Goal: Task Accomplishment & Management: Manage account settings

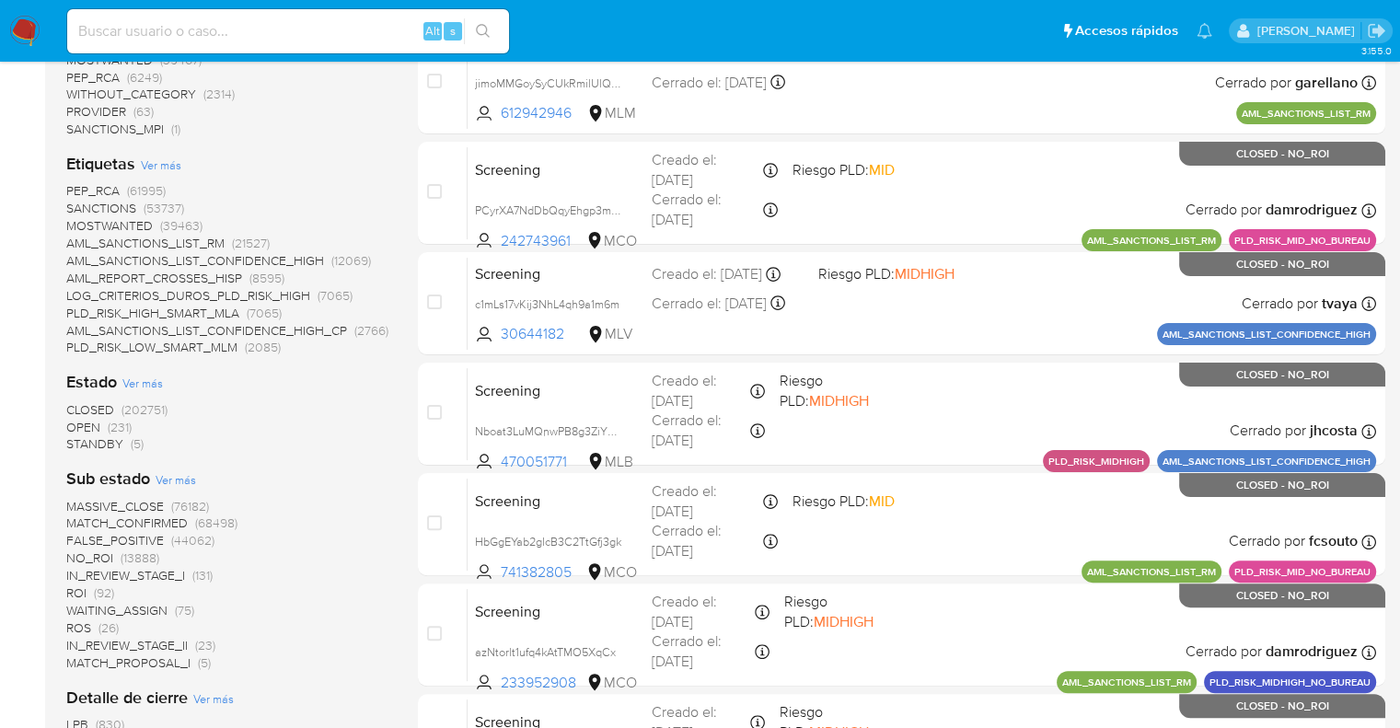
scroll to position [460, 0]
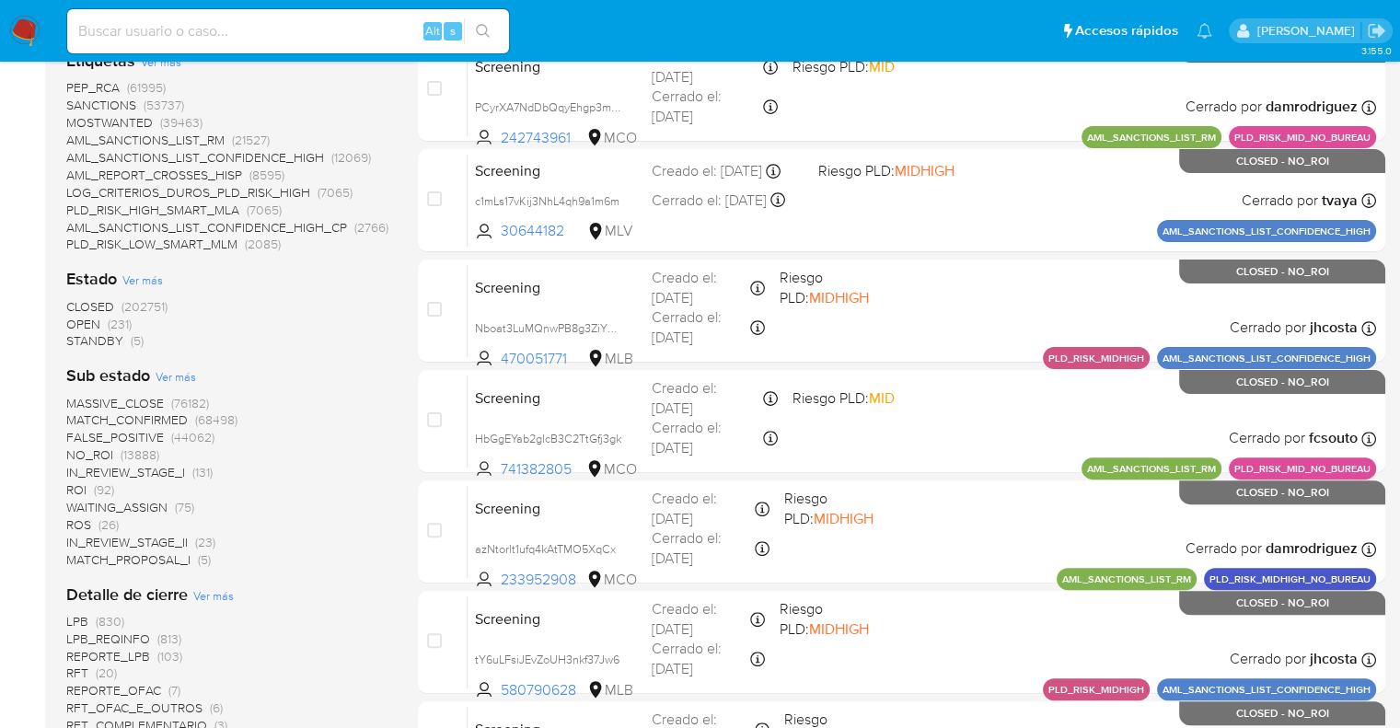
click at [78, 319] on span "OPEN" at bounding box center [83, 324] width 34 height 18
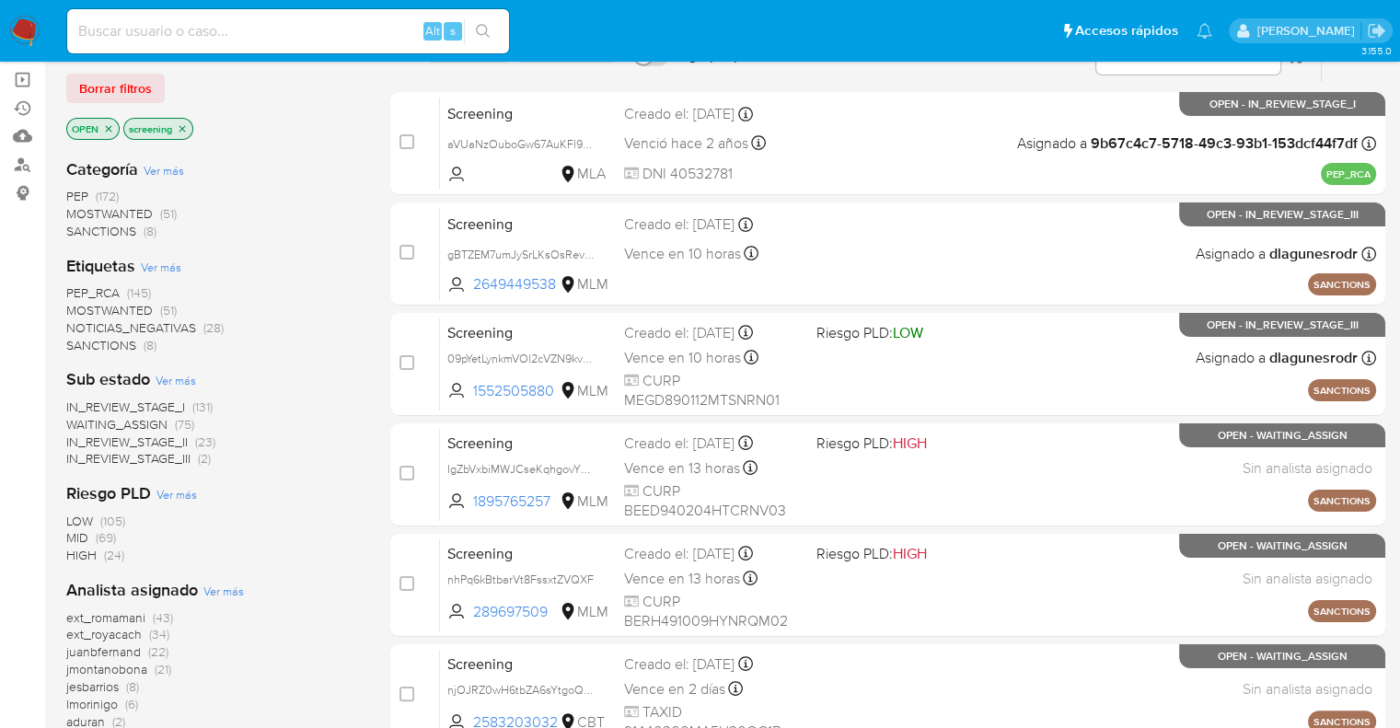
scroll to position [184, 0]
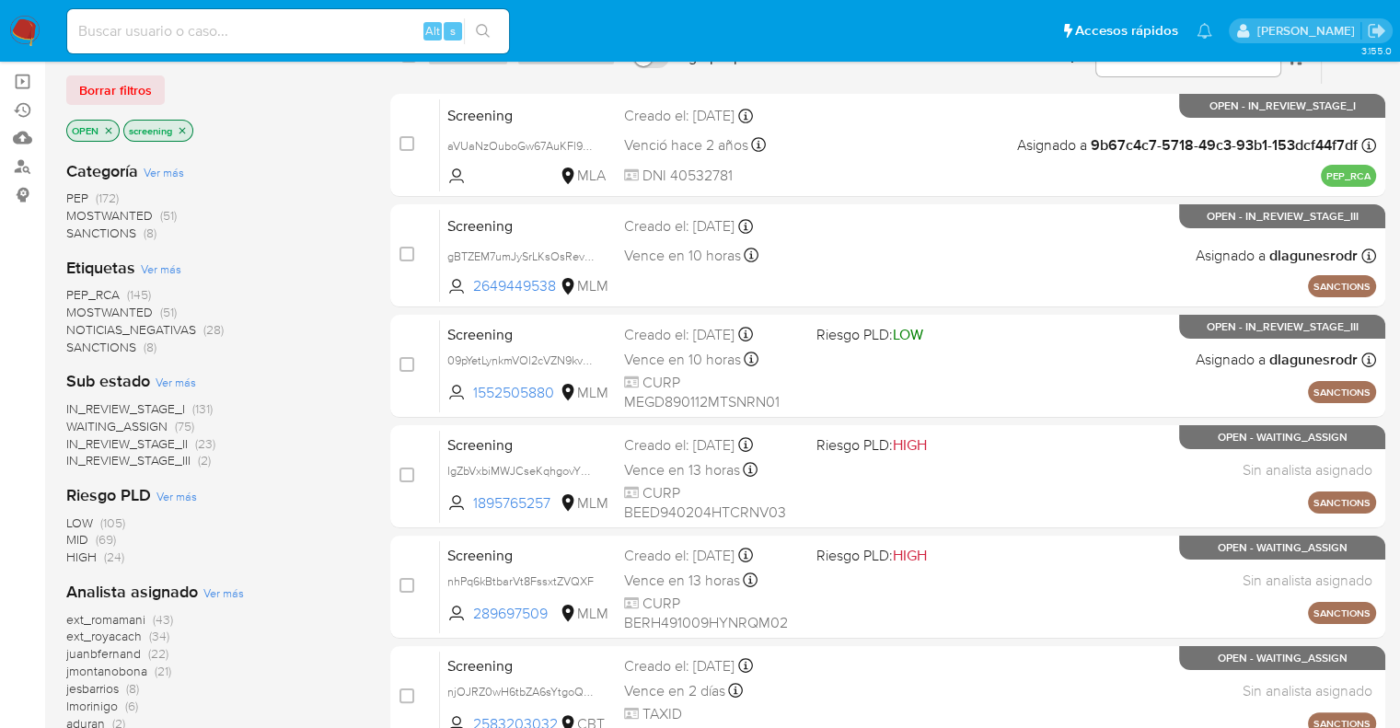
click at [75, 344] on span "SANCTIONS" at bounding box center [101, 347] width 70 height 18
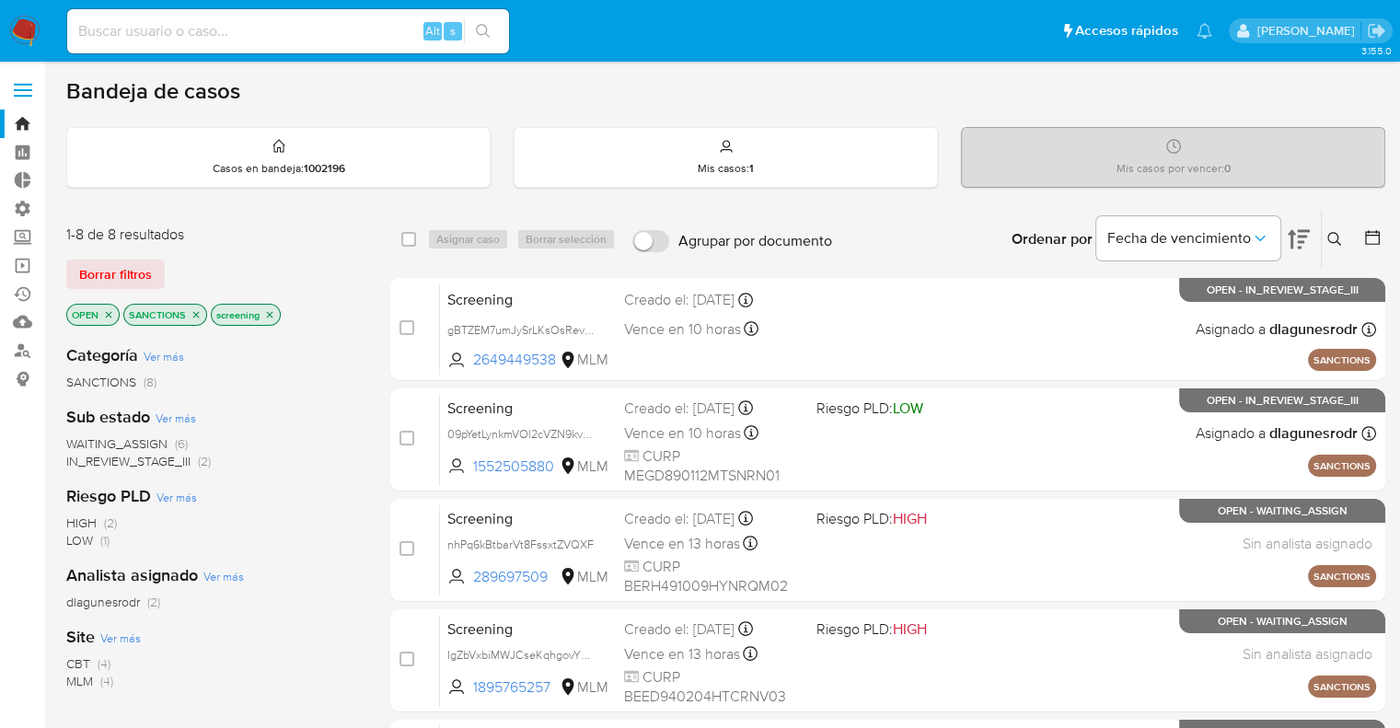
click at [195, 311] on icon "close-filter" at bounding box center [196, 314] width 11 height 11
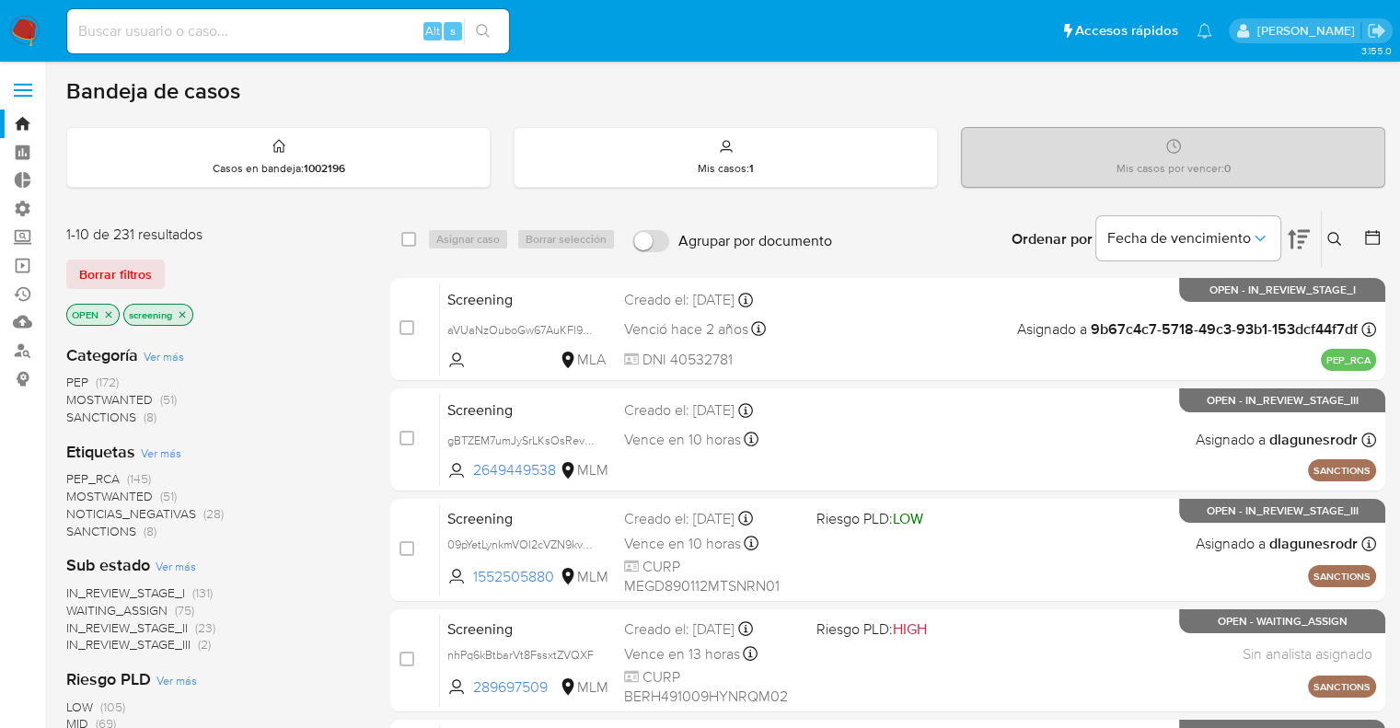
click at [175, 272] on div "Borrar filtros" at bounding box center [213, 274] width 295 height 29
click at [168, 265] on div "Borrar filtros" at bounding box center [213, 274] width 295 height 29
click at [176, 265] on div "Borrar filtros" at bounding box center [213, 274] width 295 height 29
click at [76, 525] on span "SANCTIONS" at bounding box center [101, 531] width 70 height 18
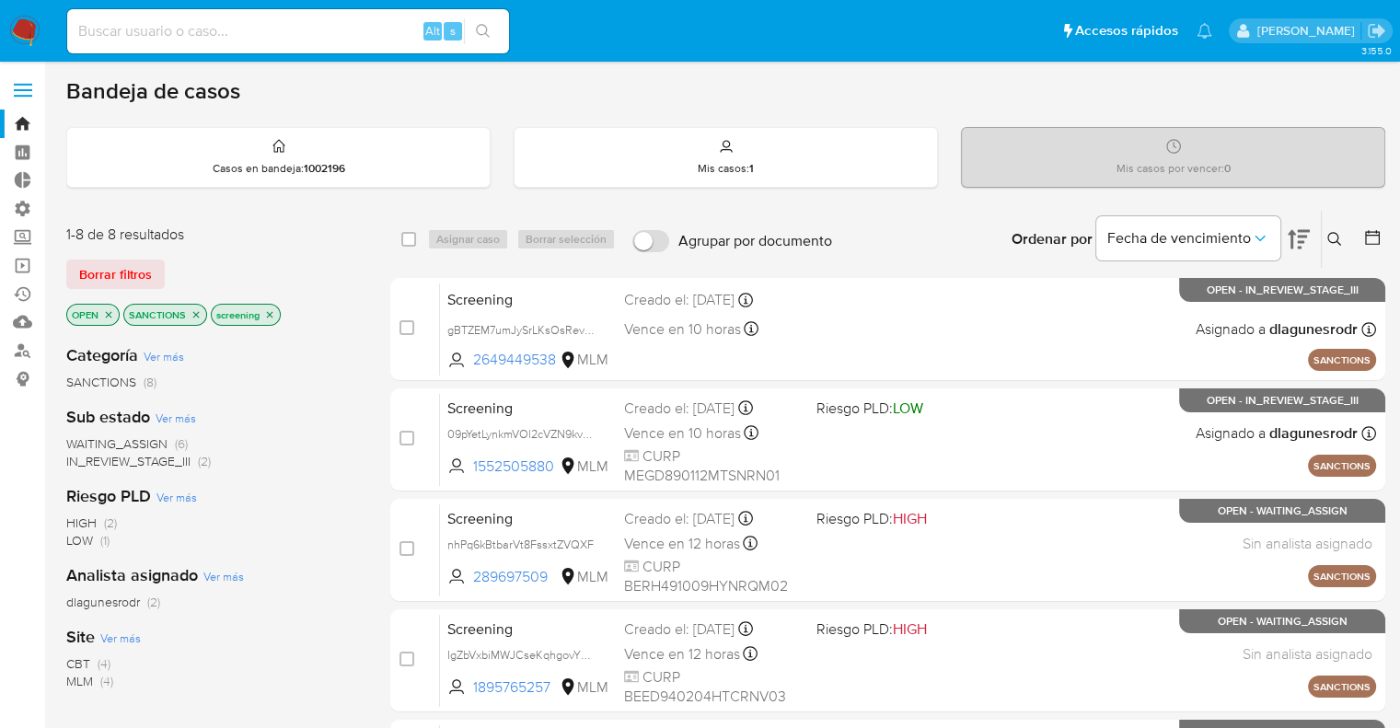
click at [78, 678] on span "MLM" at bounding box center [79, 681] width 27 height 18
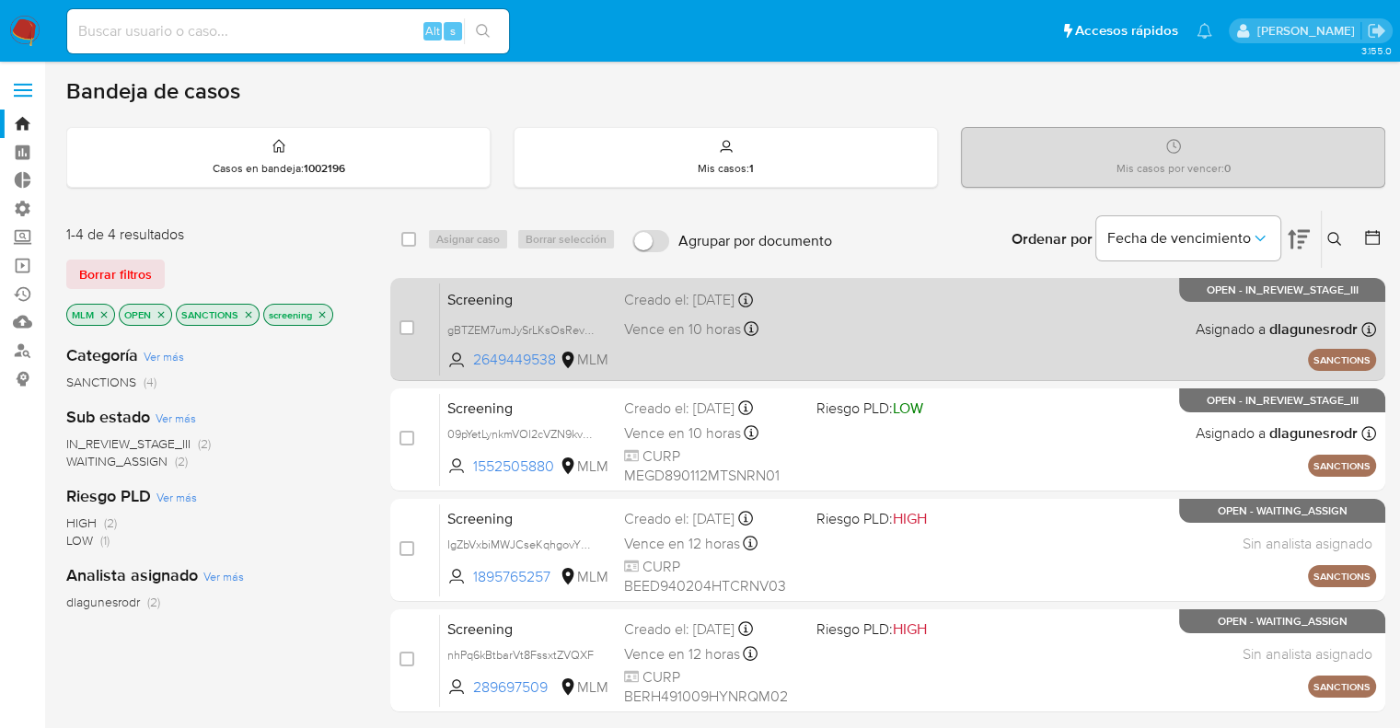
click at [570, 299] on span "Screening" at bounding box center [528, 298] width 162 height 24
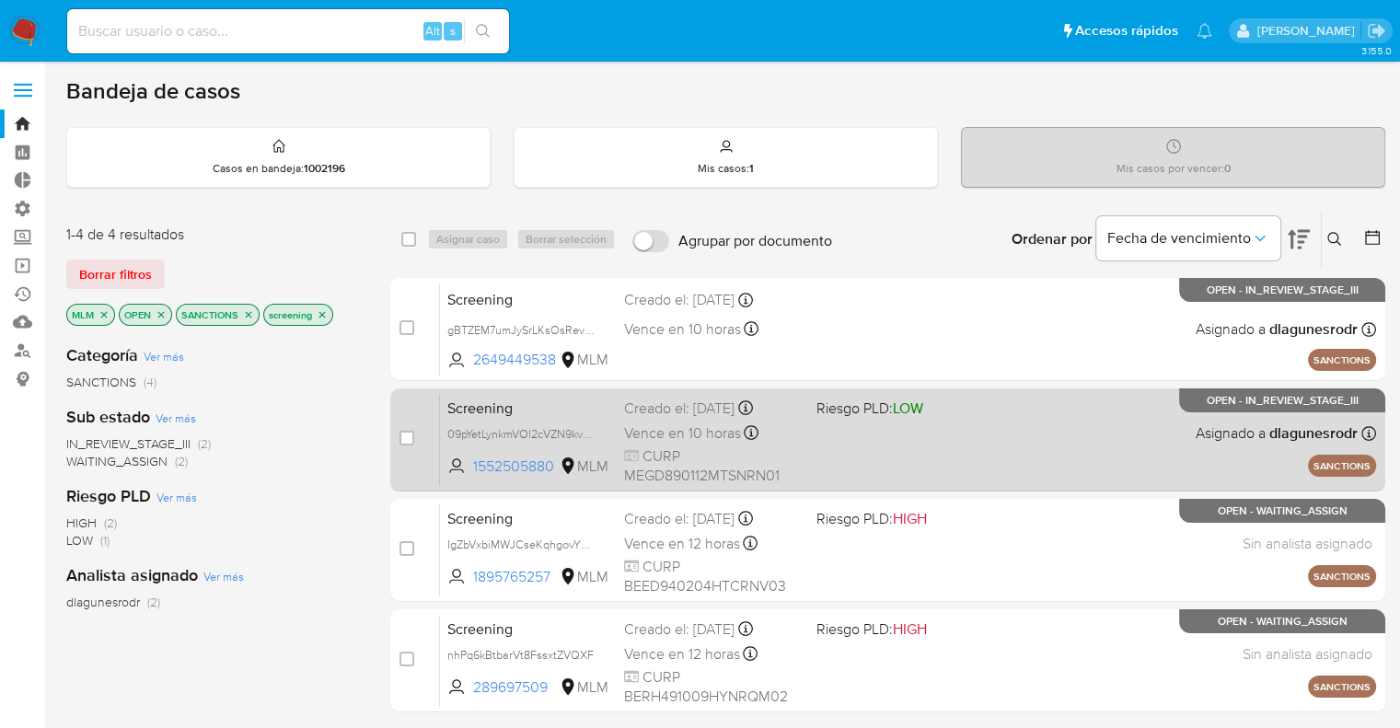
click at [567, 397] on span "Screening" at bounding box center [528, 407] width 162 height 24
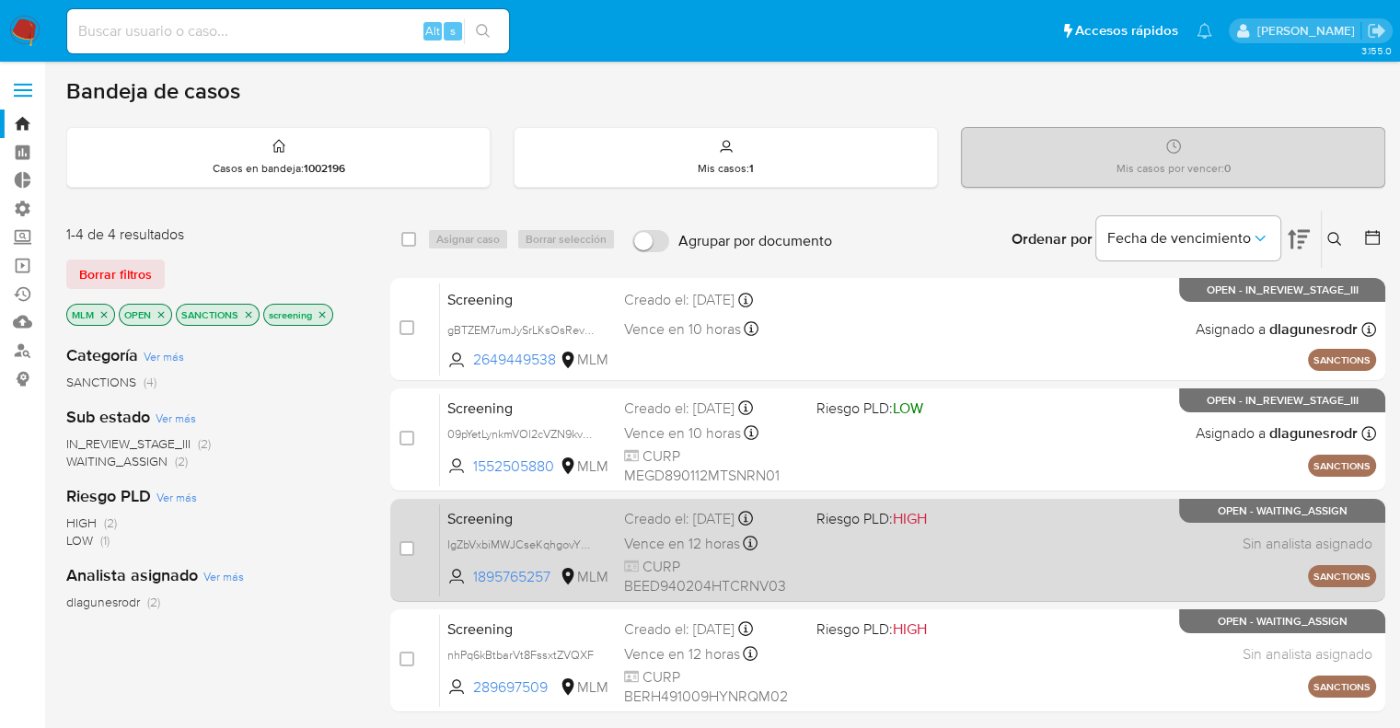
click at [517, 507] on span "Screening" at bounding box center [528, 517] width 162 height 24
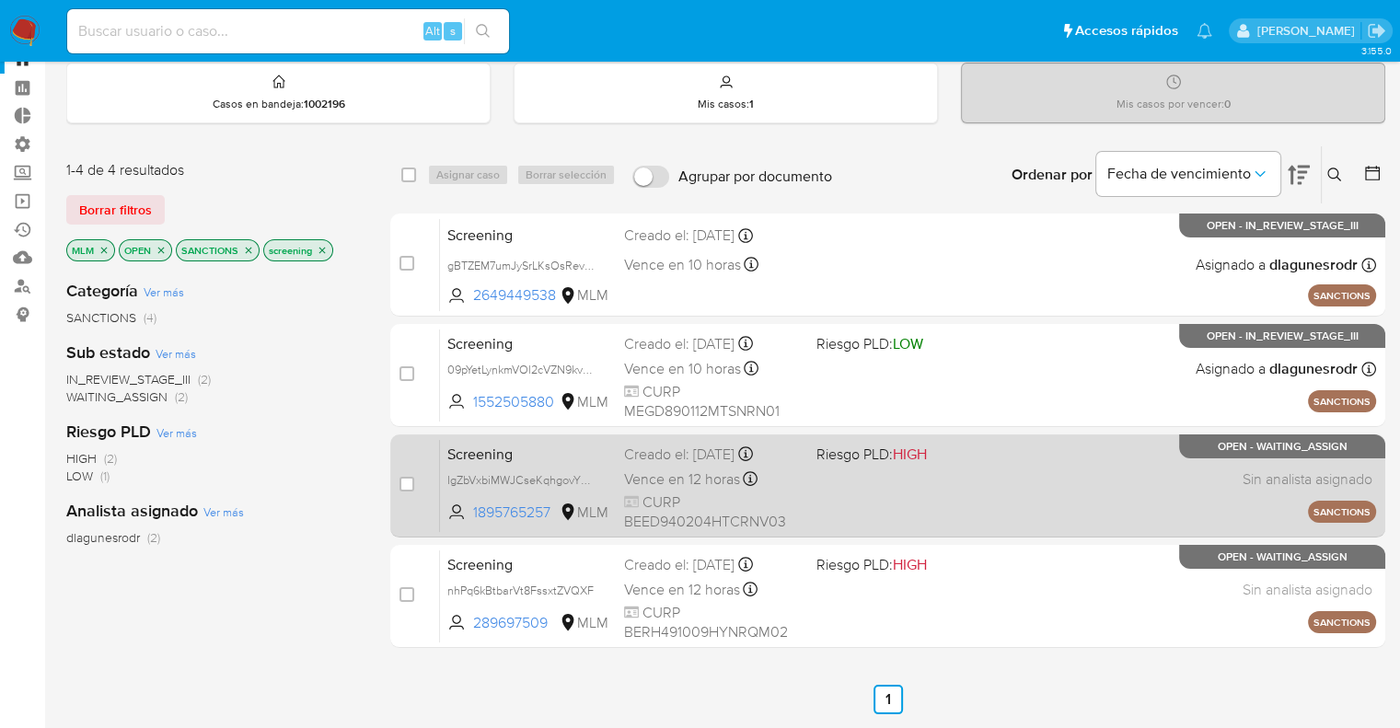
scroll to position [92, 0]
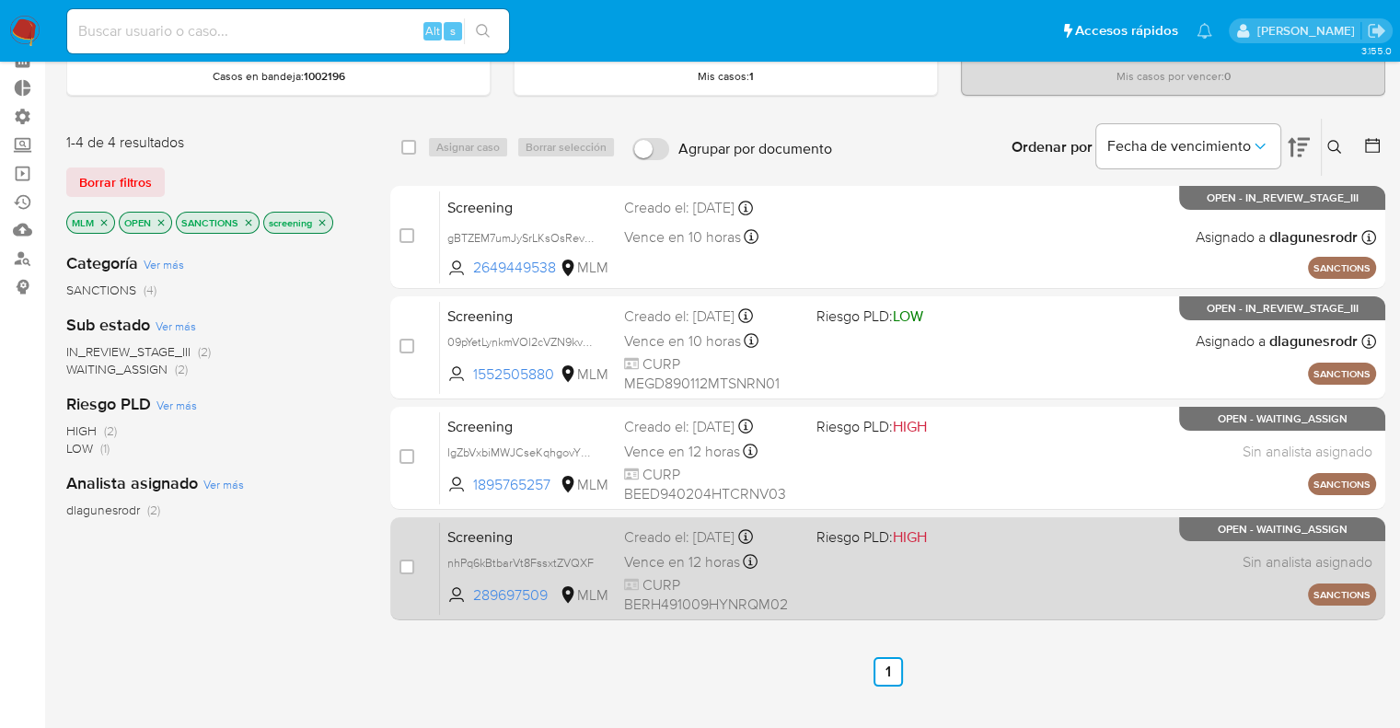
click at [563, 535] on span "Screening" at bounding box center [528, 536] width 162 height 24
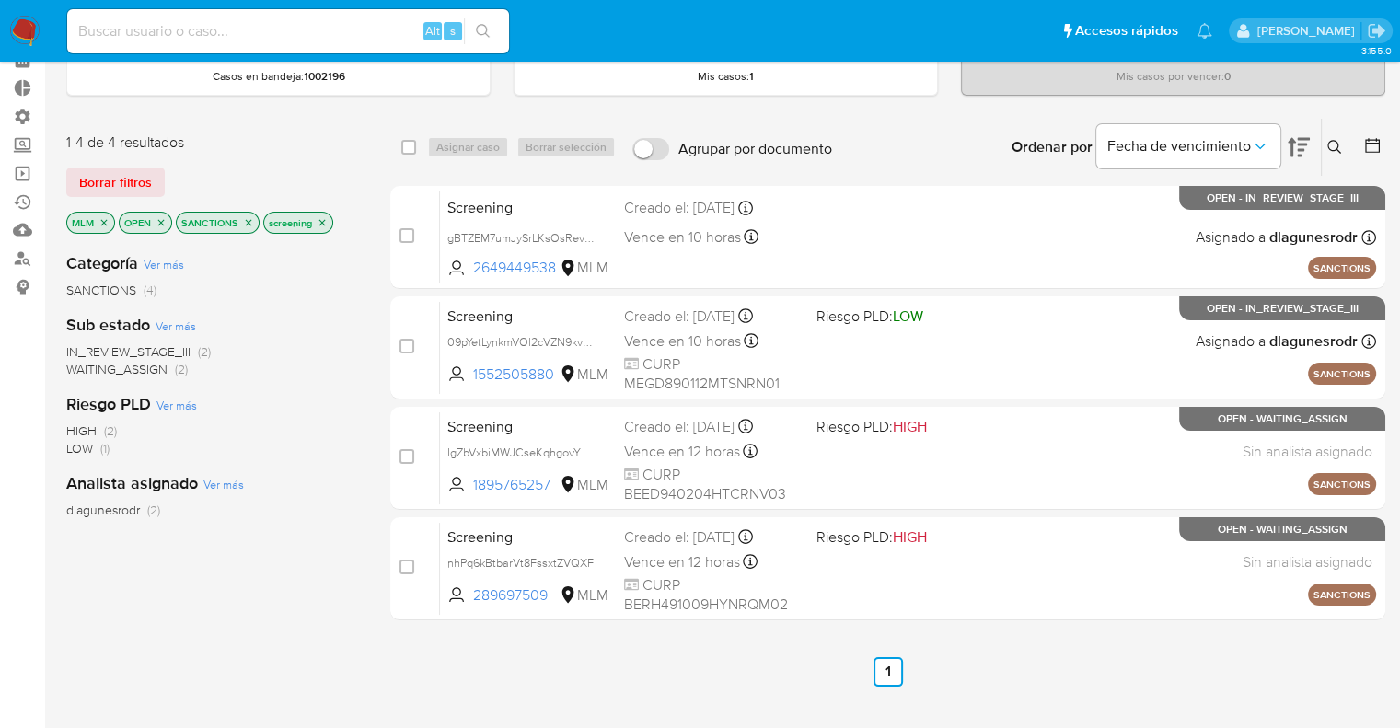
click at [108, 224] on icon "close-filter" at bounding box center [104, 222] width 11 height 11
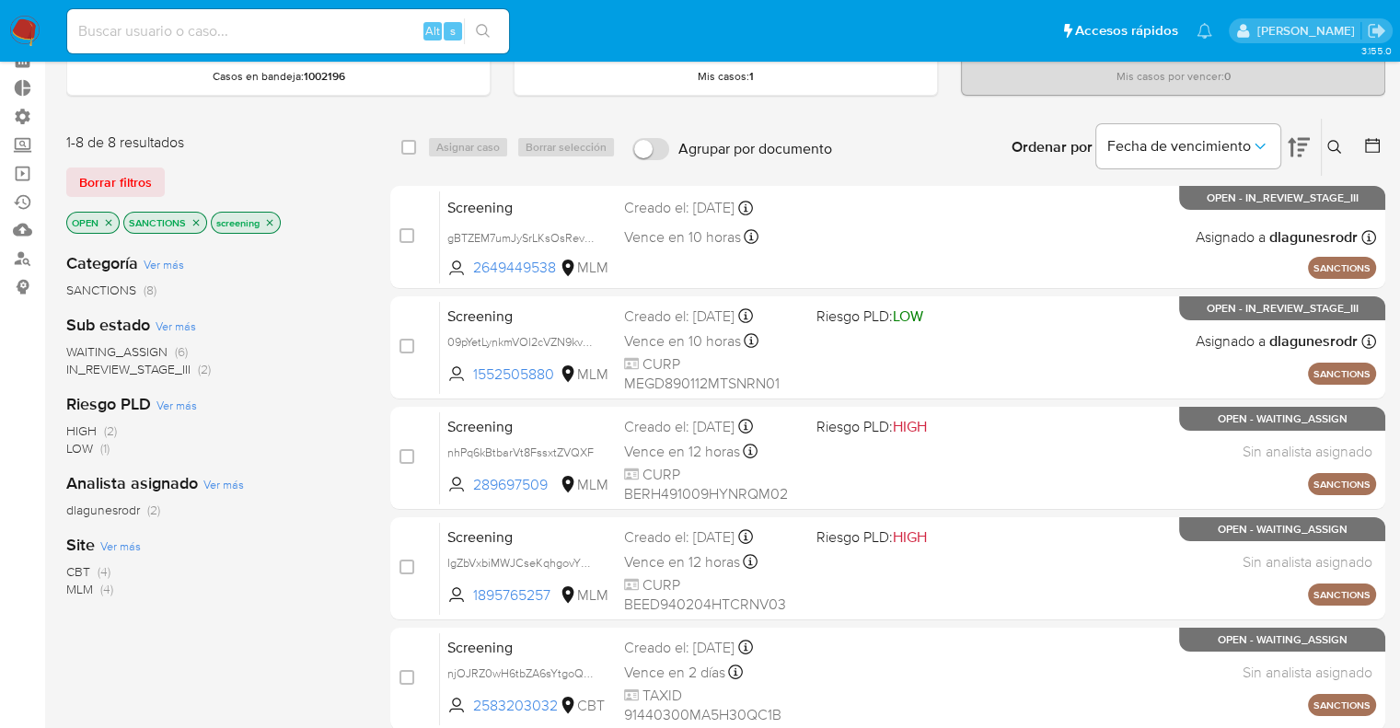
click at [74, 568] on span "CBT" at bounding box center [78, 572] width 24 height 18
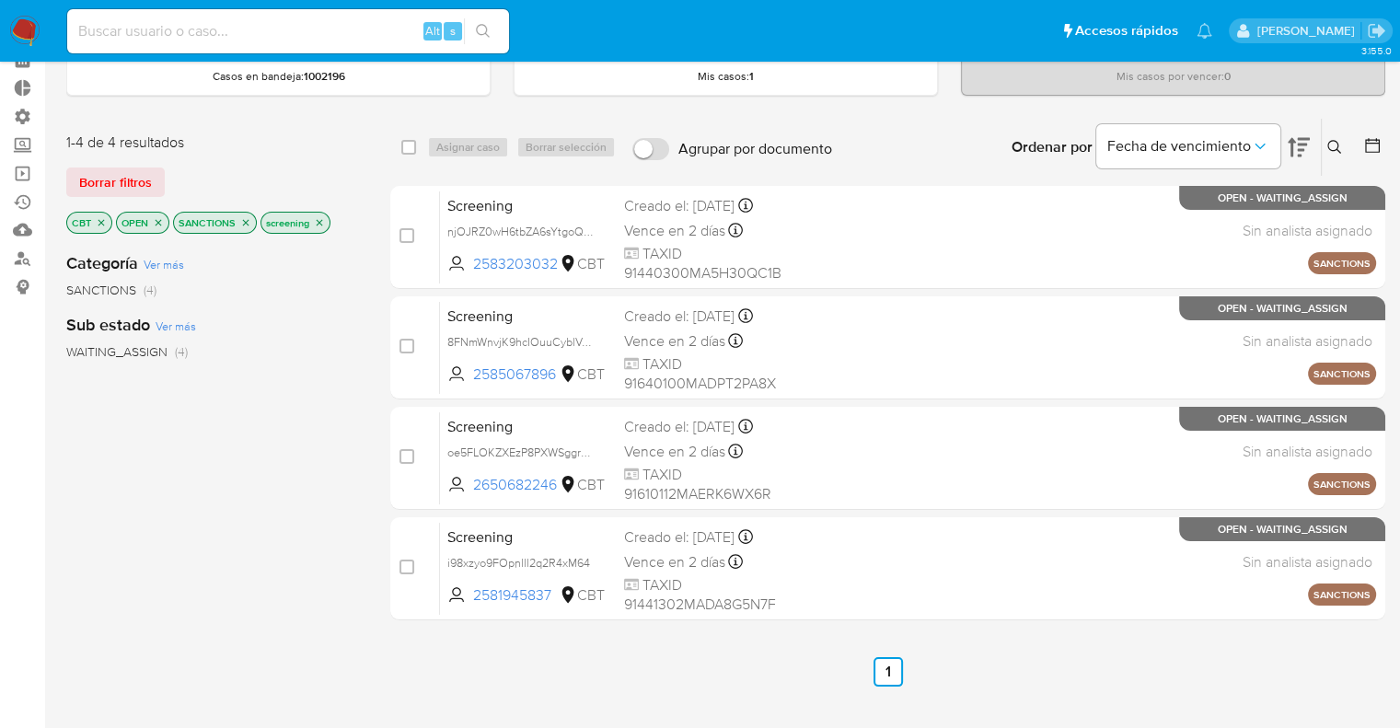
click at [420, 143] on div "select-all-cases-checkbox" at bounding box center [412, 147] width 22 height 22
click at [403, 144] on input "checkbox" at bounding box center [408, 147] width 15 height 15
checkbox input "true"
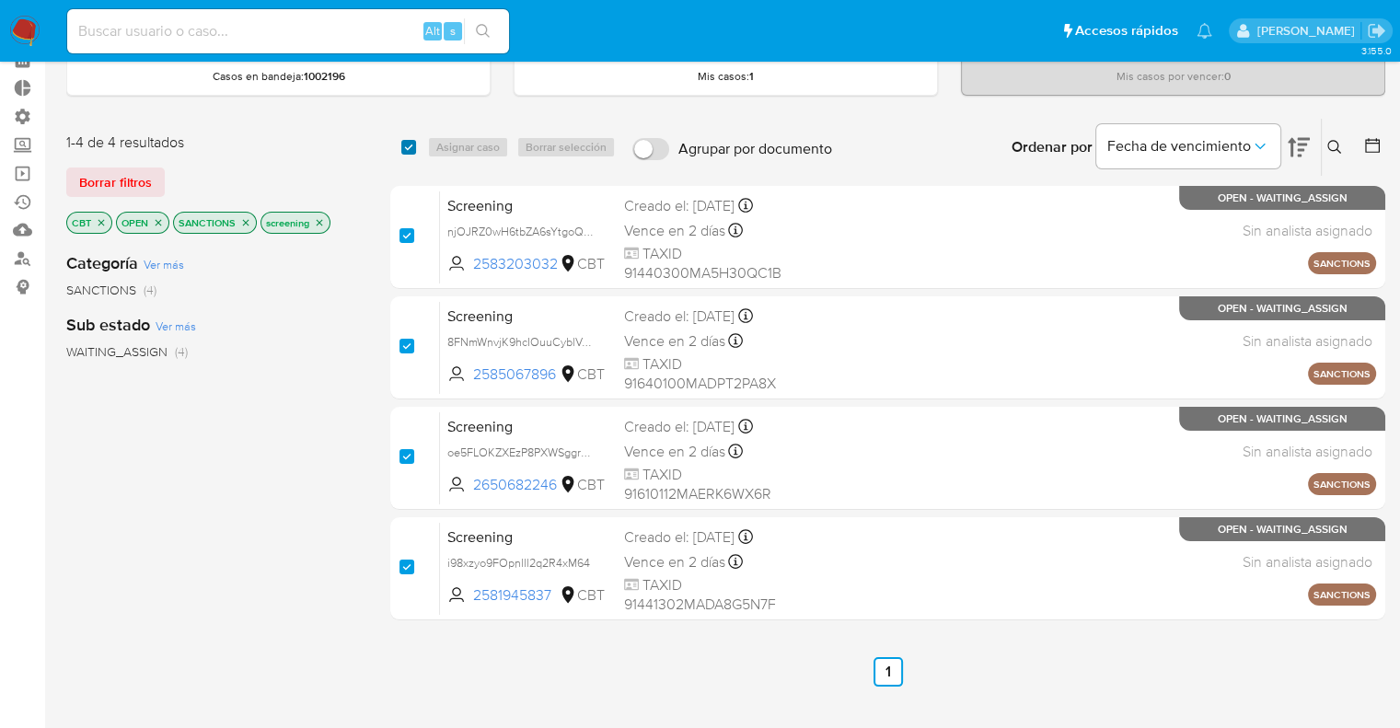
checkbox input "true"
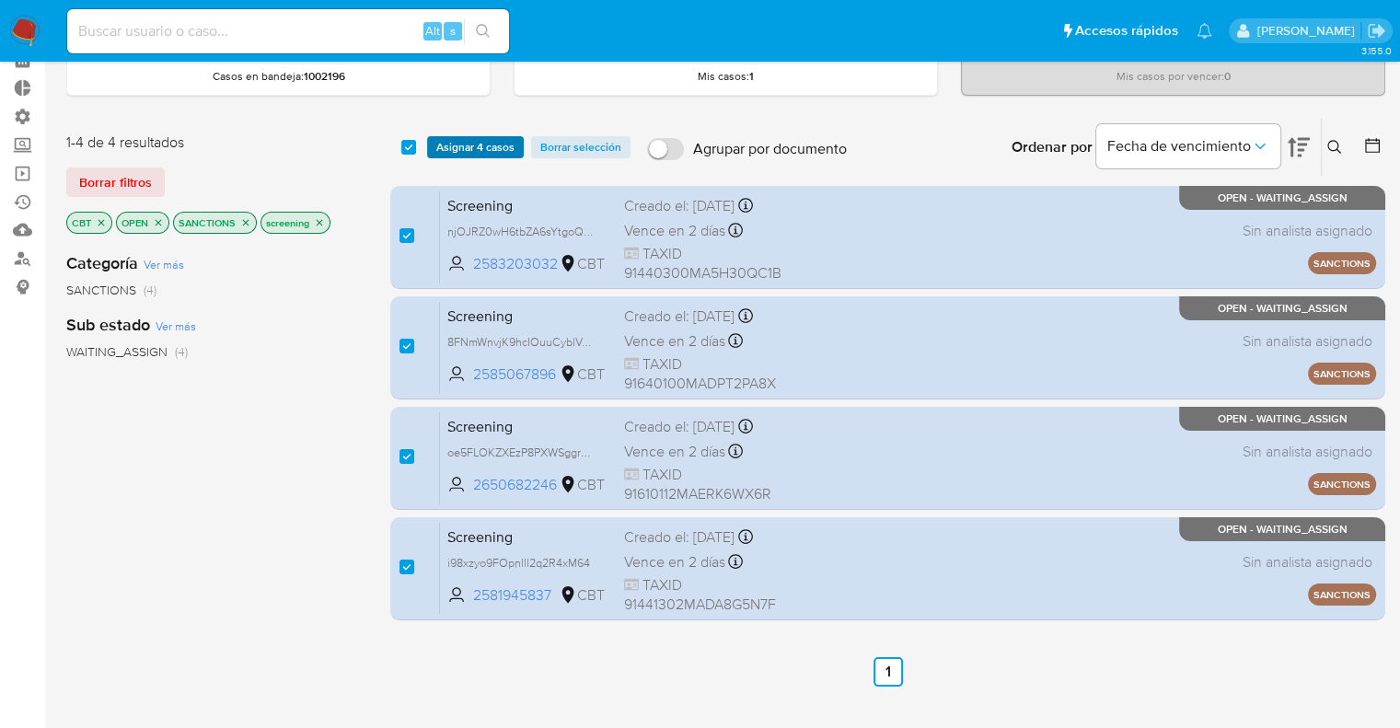
click at [519, 146] on button "Asignar 4 casos" at bounding box center [475, 147] width 97 height 22
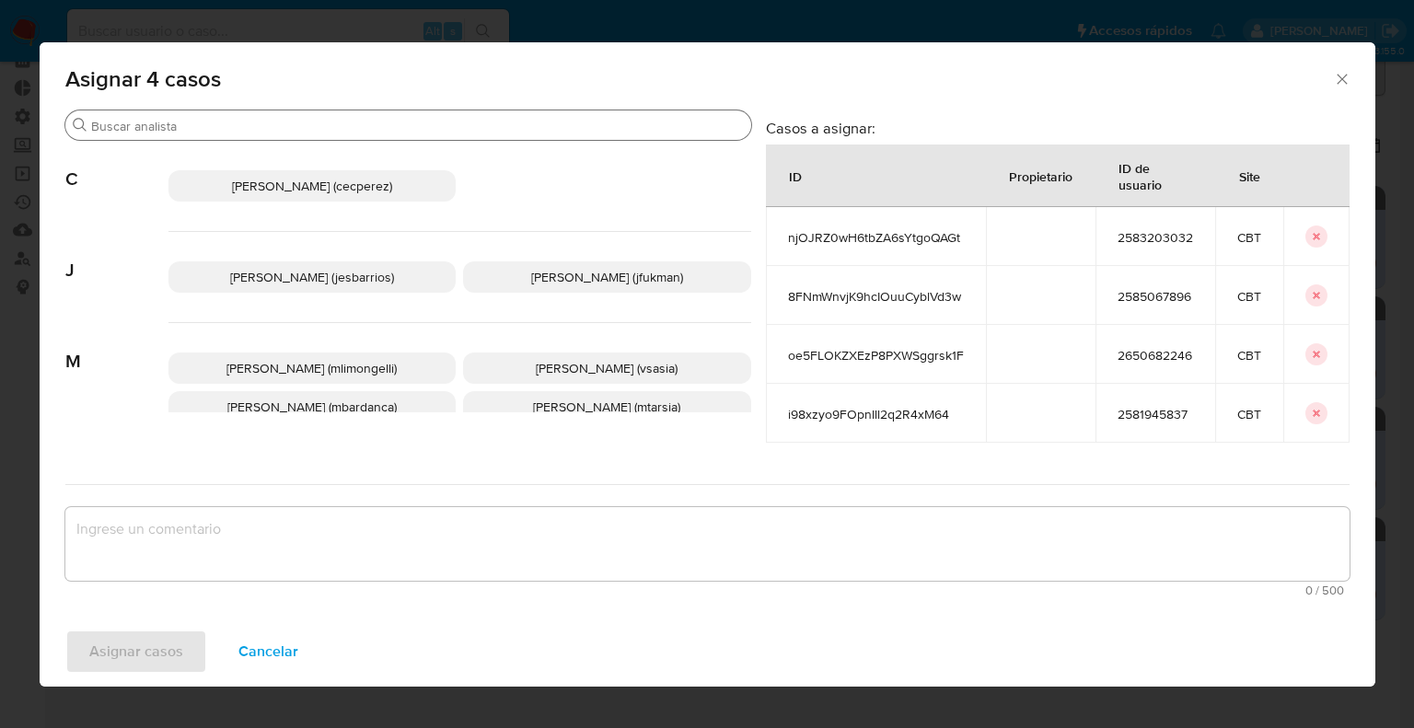
click at [463, 130] on input "Buscar" at bounding box center [417, 126] width 653 height 17
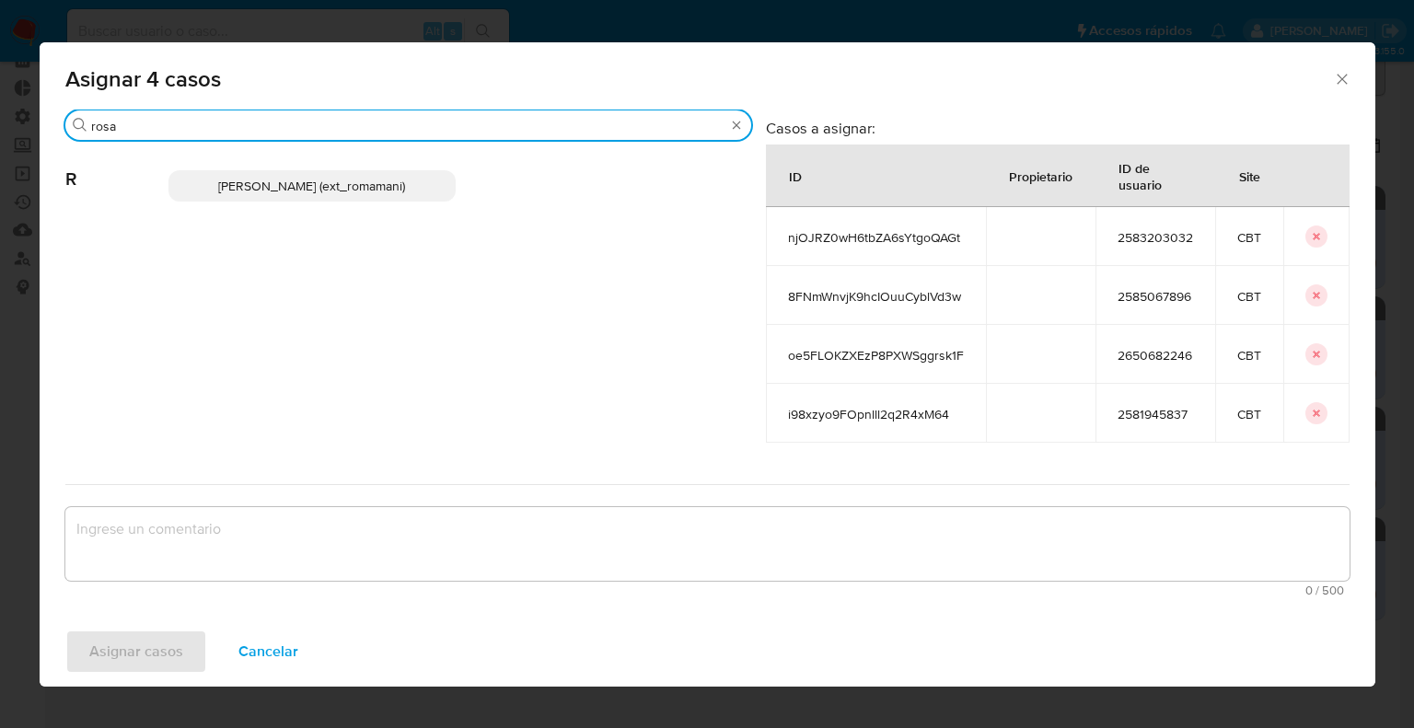
type input "rosa"
click at [447, 172] on p "Rosalia Mamani (ext_romamani)" at bounding box center [312, 185] width 288 height 31
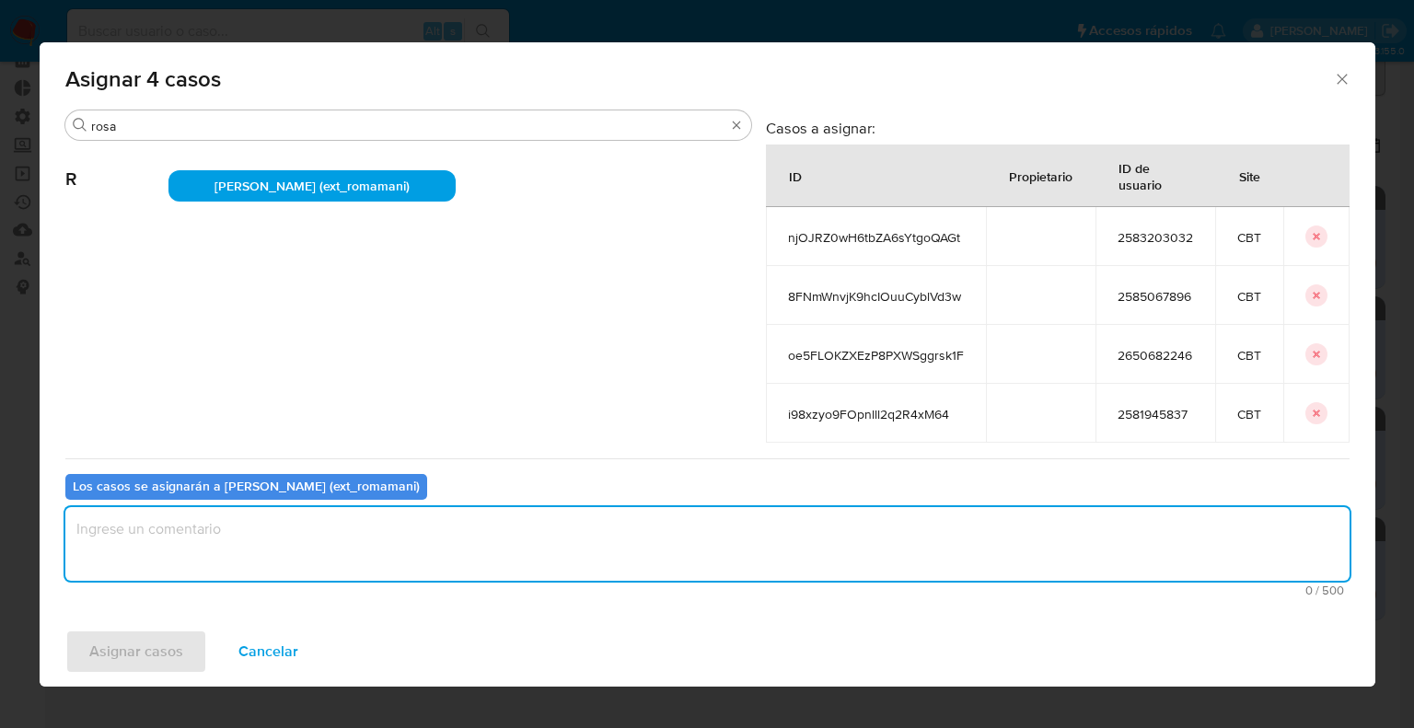
click at [354, 551] on textarea "assign-modal" at bounding box center [707, 544] width 1284 height 74
drag, startPoint x: 226, startPoint y: 536, endPoint x: 59, endPoint y: 526, distance: 166.9
click at [59, 526] on div "Buscar rosa R Rosalia Mamani (ext_romamani) Casos a asignar: ID Propietario ID …" at bounding box center [708, 363] width 1336 height 507
type textarea "Asignación."
click at [189, 647] on button "Asignar casos" at bounding box center [136, 652] width 142 height 44
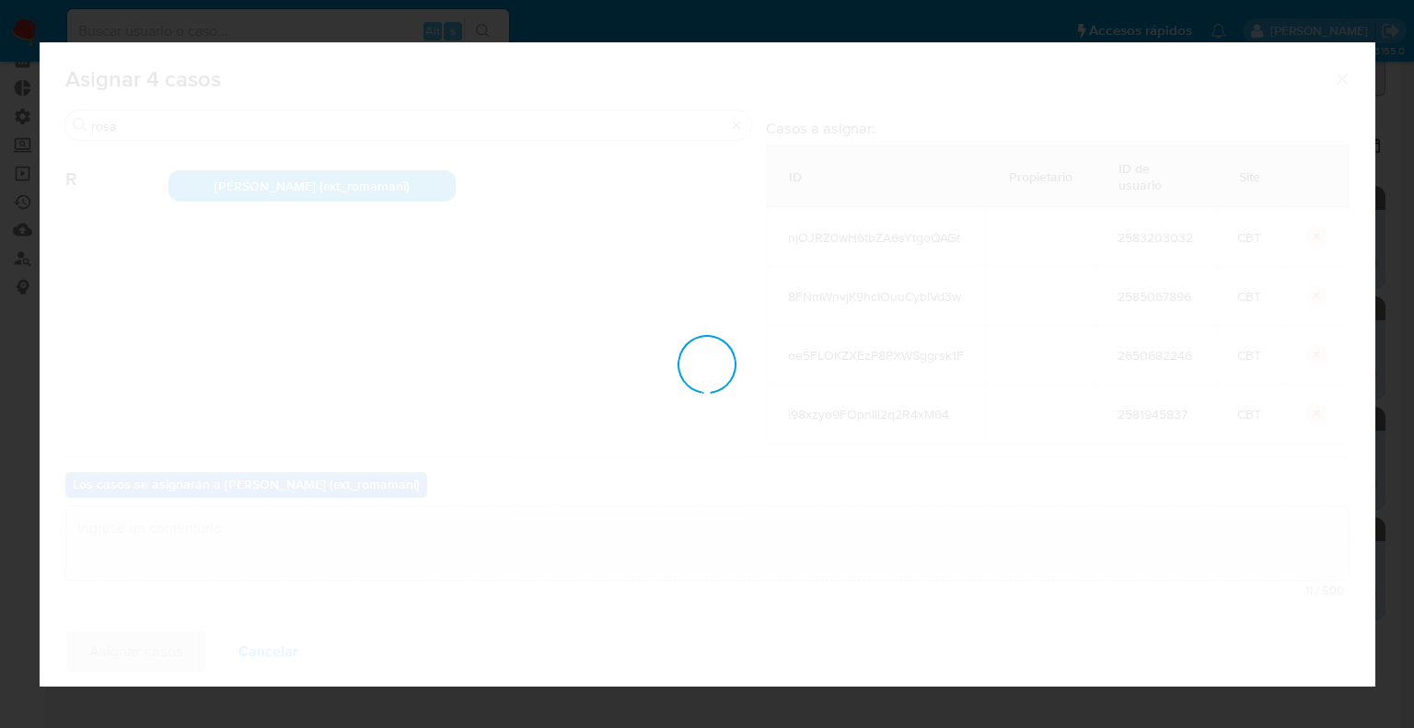
checkbox input "false"
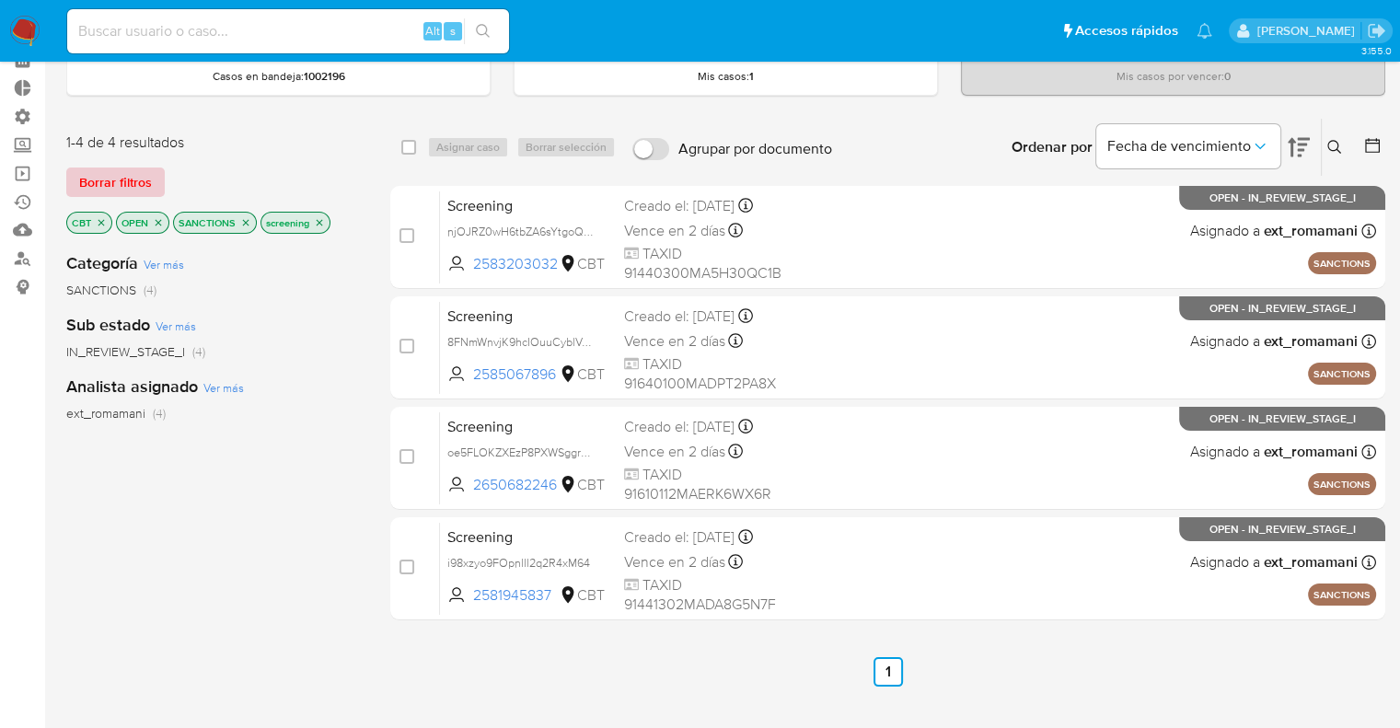
click at [140, 186] on span "Borrar filtros" at bounding box center [115, 182] width 73 height 26
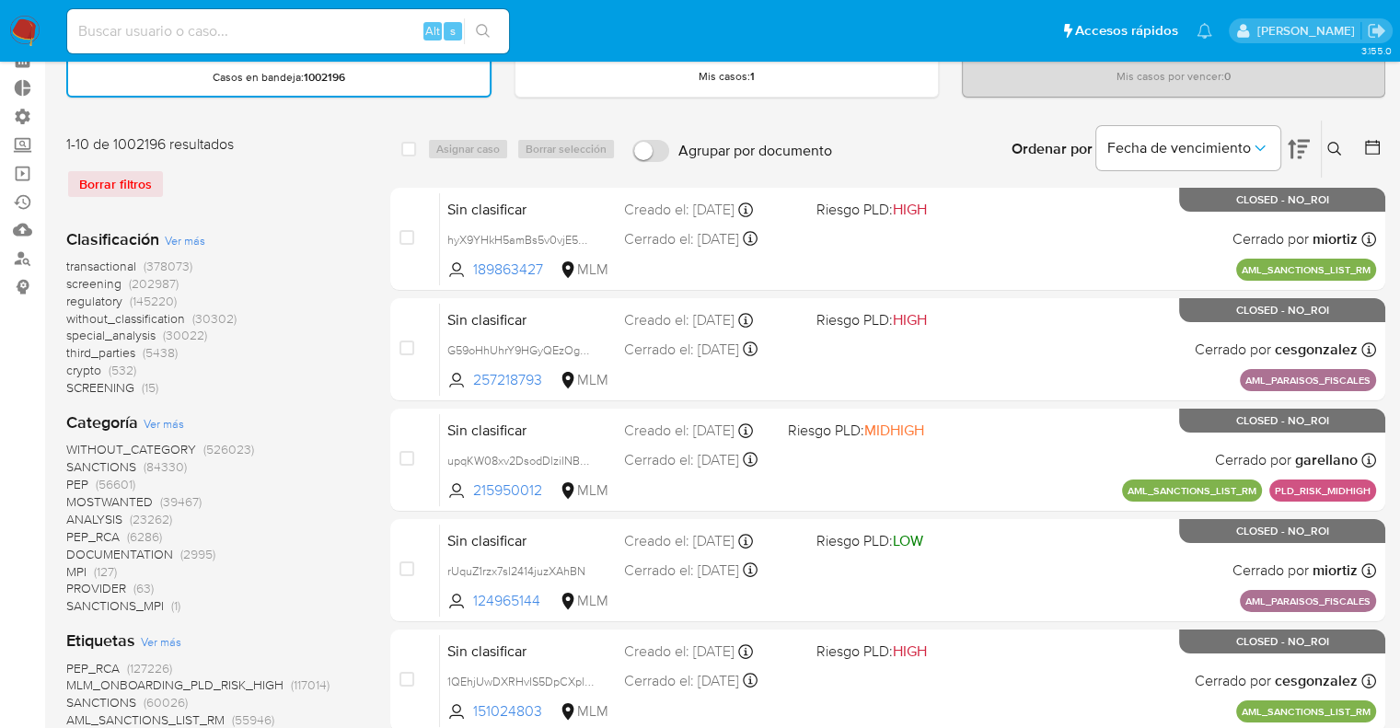
click at [67, 301] on span "regulatory" at bounding box center [94, 301] width 56 height 18
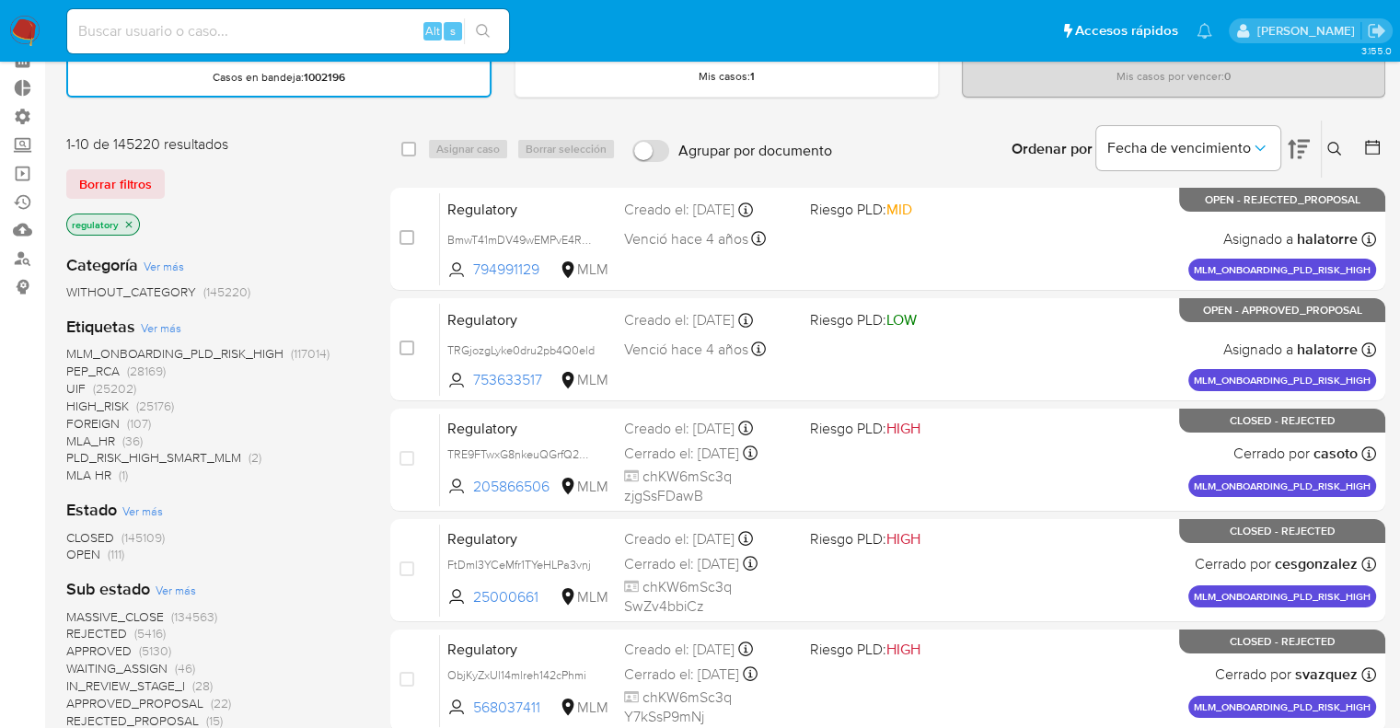
scroll to position [184, 0]
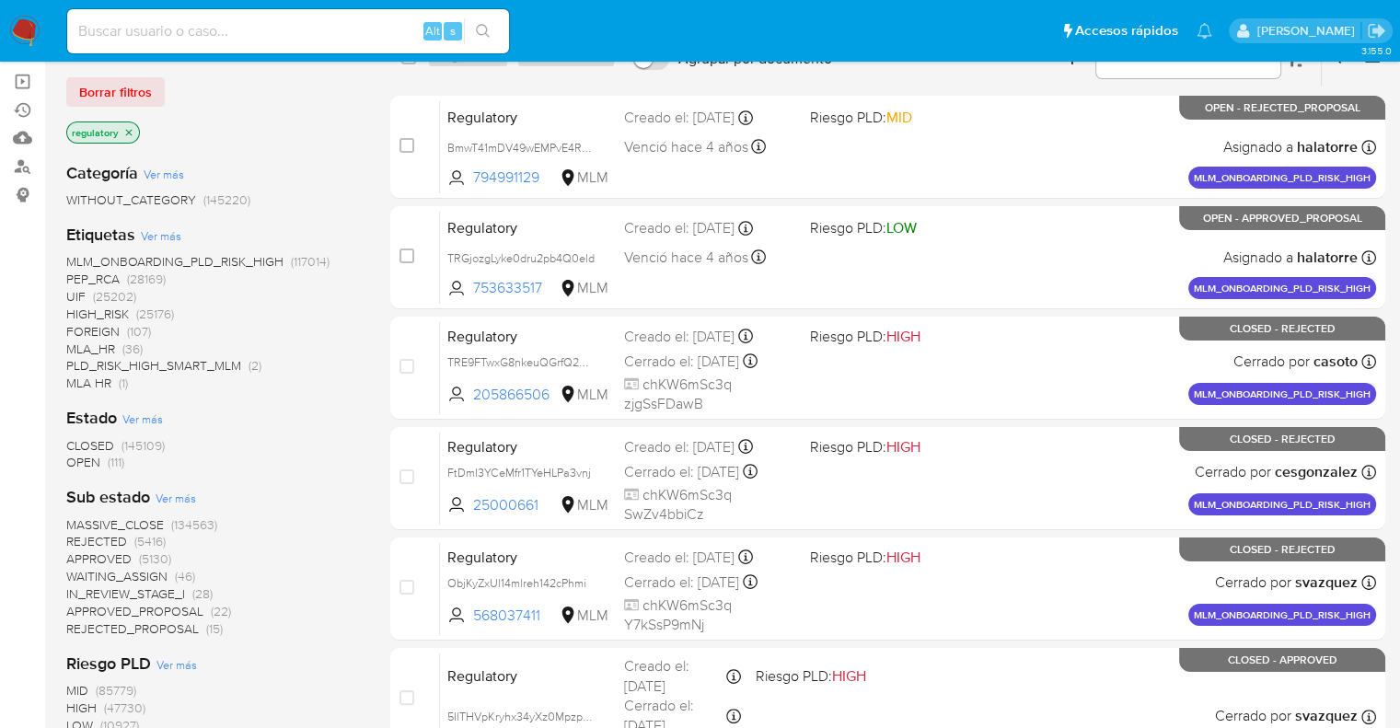
click at [75, 463] on span "OPEN" at bounding box center [83, 462] width 34 height 18
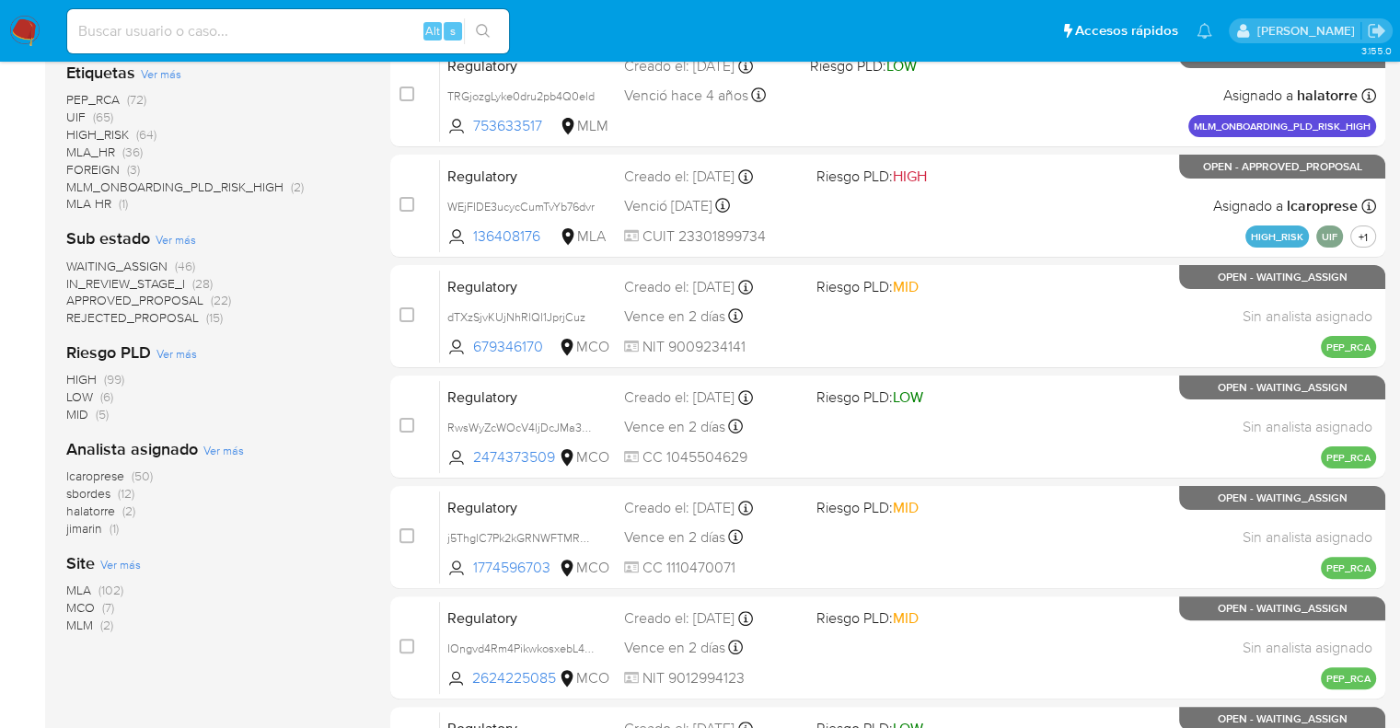
scroll to position [368, 0]
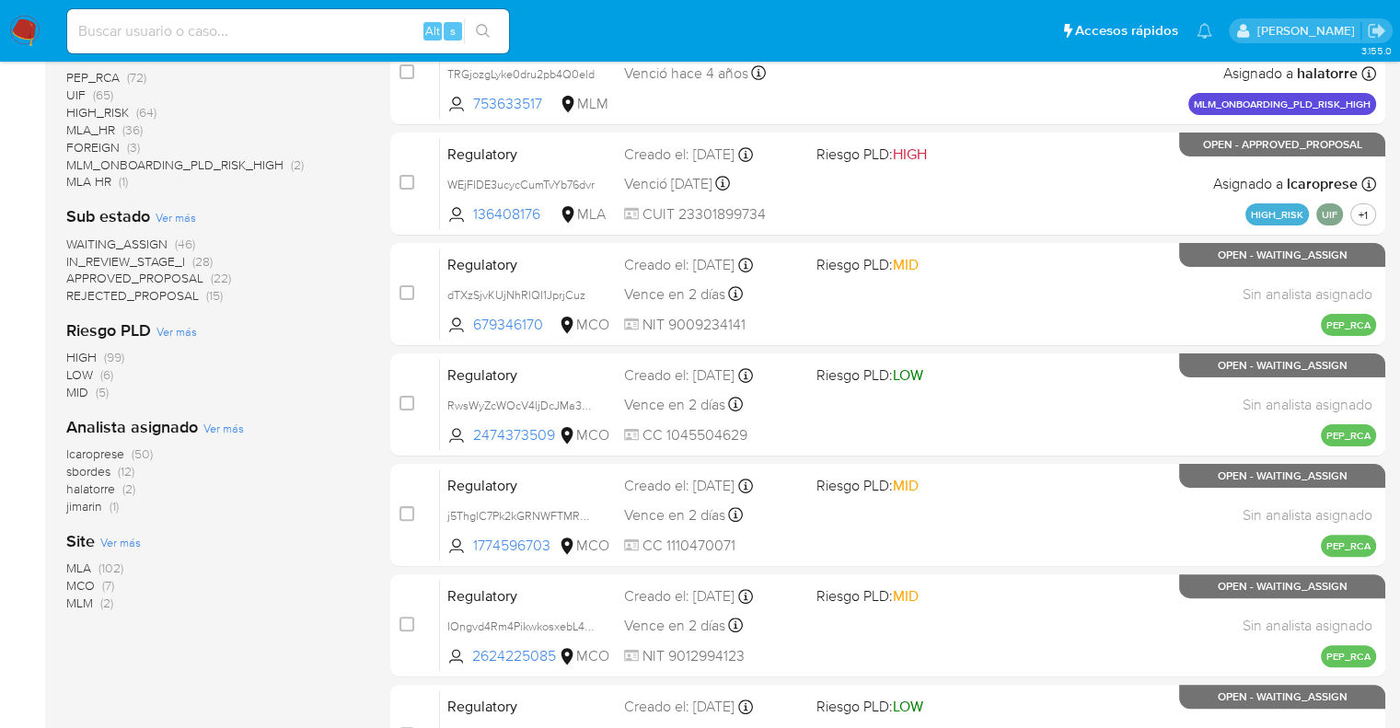
click at [80, 586] on span "MCO" at bounding box center [80, 585] width 29 height 18
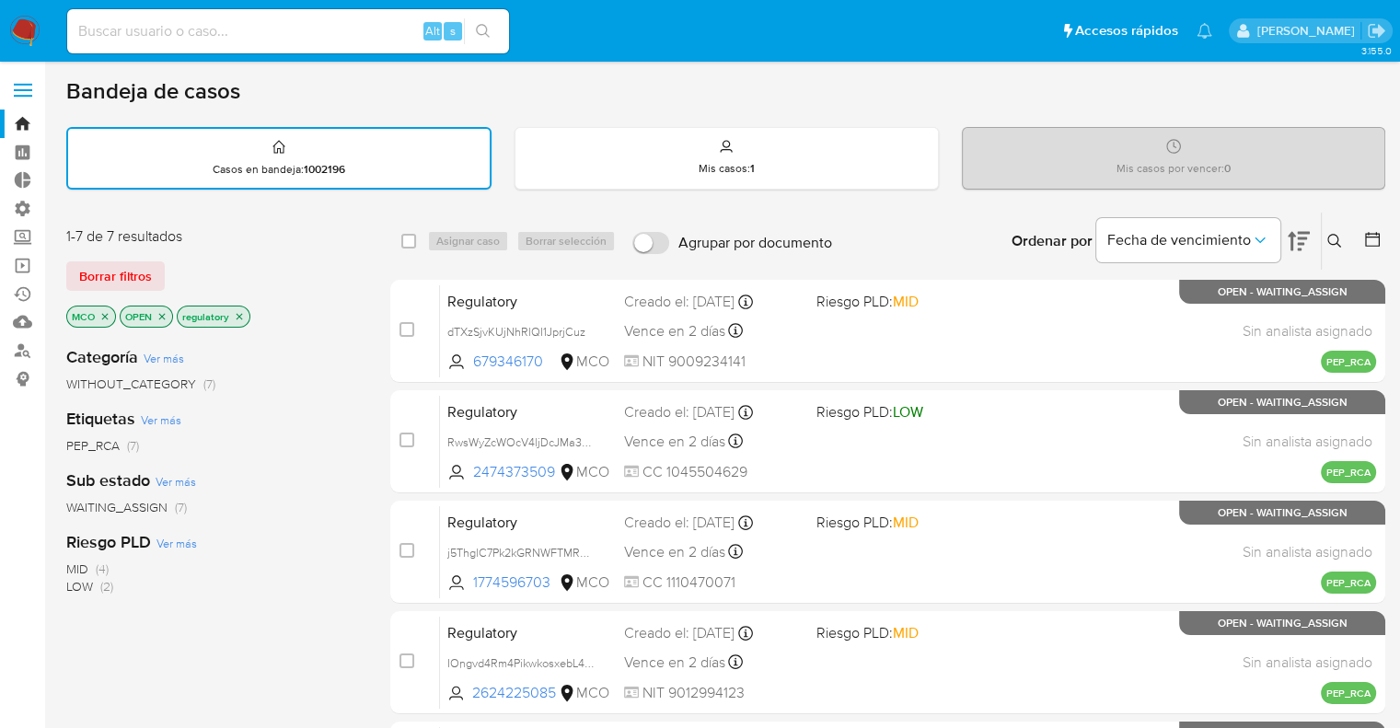
click at [85, 508] on span "WAITING_ASSIGN" at bounding box center [116, 507] width 101 height 18
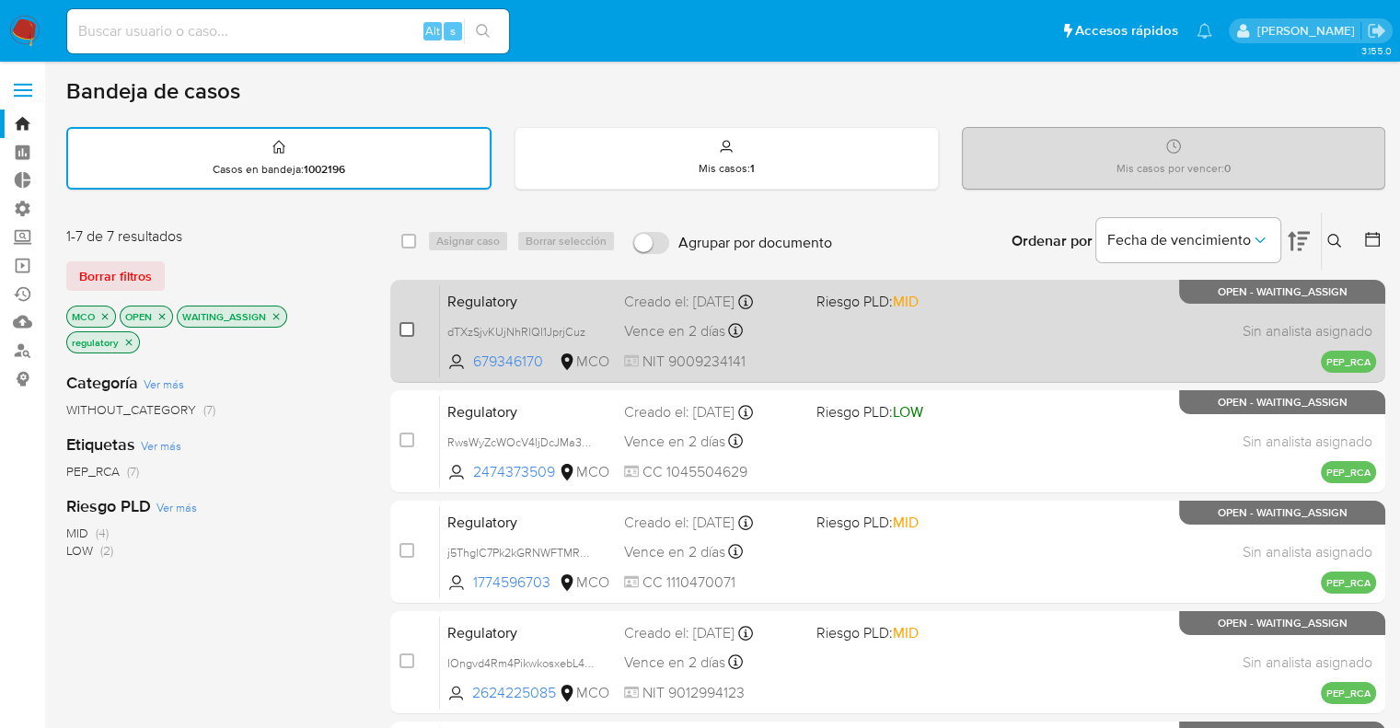
click at [412, 323] on input "checkbox" at bounding box center [407, 329] width 15 height 15
checkbox input "true"
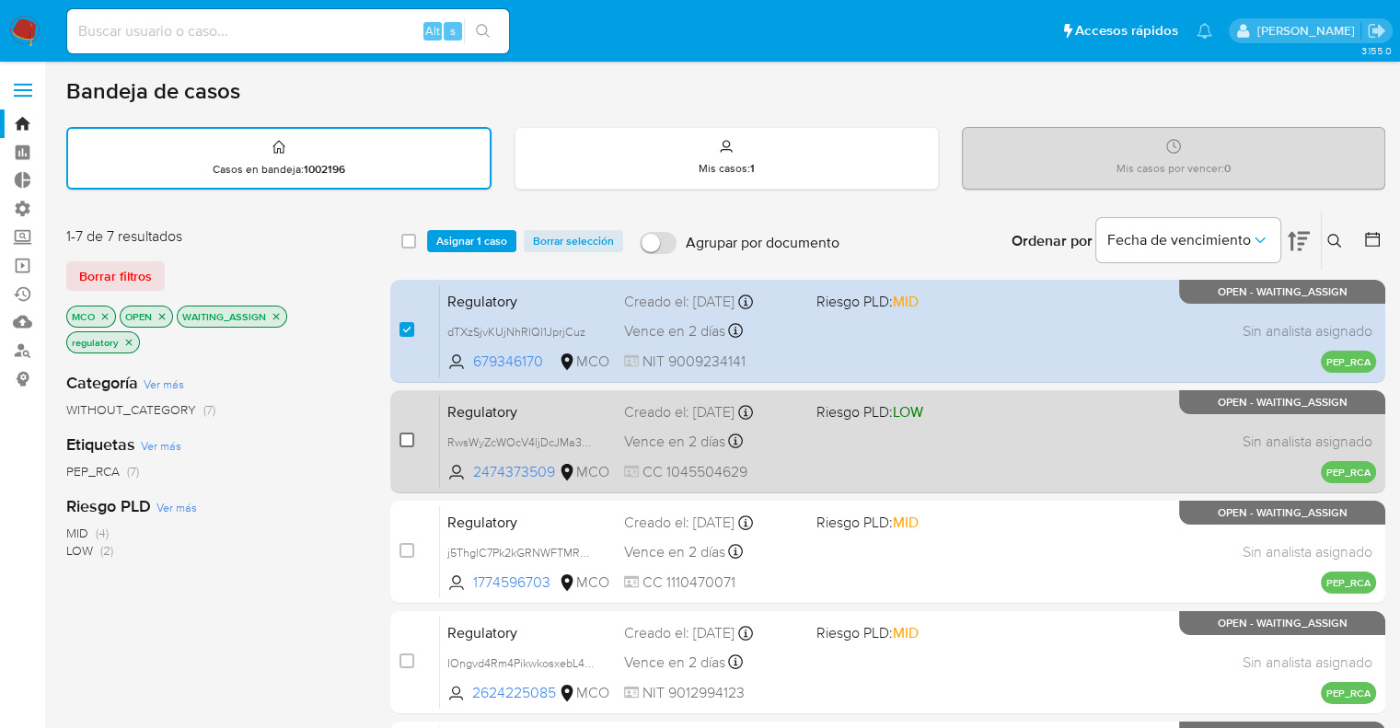
click at [400, 441] on input "checkbox" at bounding box center [407, 440] width 15 height 15
checkbox input "true"
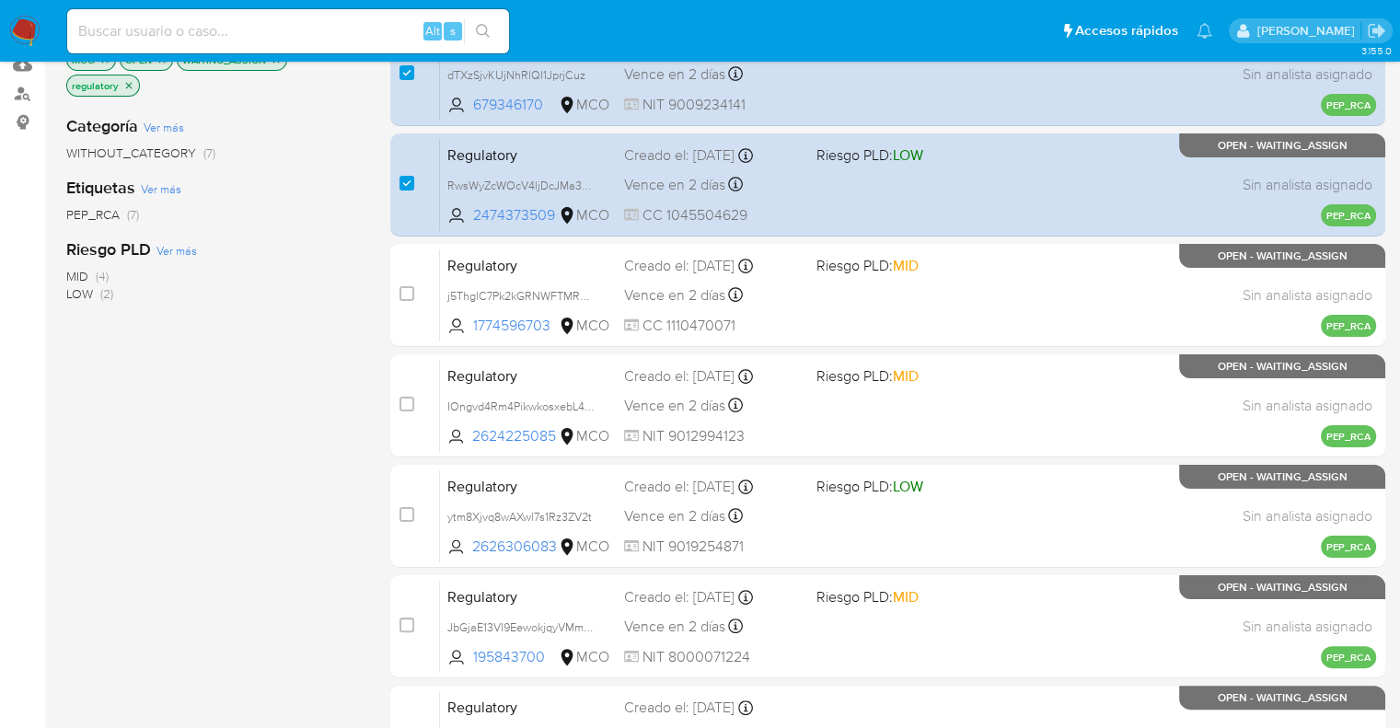
scroll to position [276, 0]
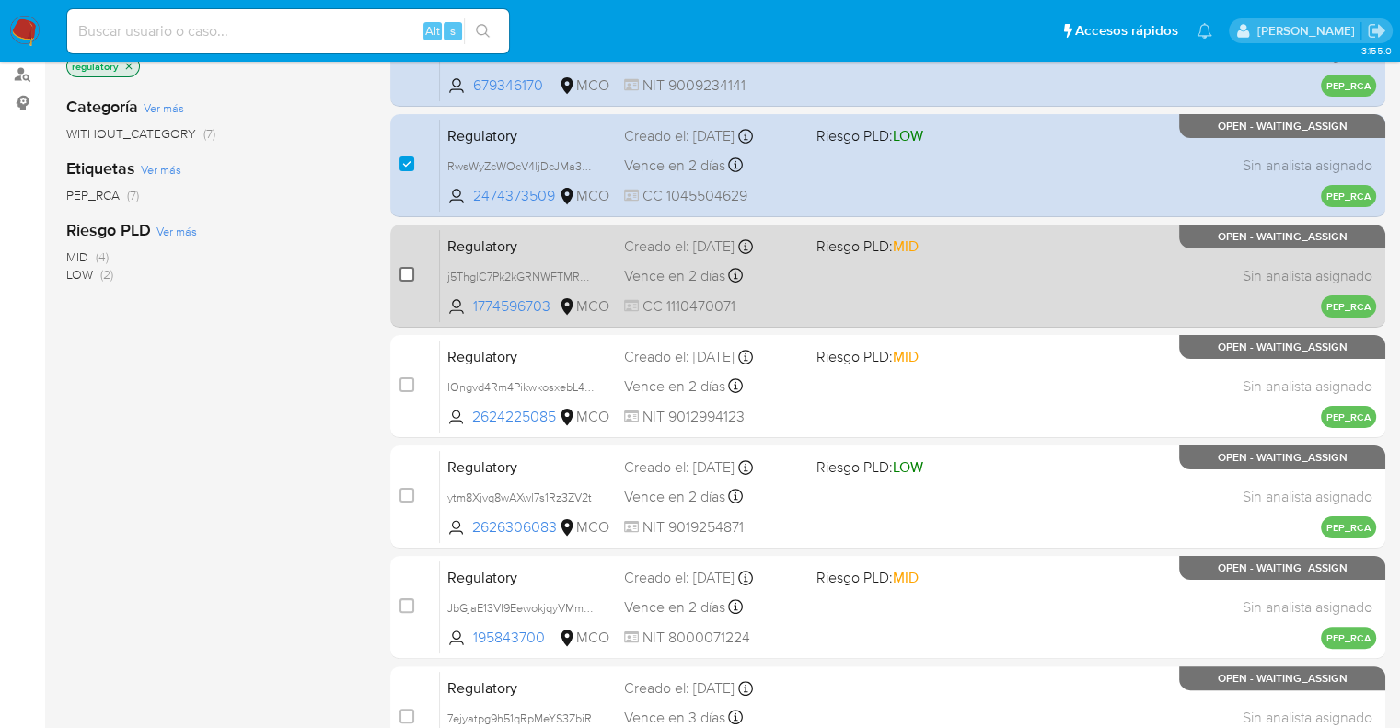
click at [408, 273] on input "checkbox" at bounding box center [407, 274] width 15 height 15
checkbox input "true"
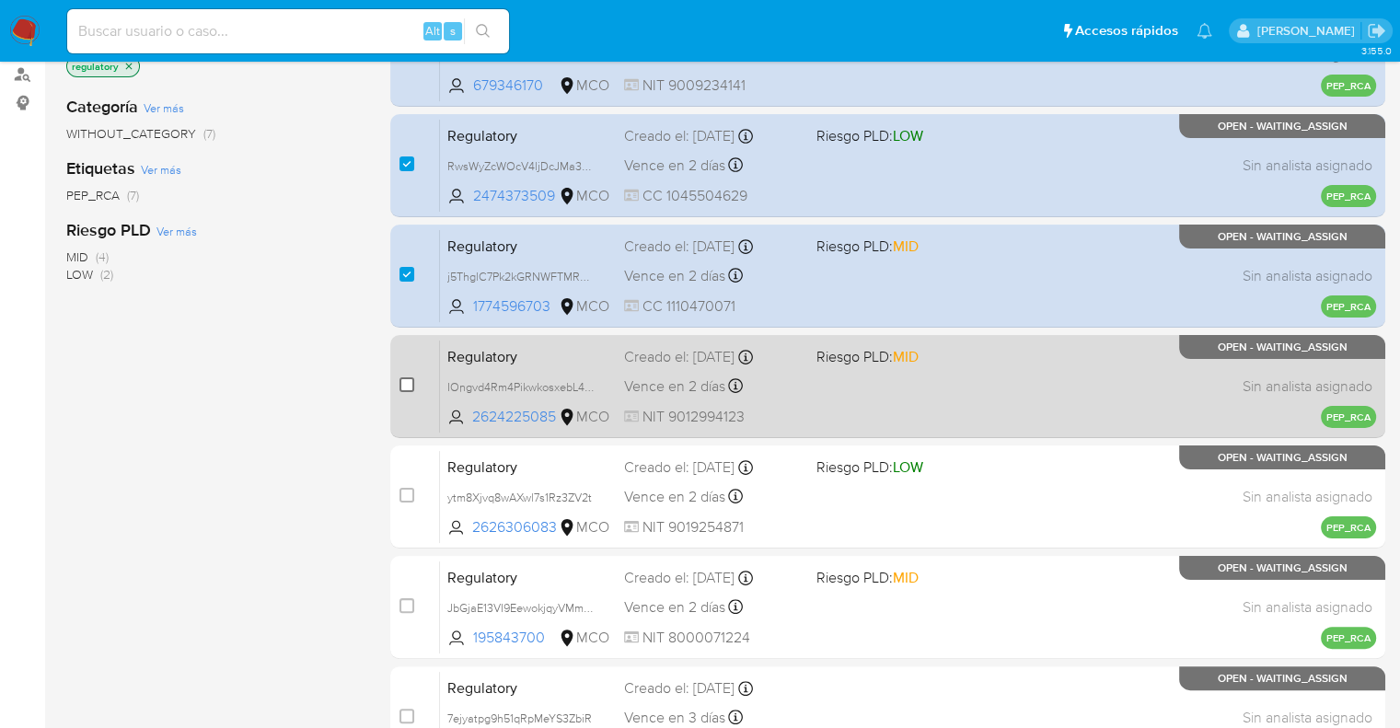
click at [409, 383] on input "checkbox" at bounding box center [407, 384] width 15 height 15
checkbox input "true"
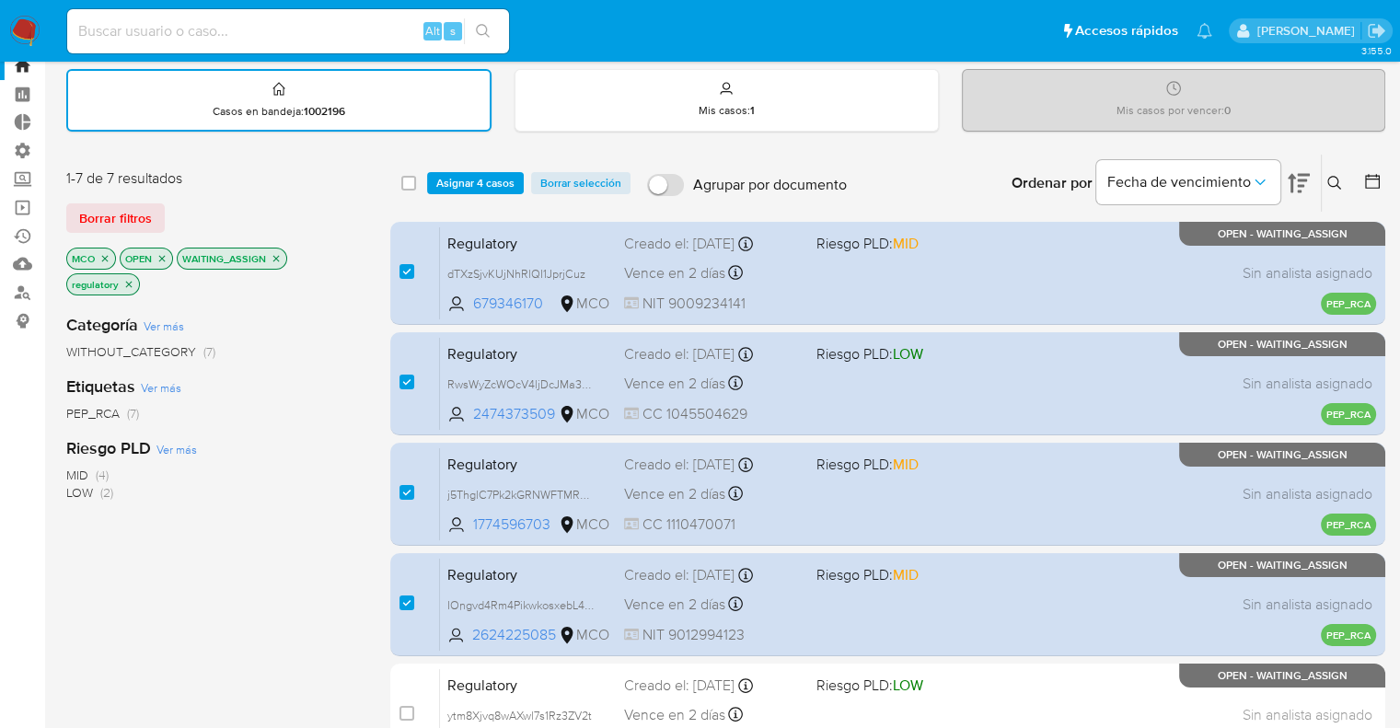
scroll to position [0, 0]
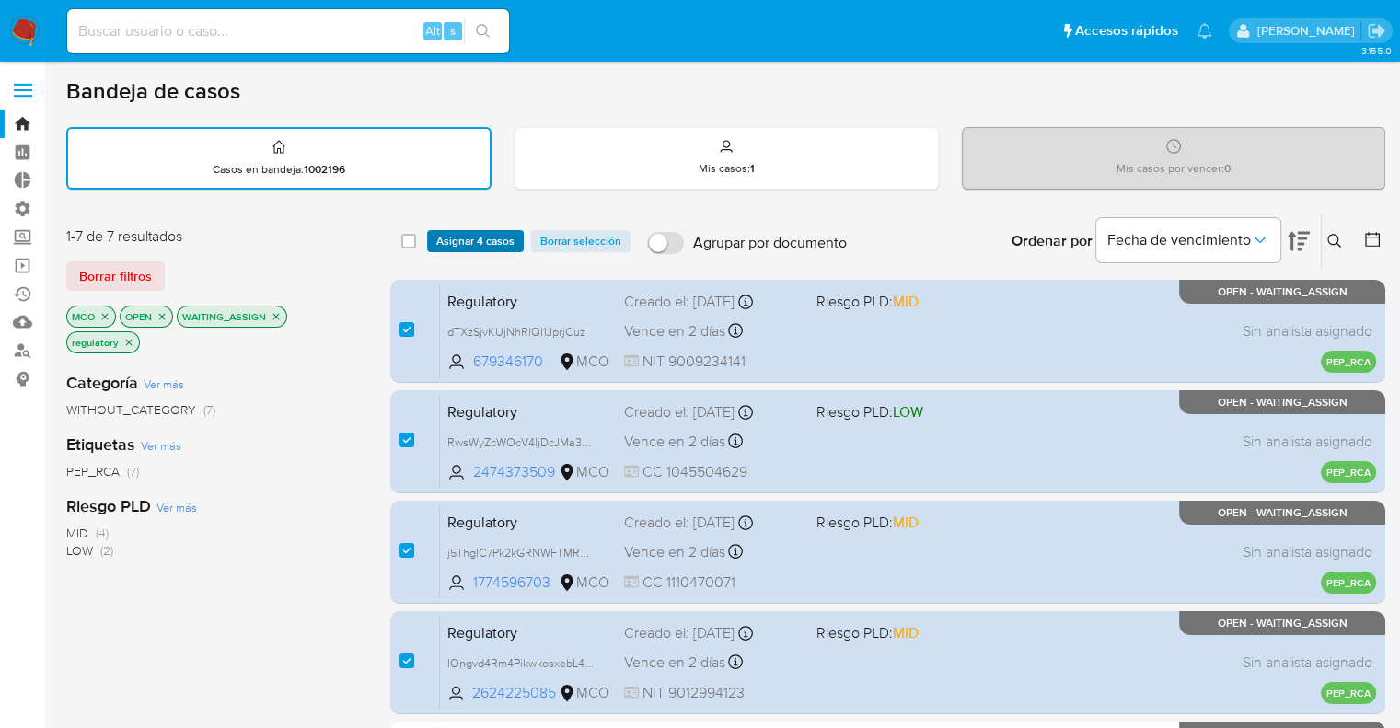
click at [516, 239] on button "Asignar 4 casos" at bounding box center [475, 241] width 97 height 22
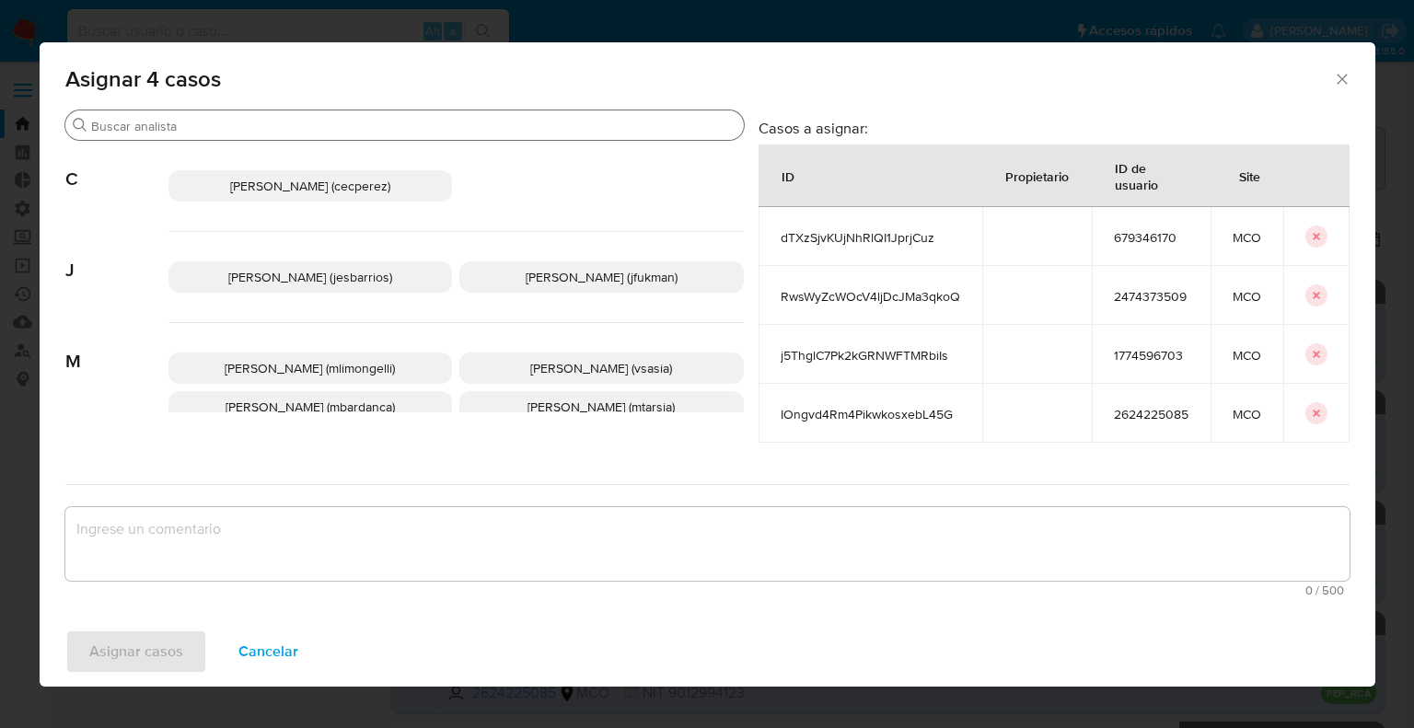
click at [439, 125] on input "Buscar" at bounding box center [413, 126] width 645 height 17
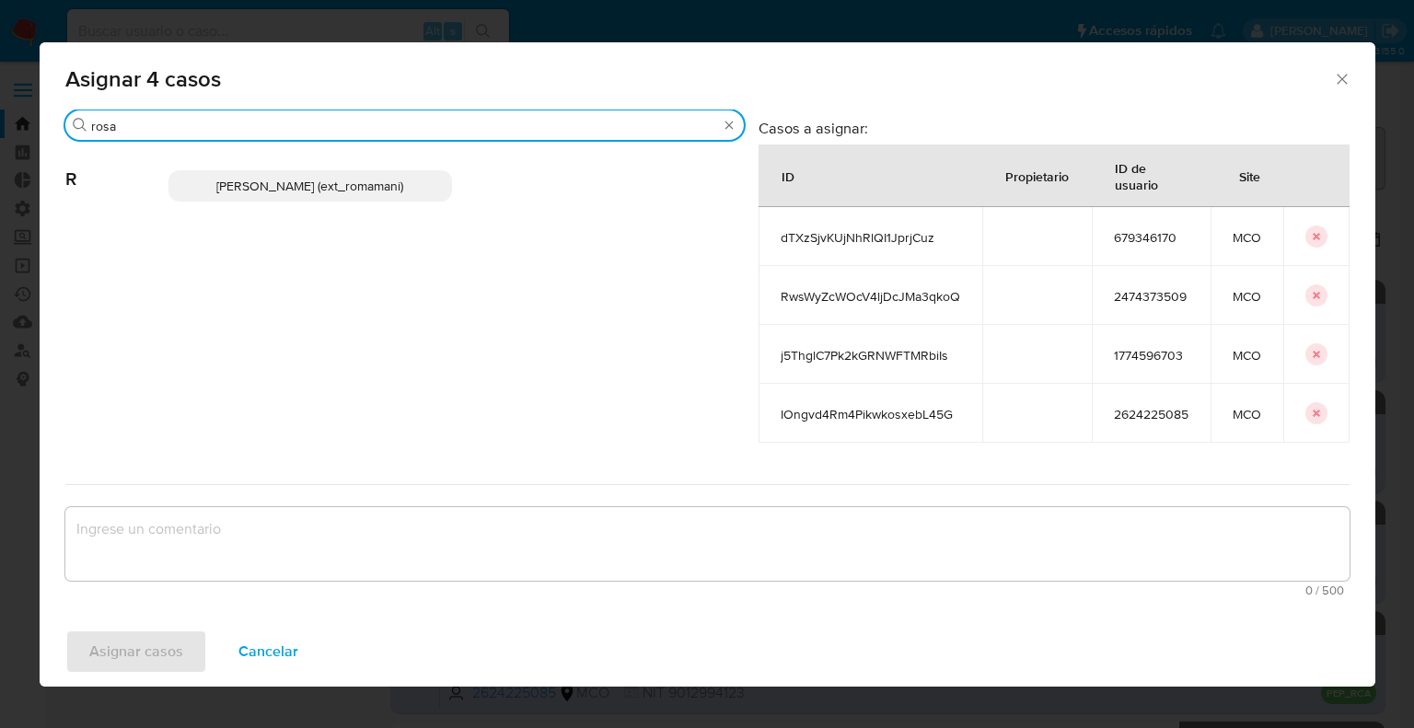
type input "rosa"
click at [443, 183] on p "Rosalia Mamani (ext_romamani)" at bounding box center [310, 185] width 284 height 31
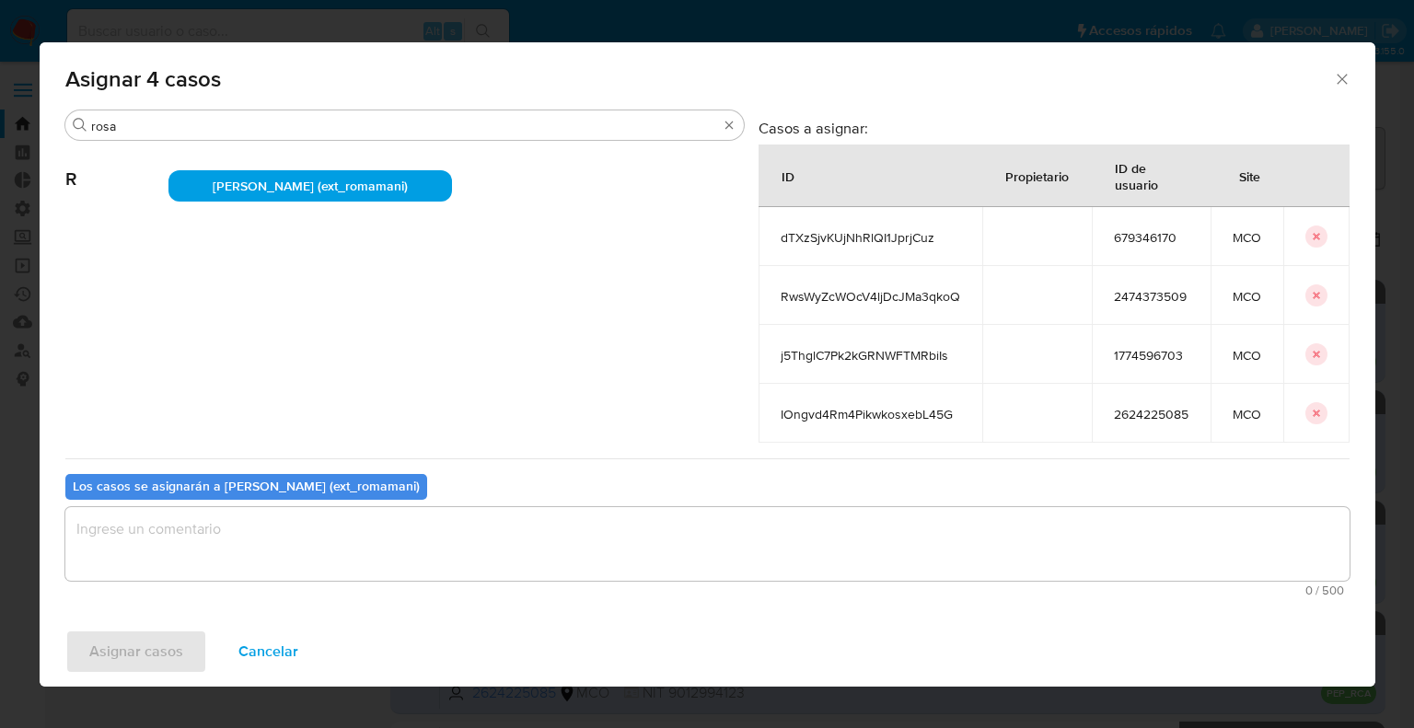
click at [317, 551] on textarea "assign-modal" at bounding box center [707, 544] width 1284 height 74
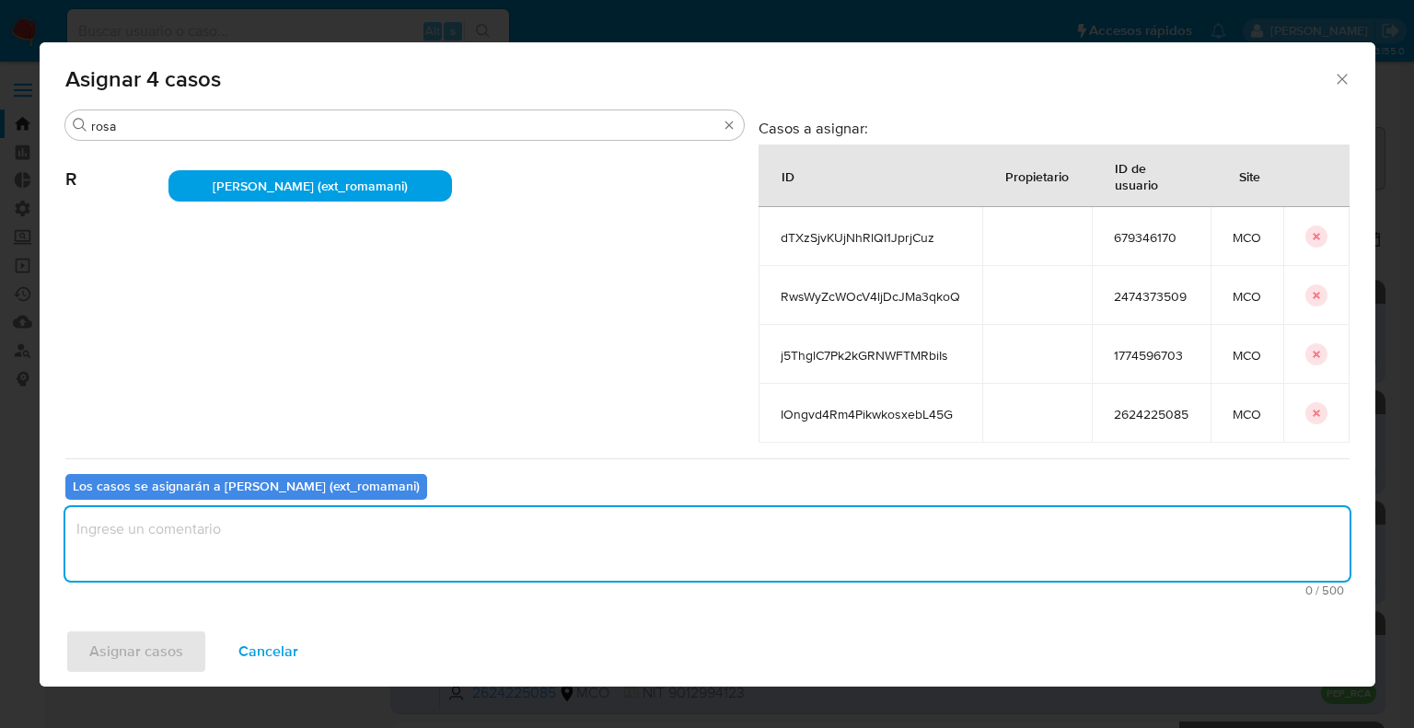
paste textarea "Asignación."
type textarea "Asignación."
click at [191, 656] on button "Asignar casos" at bounding box center [136, 652] width 142 height 44
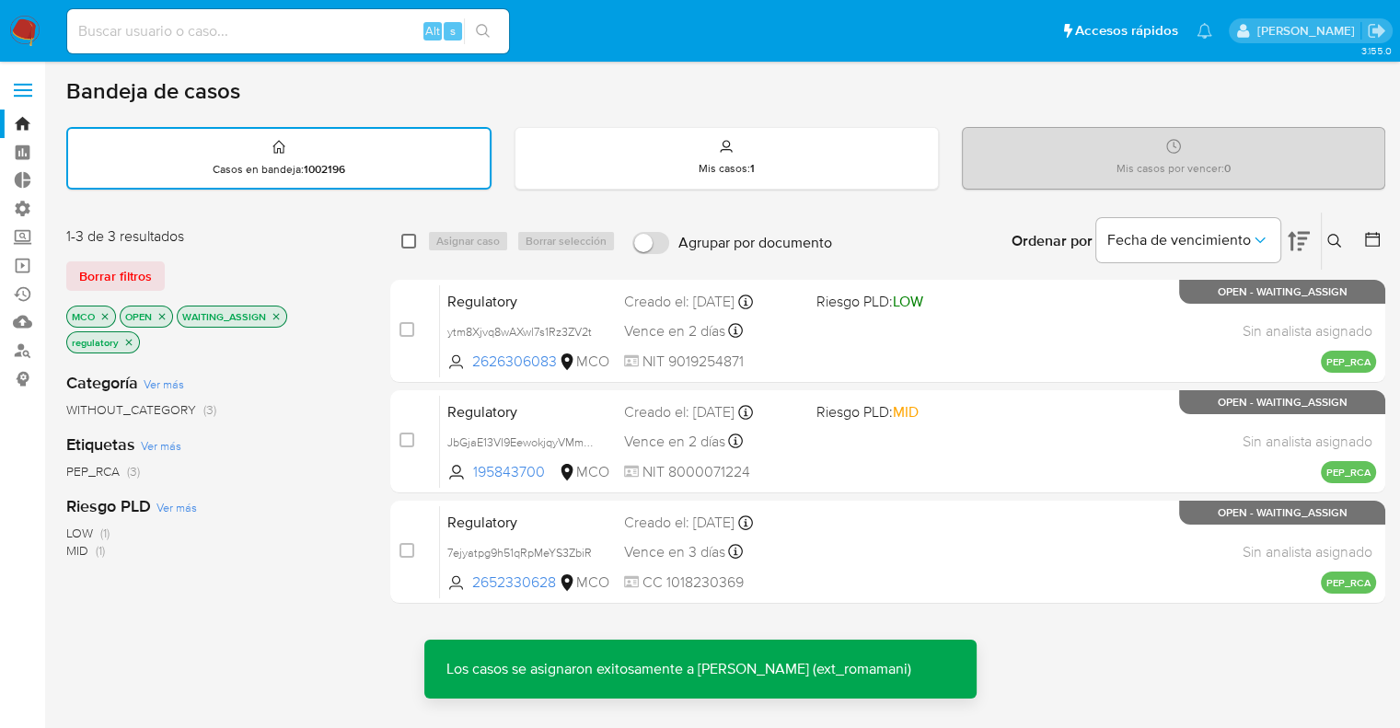
click at [402, 239] on input "checkbox" at bounding box center [408, 241] width 15 height 15
checkbox input "true"
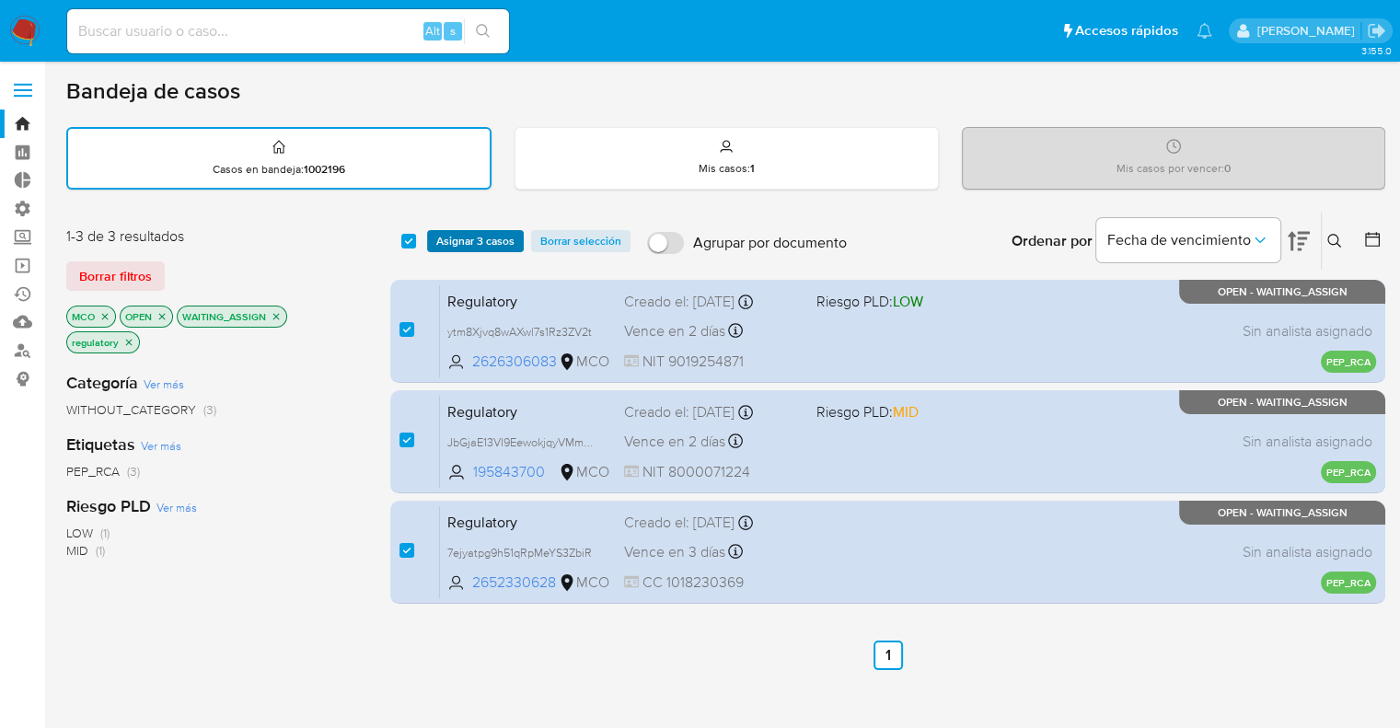
click at [501, 243] on span "Asignar 3 casos" at bounding box center [475, 241] width 78 height 18
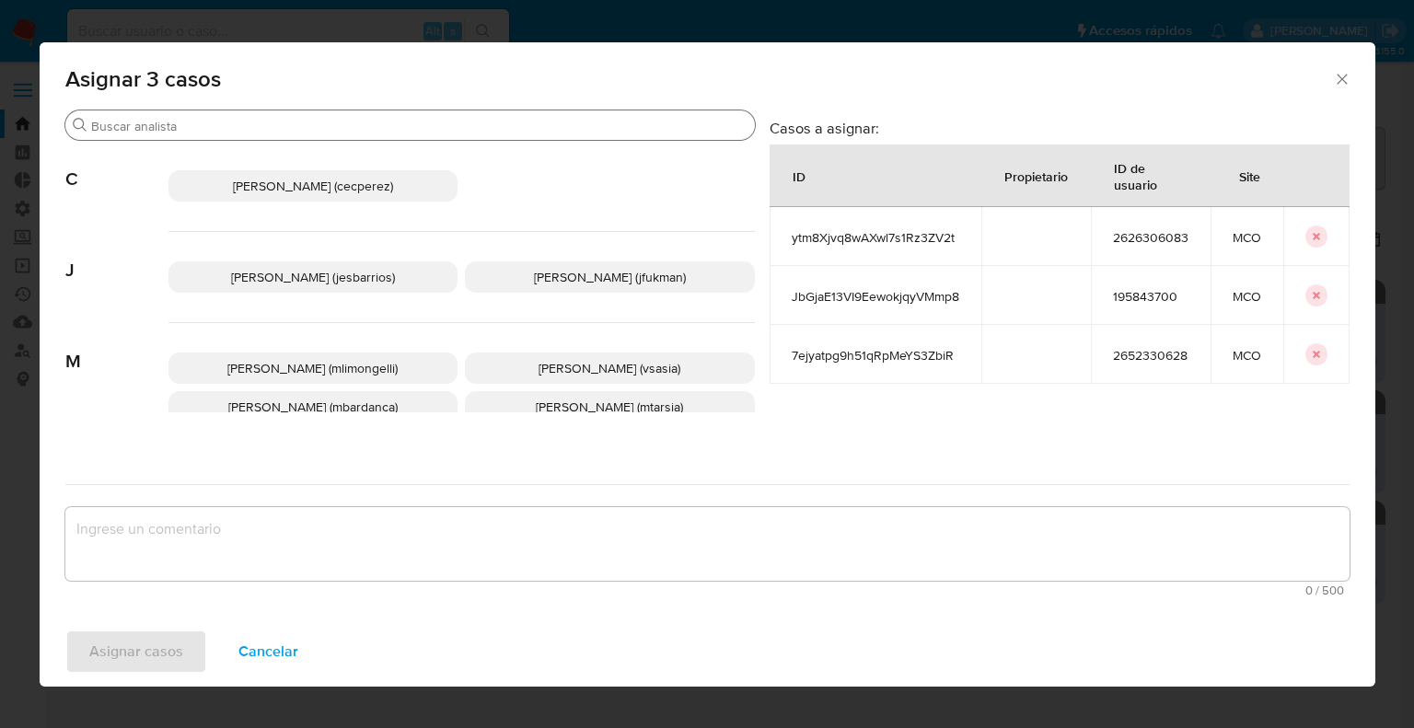
click at [380, 124] on input "Buscar" at bounding box center [419, 126] width 656 height 17
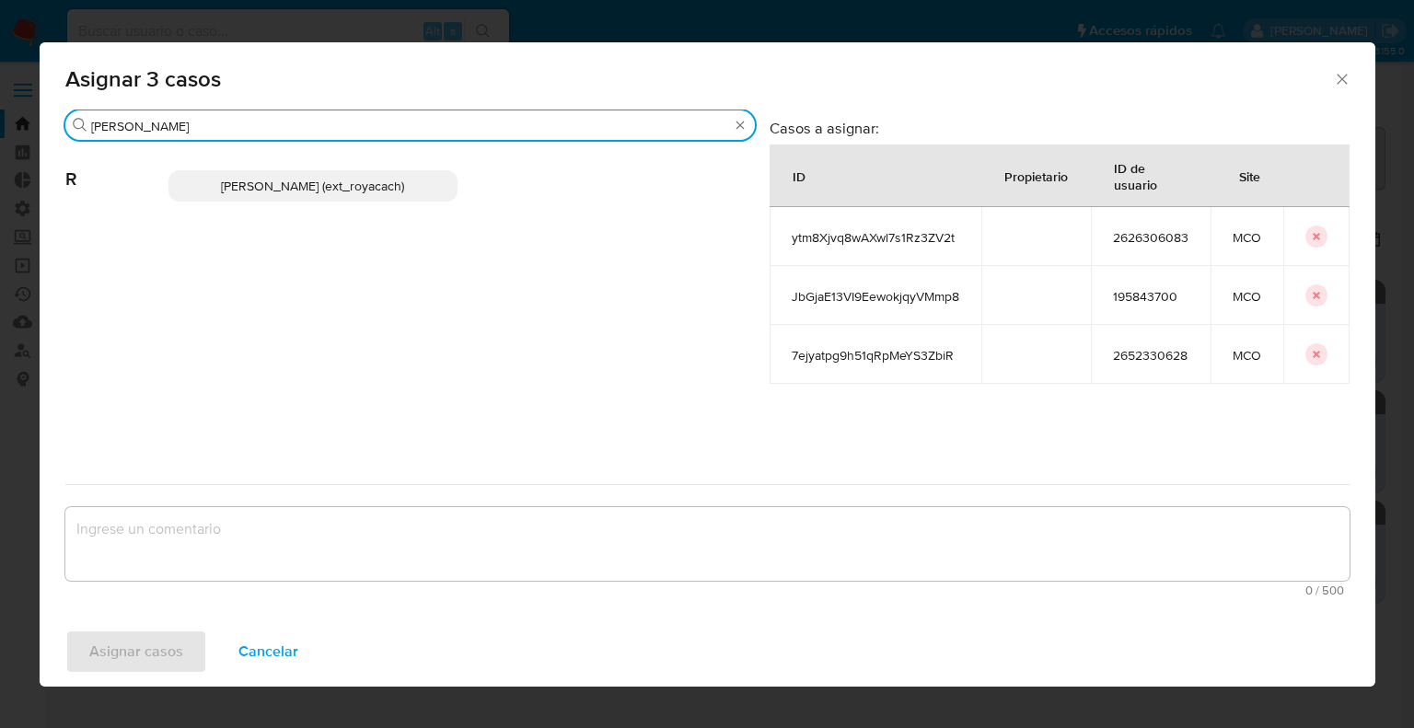
type input "romi"
click at [435, 194] on p "Romina Isabel Yacachury (ext_royacach)" at bounding box center [313, 185] width 290 height 31
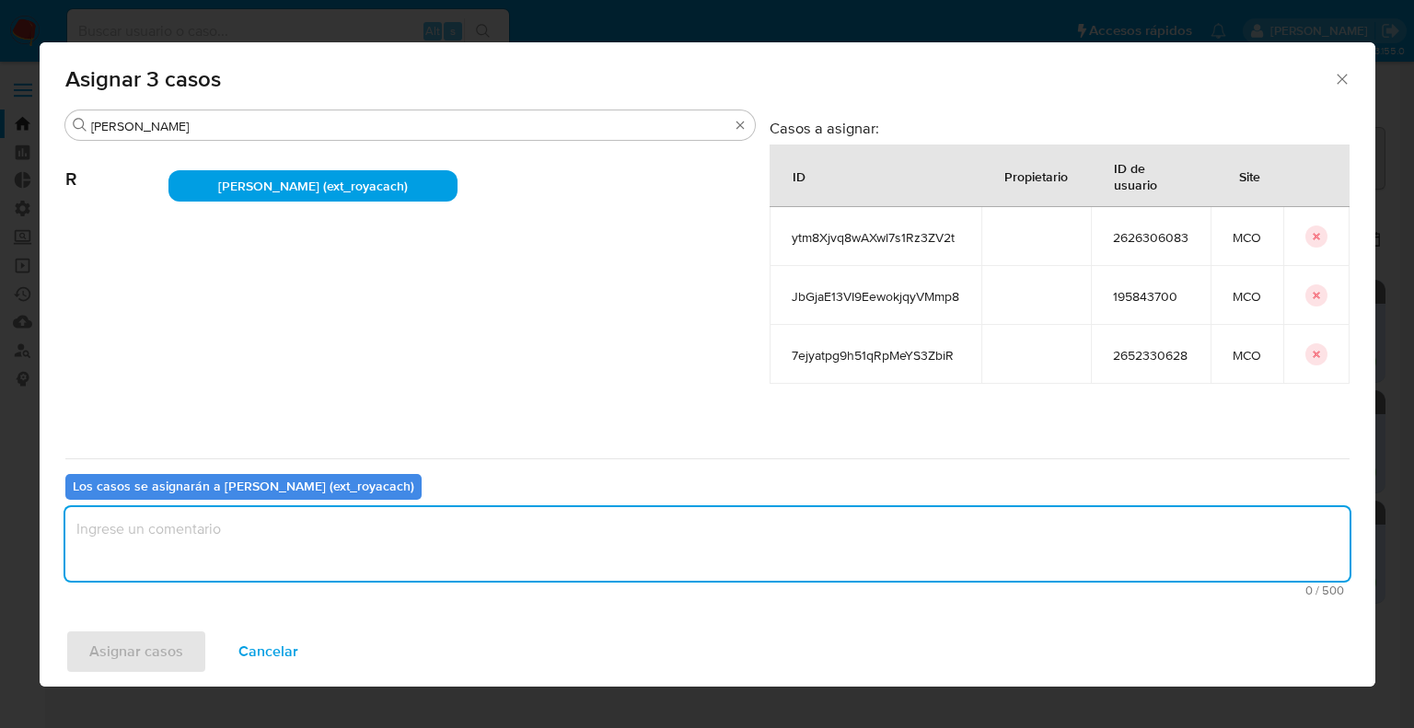
click at [315, 546] on textarea "assign-modal" at bounding box center [707, 544] width 1284 height 74
paste textarea "Asignación."
type textarea "Asignación."
click at [192, 639] on button "Asignar casos" at bounding box center [136, 652] width 142 height 44
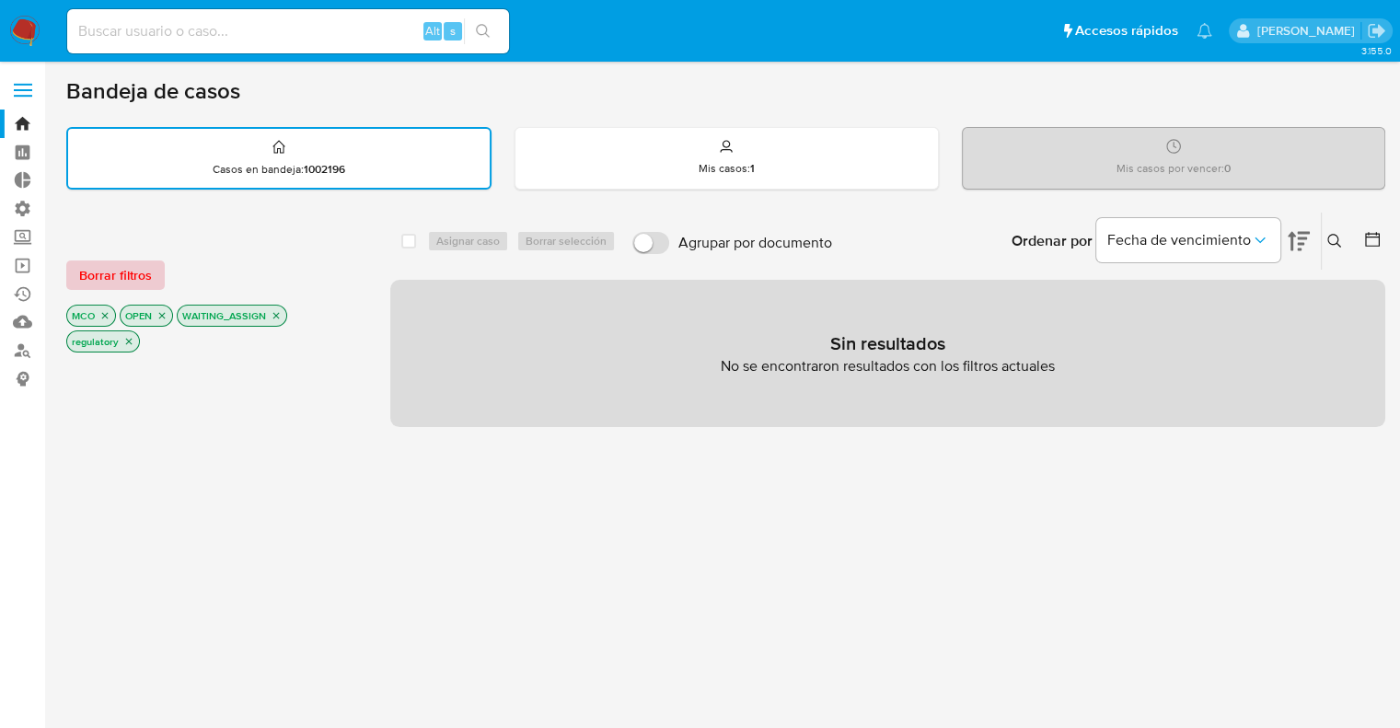
click at [152, 276] on button "Borrar filtros" at bounding box center [115, 275] width 99 height 29
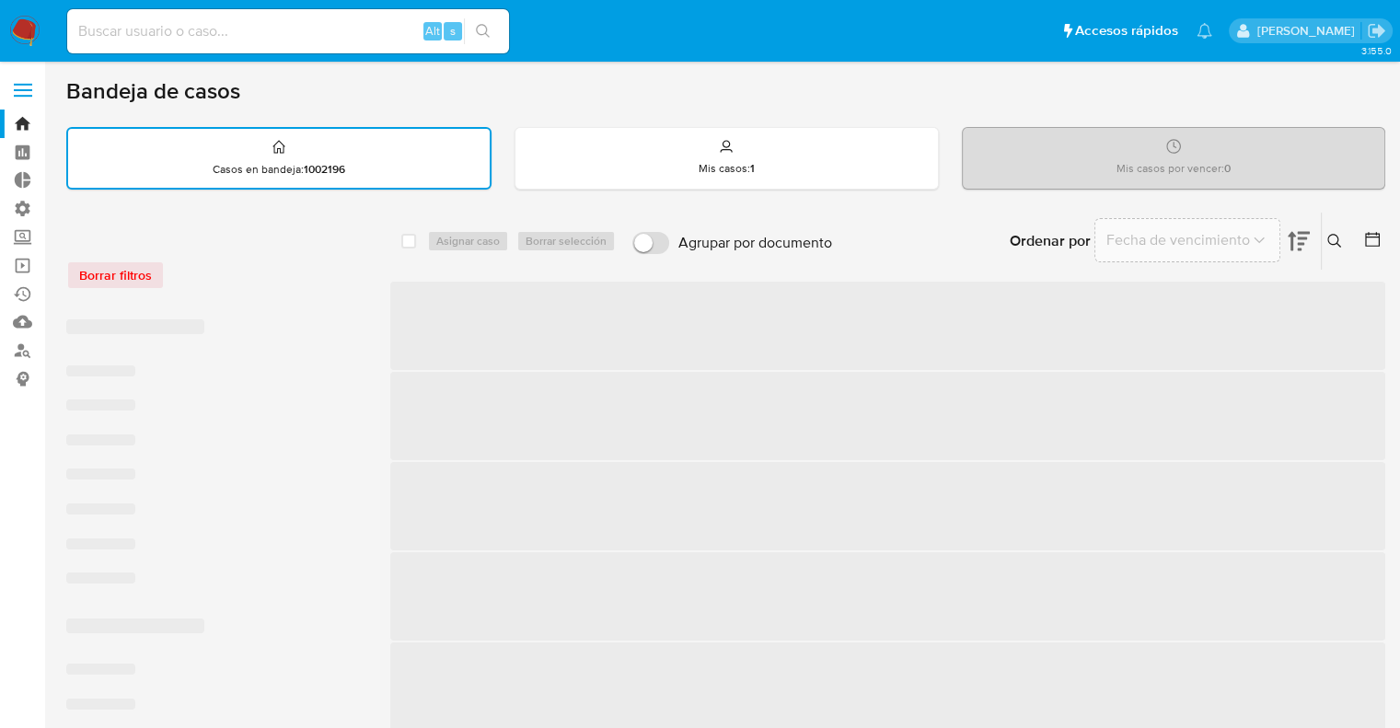
click at [218, 272] on div "Borrar filtros" at bounding box center [213, 275] width 295 height 29
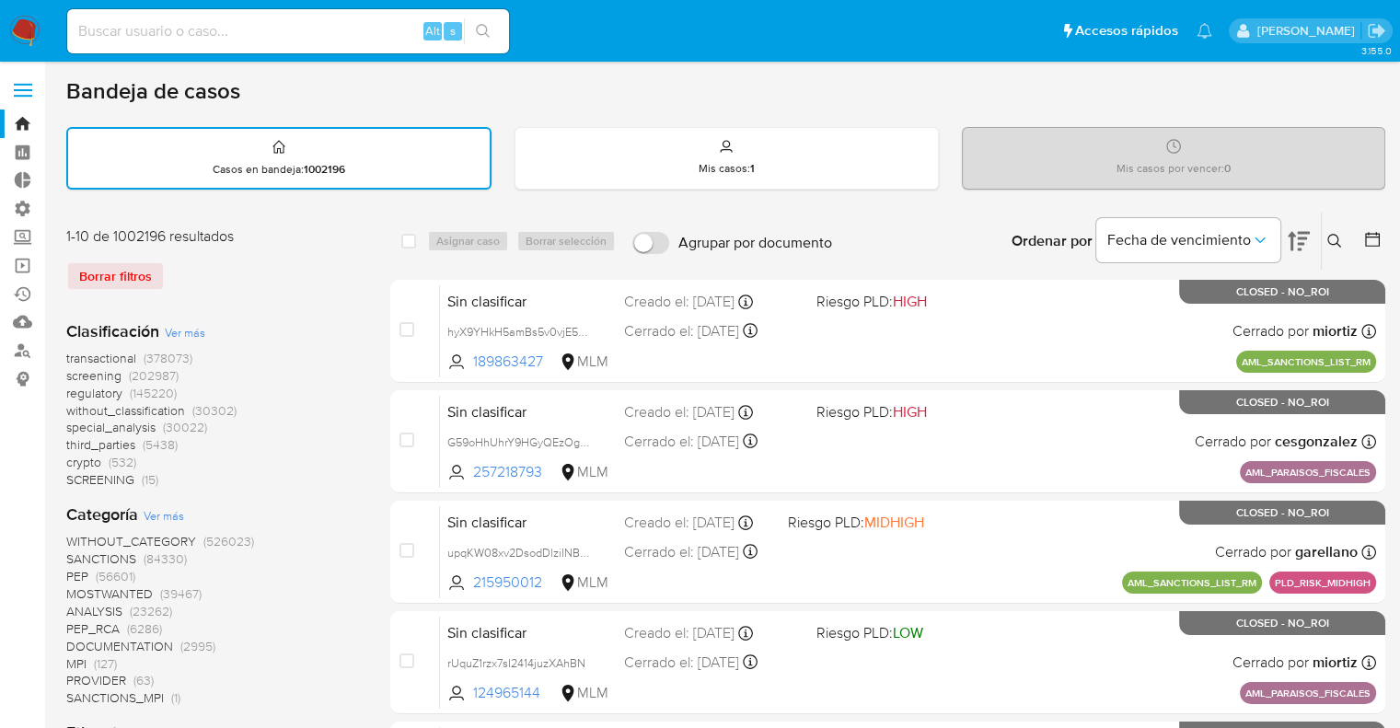
click at [75, 369] on span "screening" at bounding box center [93, 375] width 55 height 18
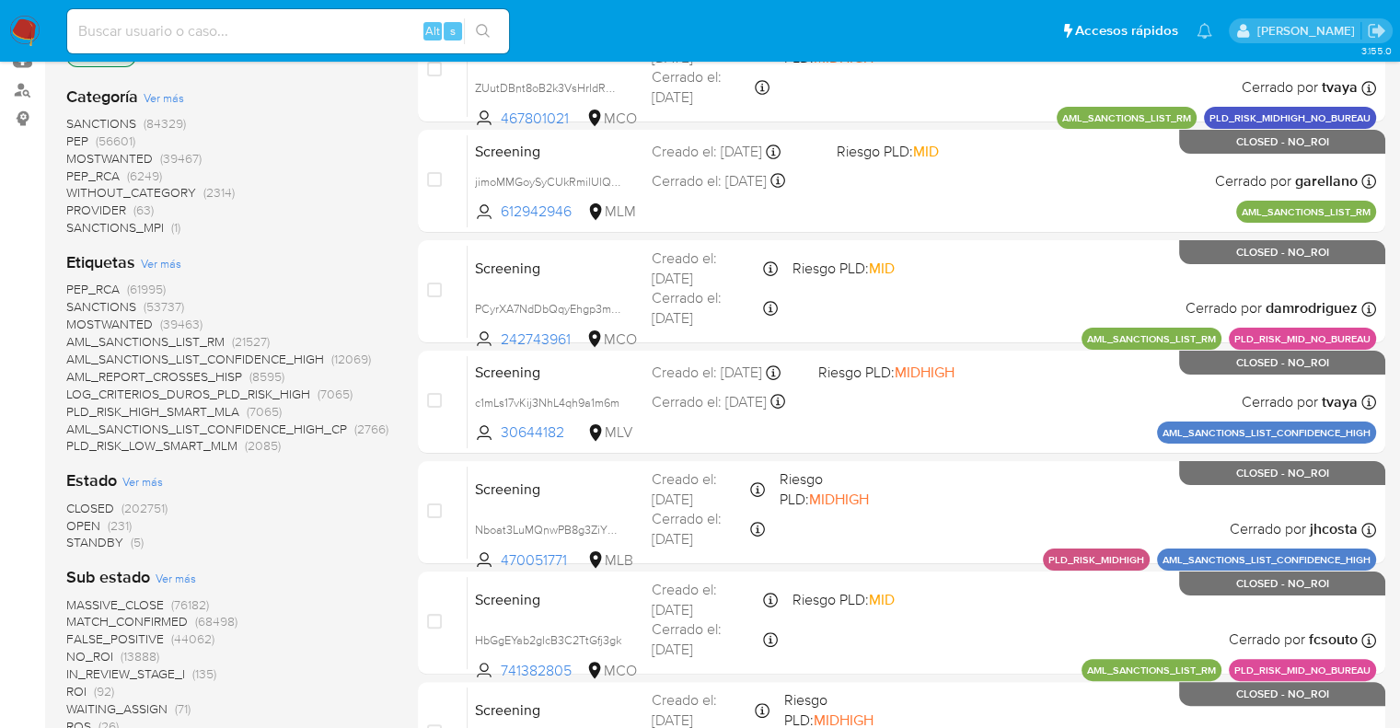
scroll to position [276, 0]
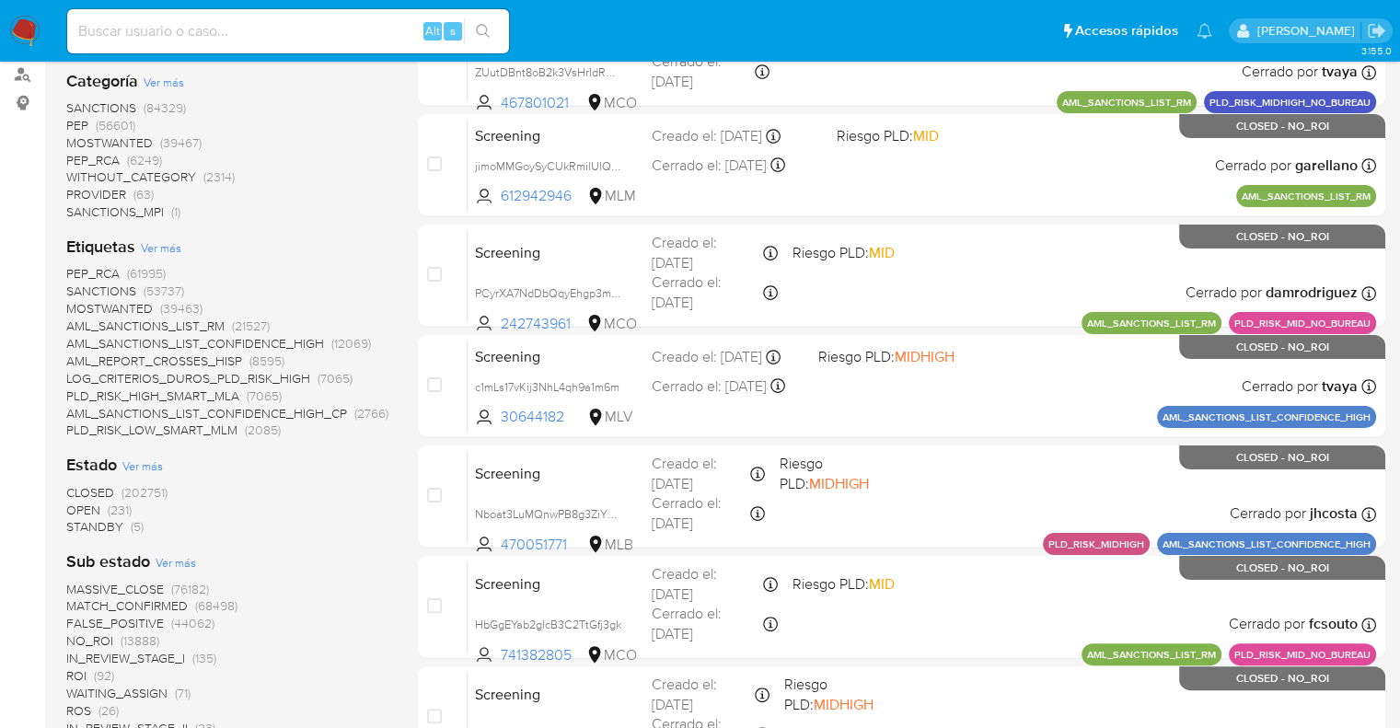
click at [67, 508] on span "OPEN" at bounding box center [83, 510] width 34 height 18
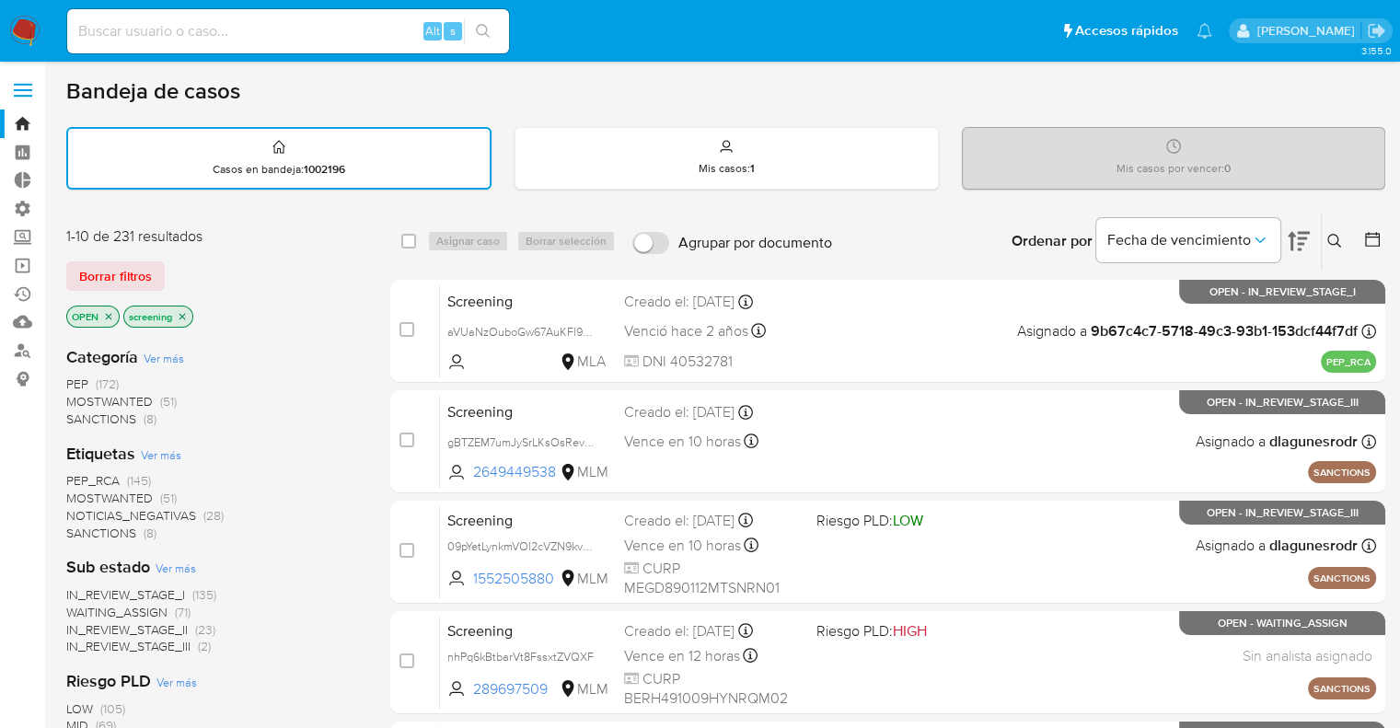
click at [81, 493] on span "MOSTWANTED" at bounding box center [109, 498] width 87 height 18
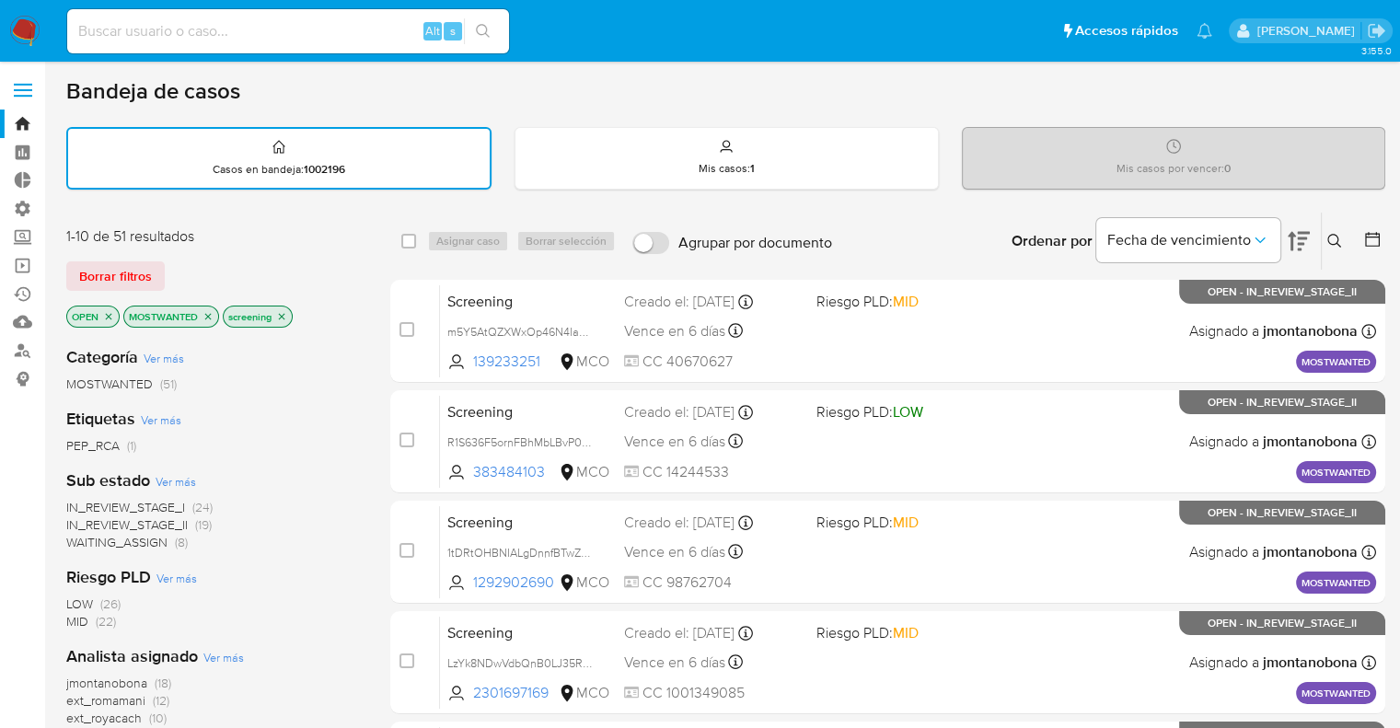
click at [324, 334] on div "Categoría Ver más MOSTWANTED (51) Etiquetas Ver más PEP_RCA (1) Sub estado Ver …" at bounding box center [213, 644] width 295 height 626
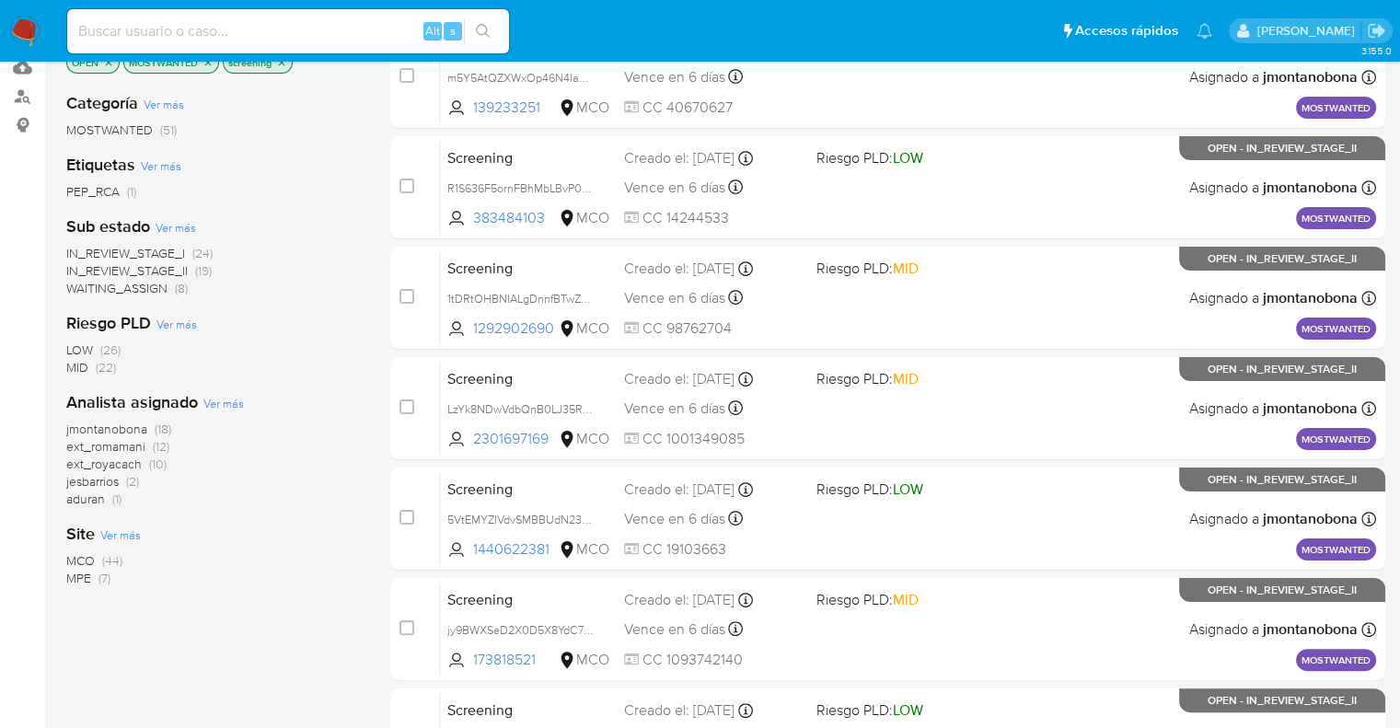
scroll to position [276, 0]
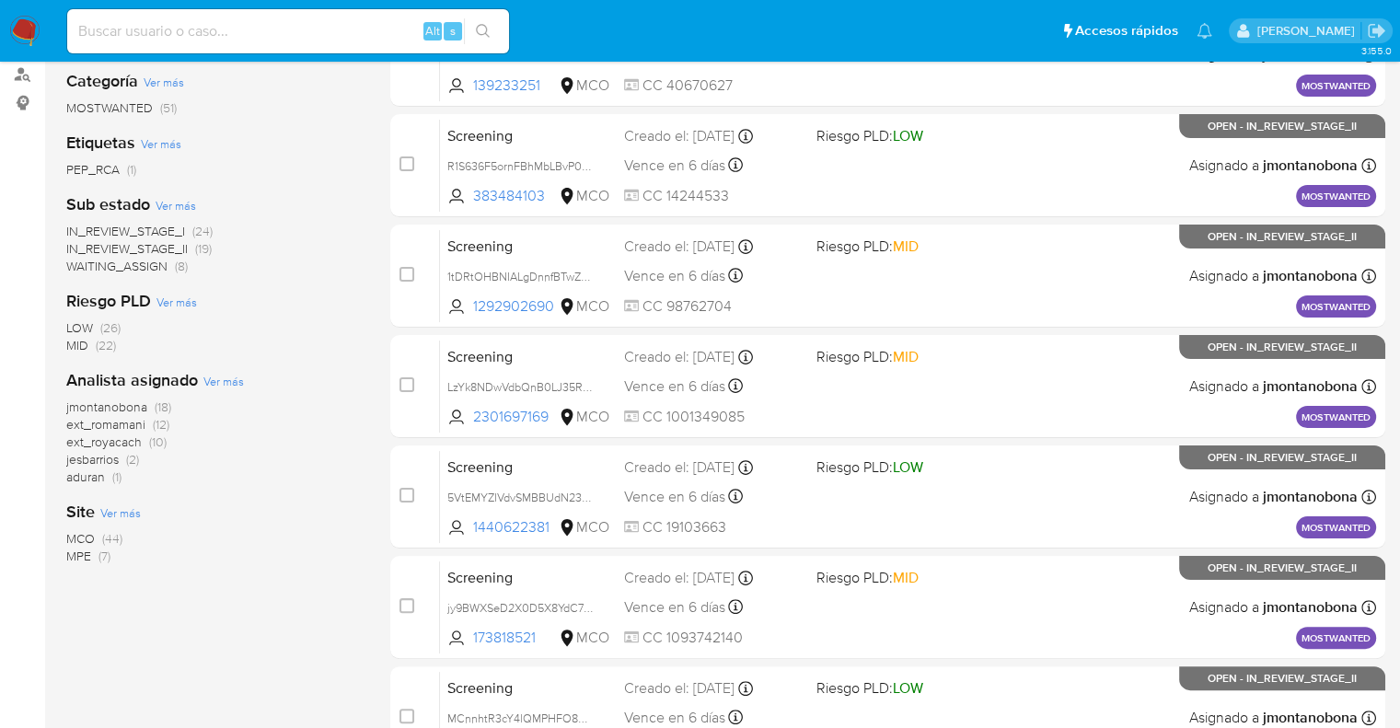
click at [78, 231] on span "IN_REVIEW_STAGE_I" at bounding box center [125, 231] width 119 height 18
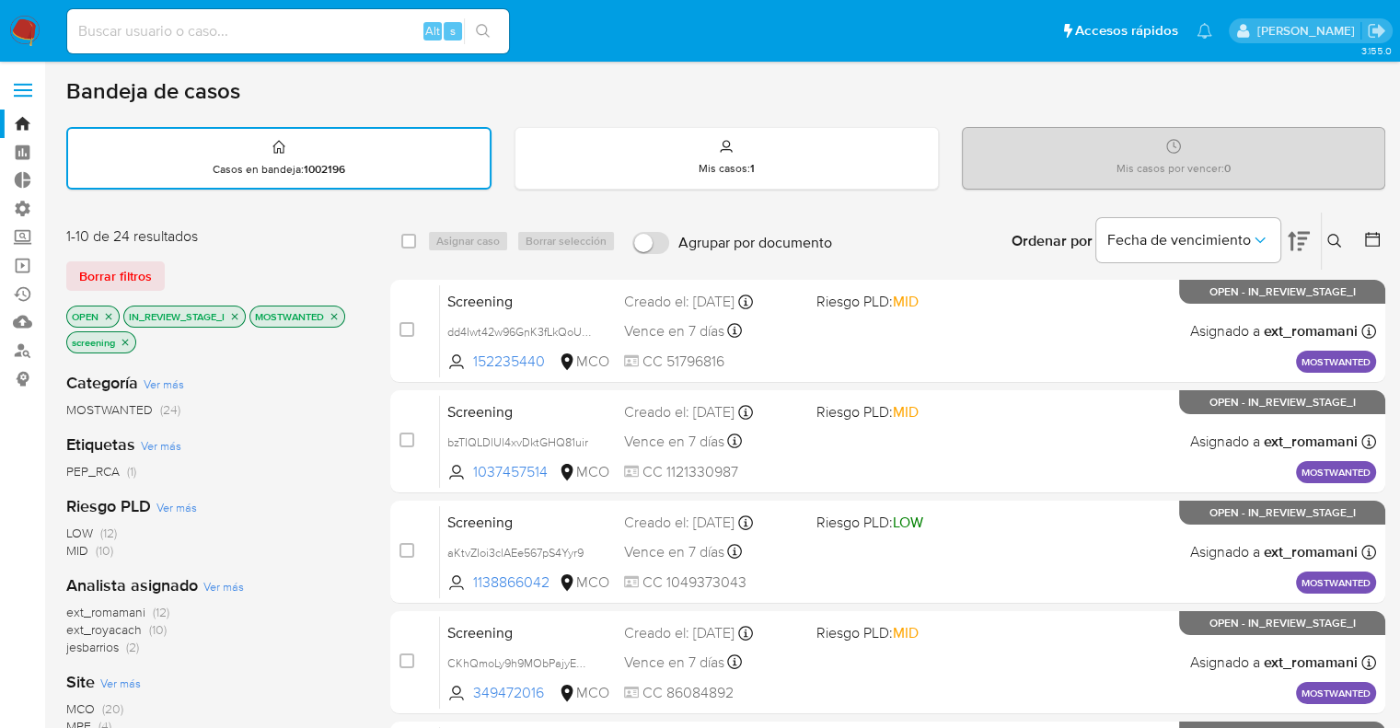
click at [234, 317] on icon "close-filter" at bounding box center [234, 316] width 11 height 11
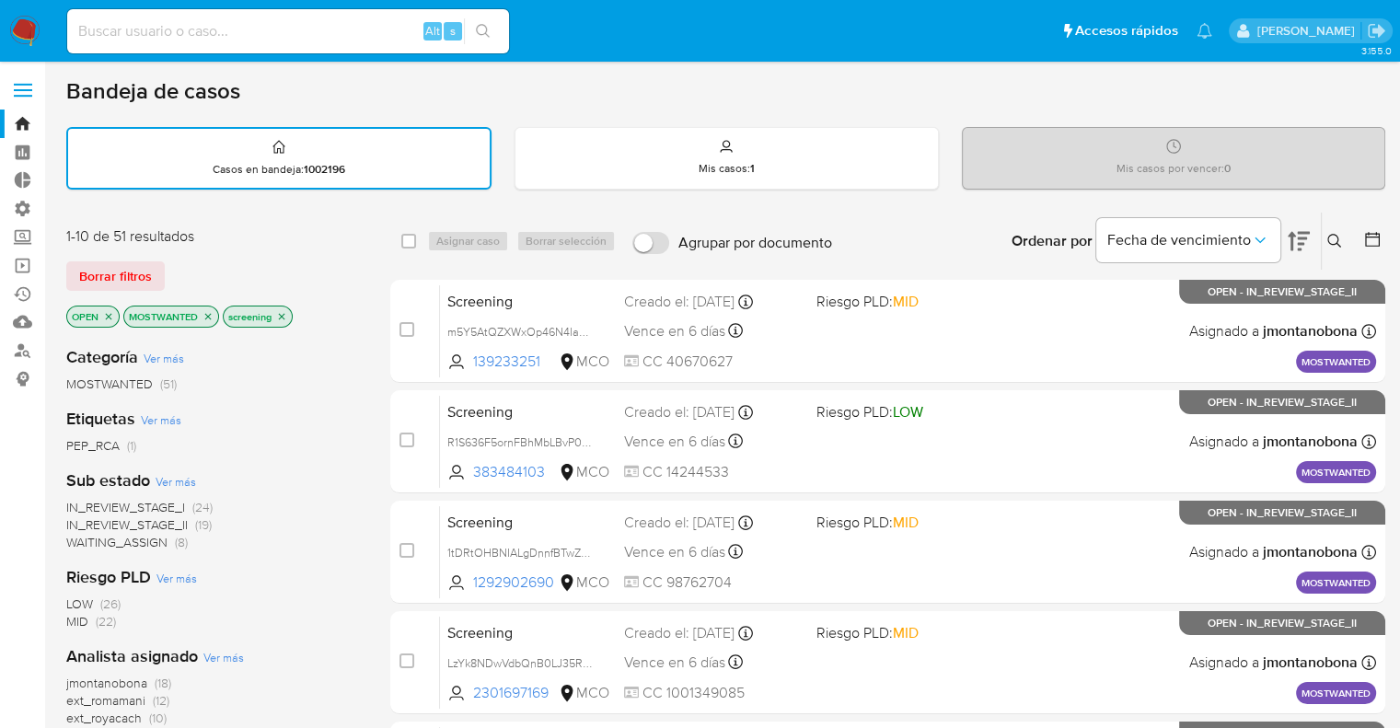
click at [74, 506] on span "IN_REVIEW_STAGE_I" at bounding box center [125, 507] width 119 height 18
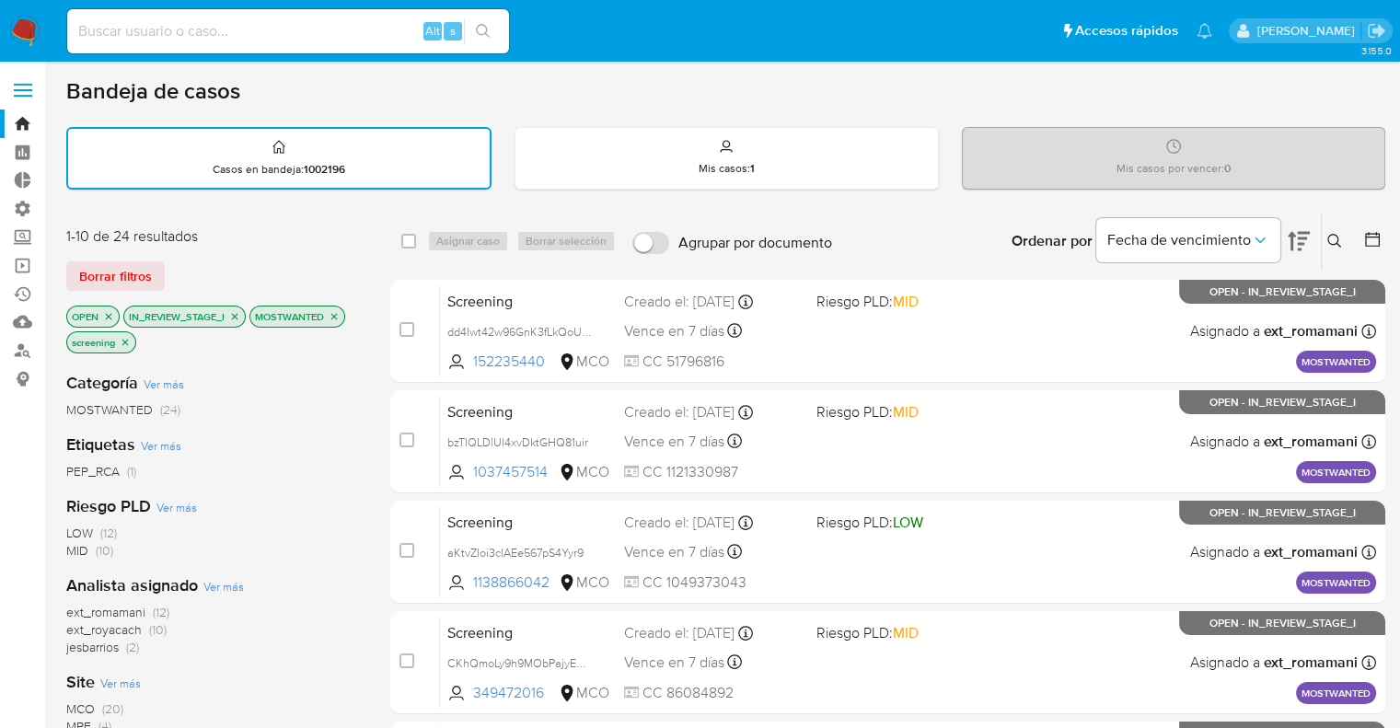
click at [231, 318] on icon "close-filter" at bounding box center [234, 316] width 11 height 11
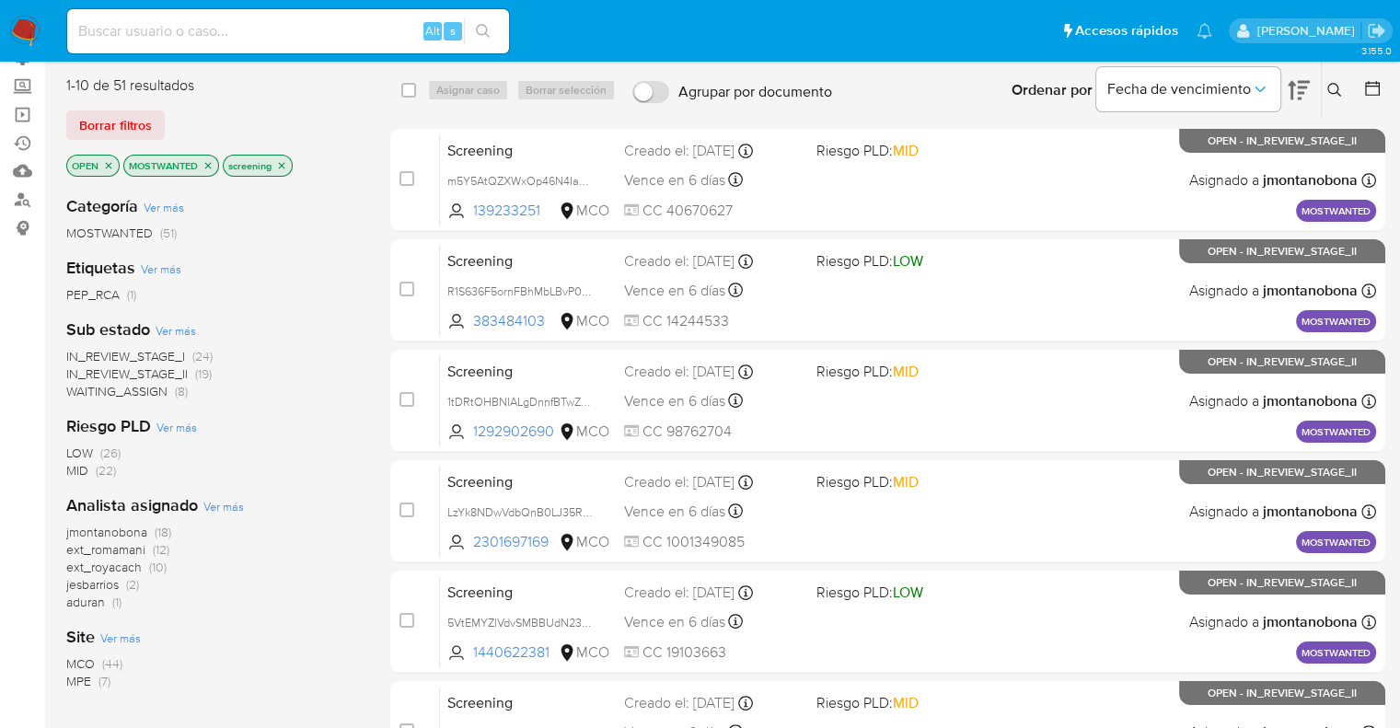
scroll to position [184, 0]
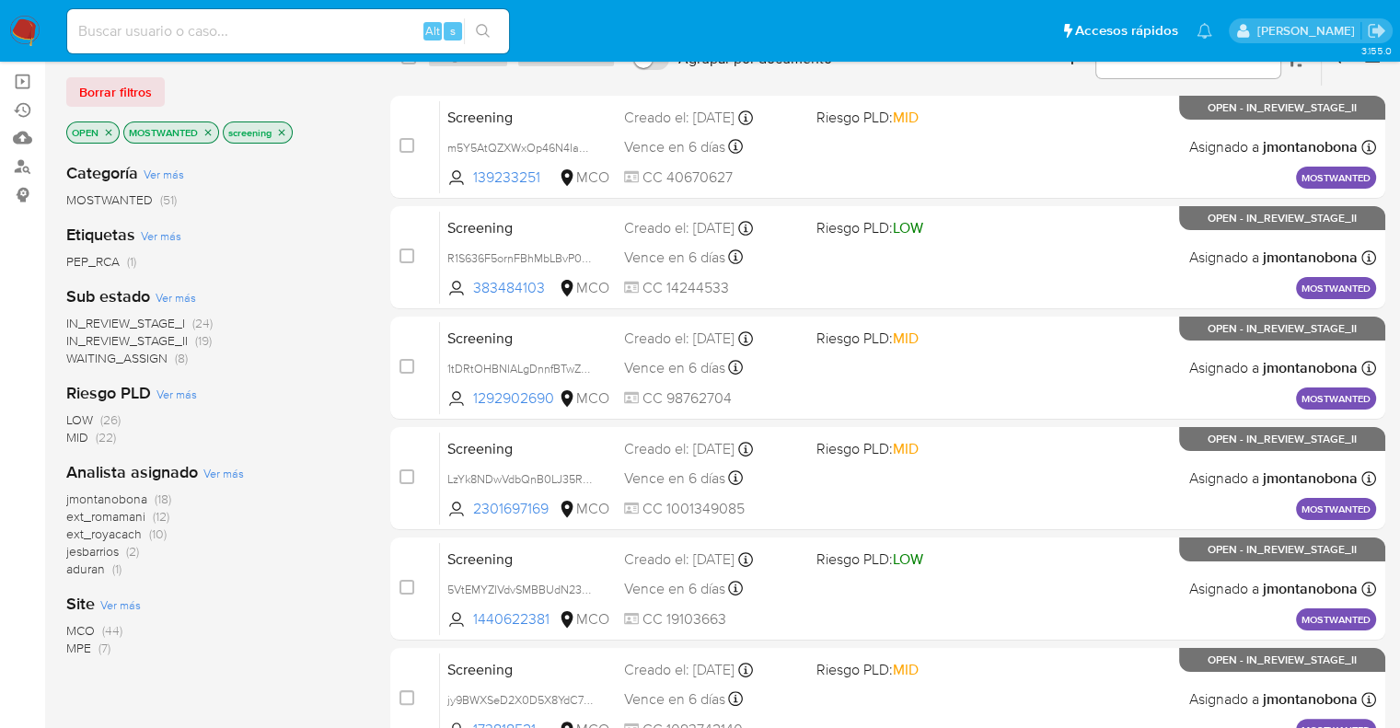
click at [83, 359] on span "WAITING_ASSIGN" at bounding box center [116, 358] width 101 height 18
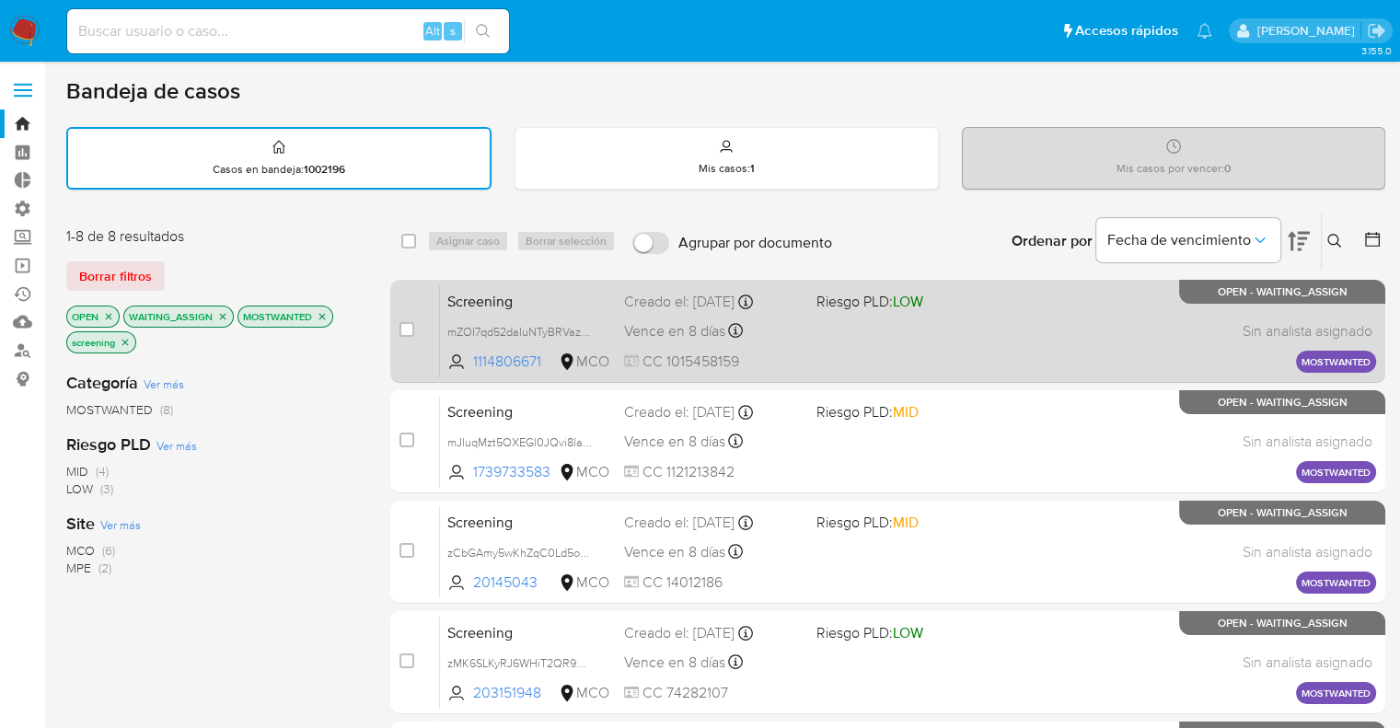
click at [545, 292] on span "Screening" at bounding box center [528, 300] width 162 height 24
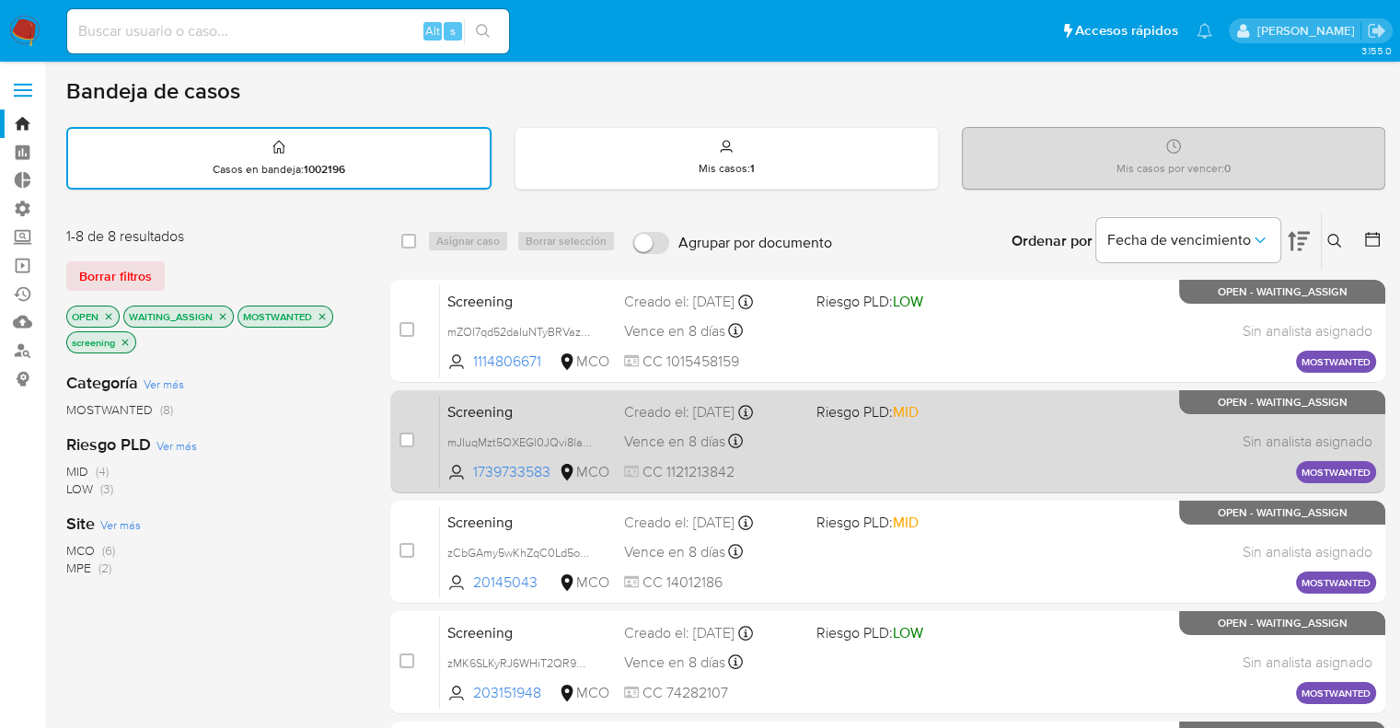
click at [590, 405] on span "Screening" at bounding box center [528, 411] width 162 height 24
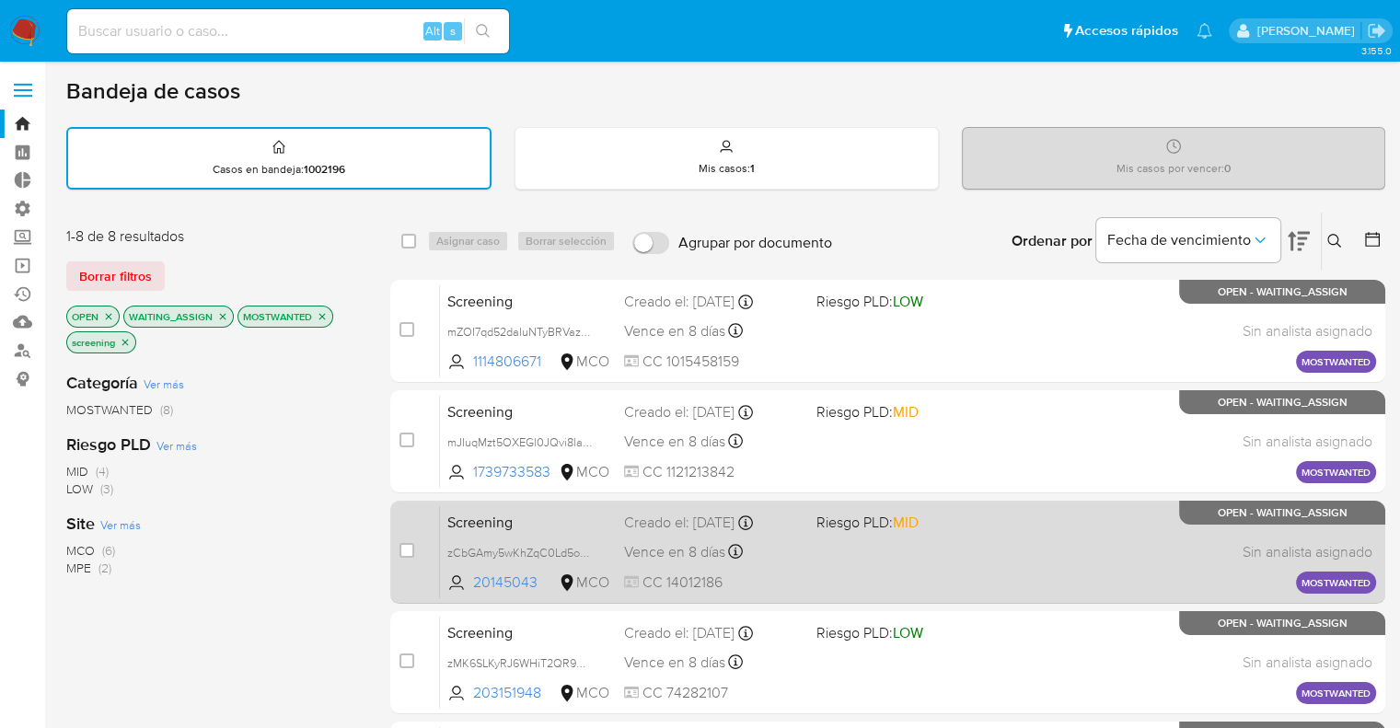
click at [542, 531] on div "Screening zCbGAmy5wKhZqC0Ld5o5Dm6H 20145043 MCO Riesgo PLD: MID Creado el: 26/0…" at bounding box center [908, 551] width 936 height 93
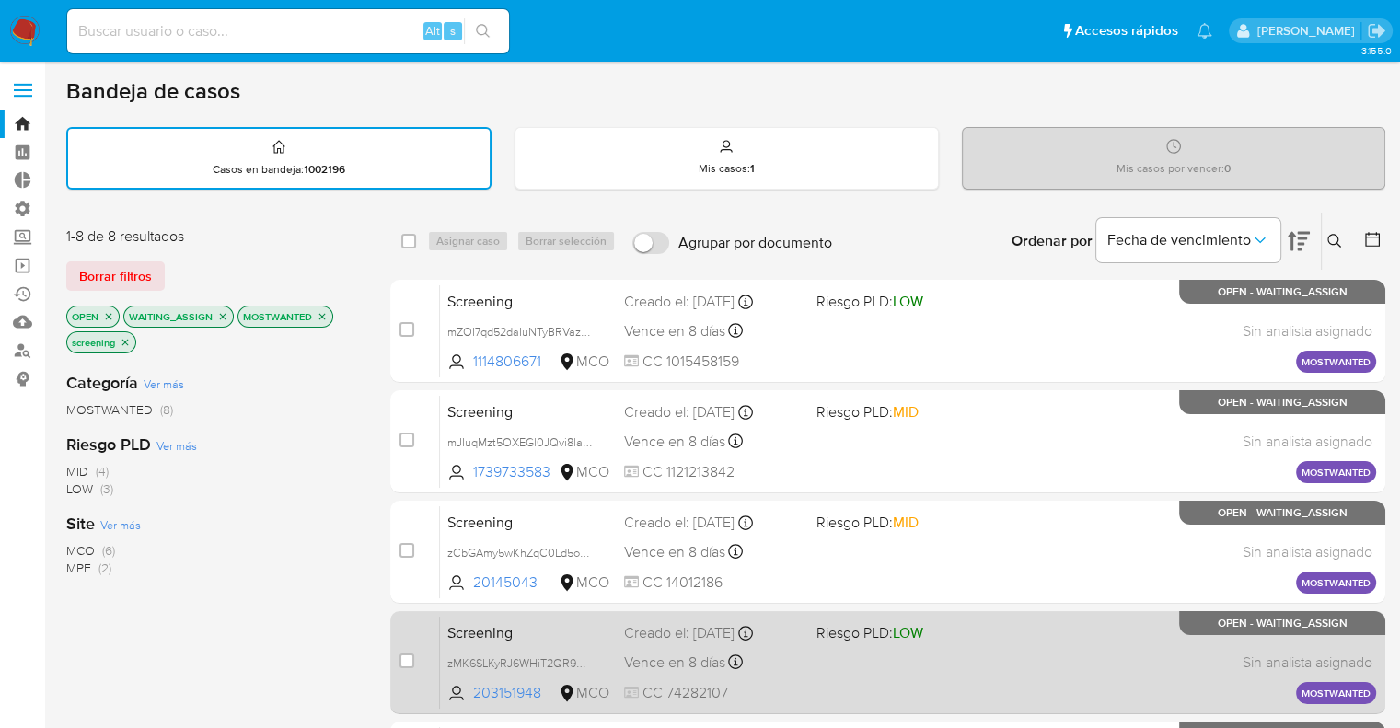
click at [558, 634] on span "Screening" at bounding box center [528, 632] width 162 height 24
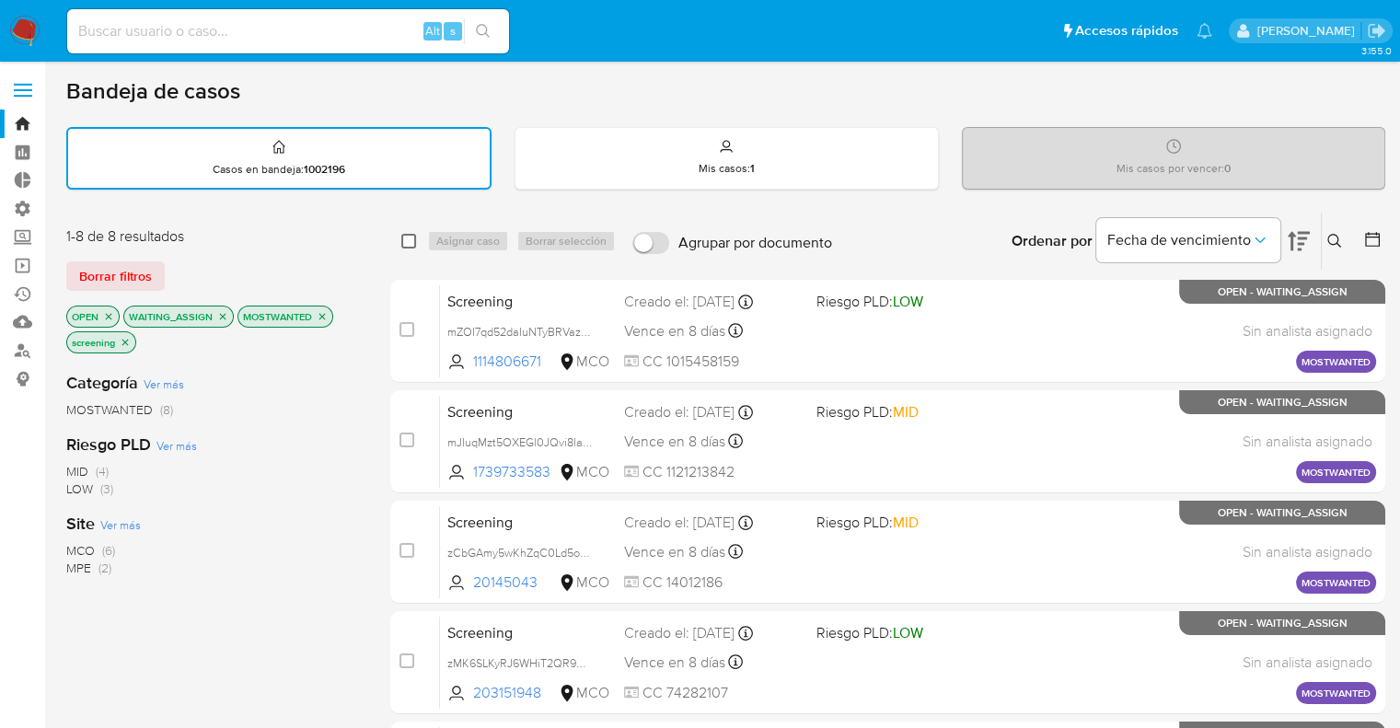
click at [410, 240] on input "checkbox" at bounding box center [408, 241] width 15 height 15
checkbox input "true"
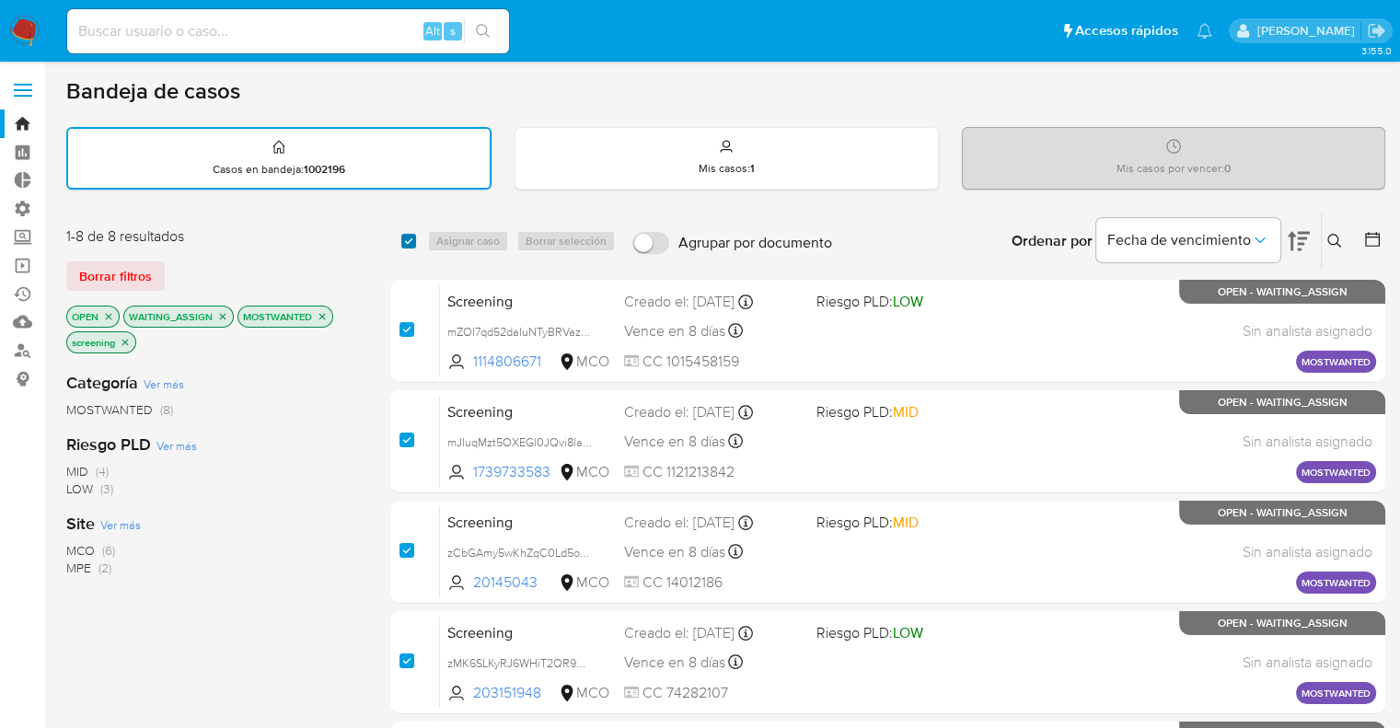
checkbox input "true"
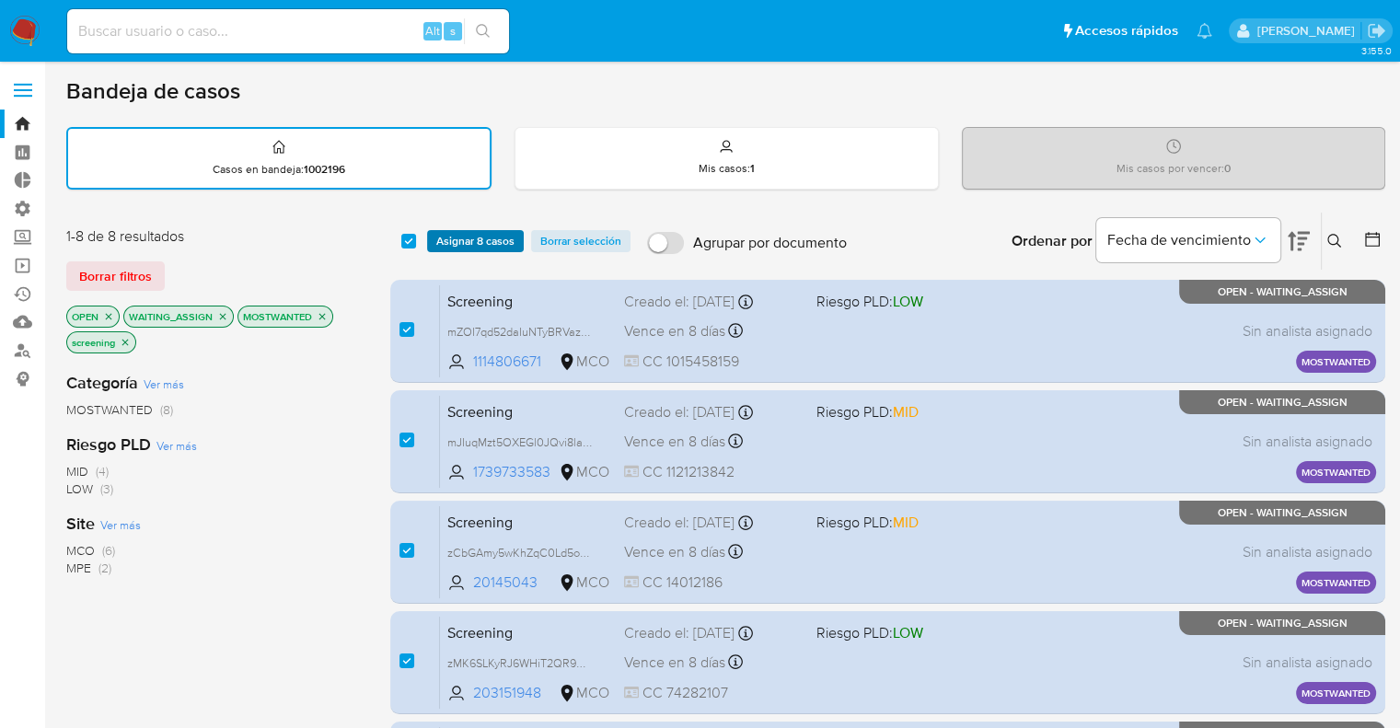
click at [505, 245] on span "Asignar 8 casos" at bounding box center [475, 241] width 78 height 18
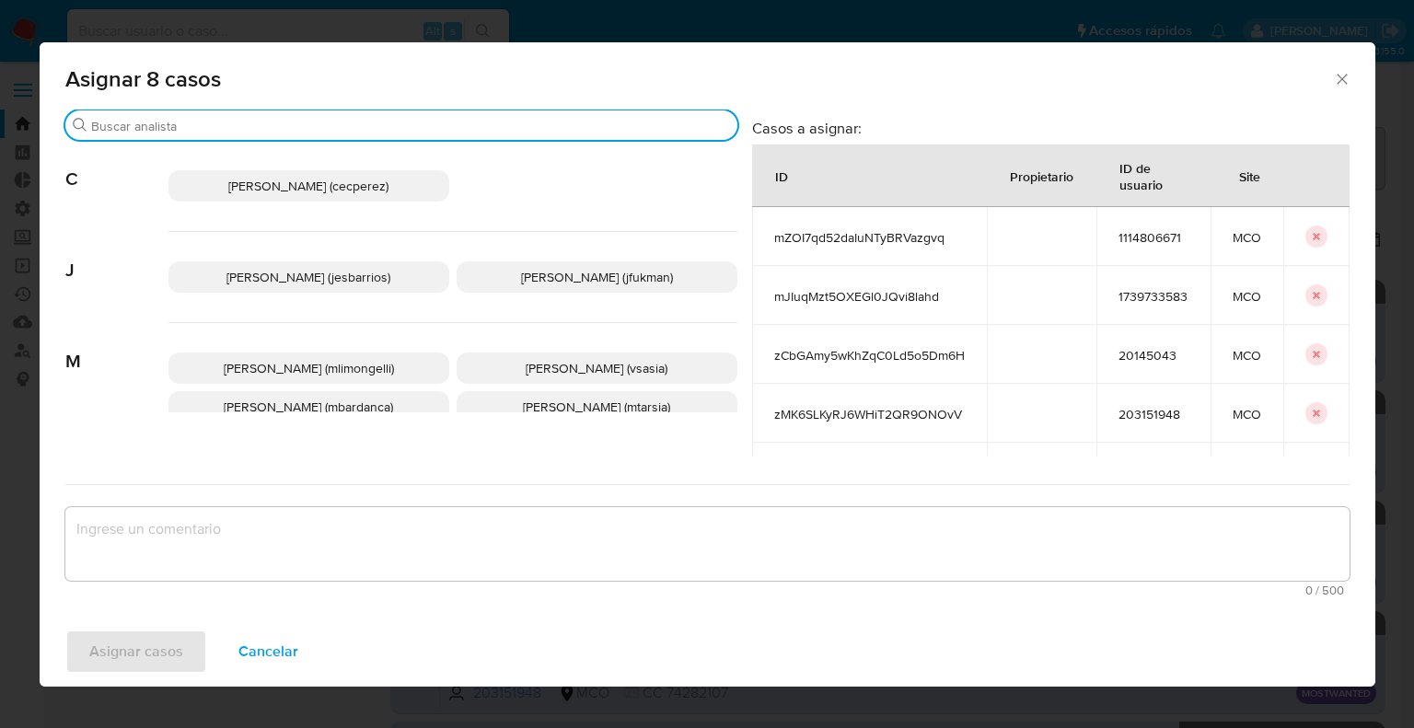
click at [453, 130] on input "Buscar" at bounding box center [410, 126] width 639 height 17
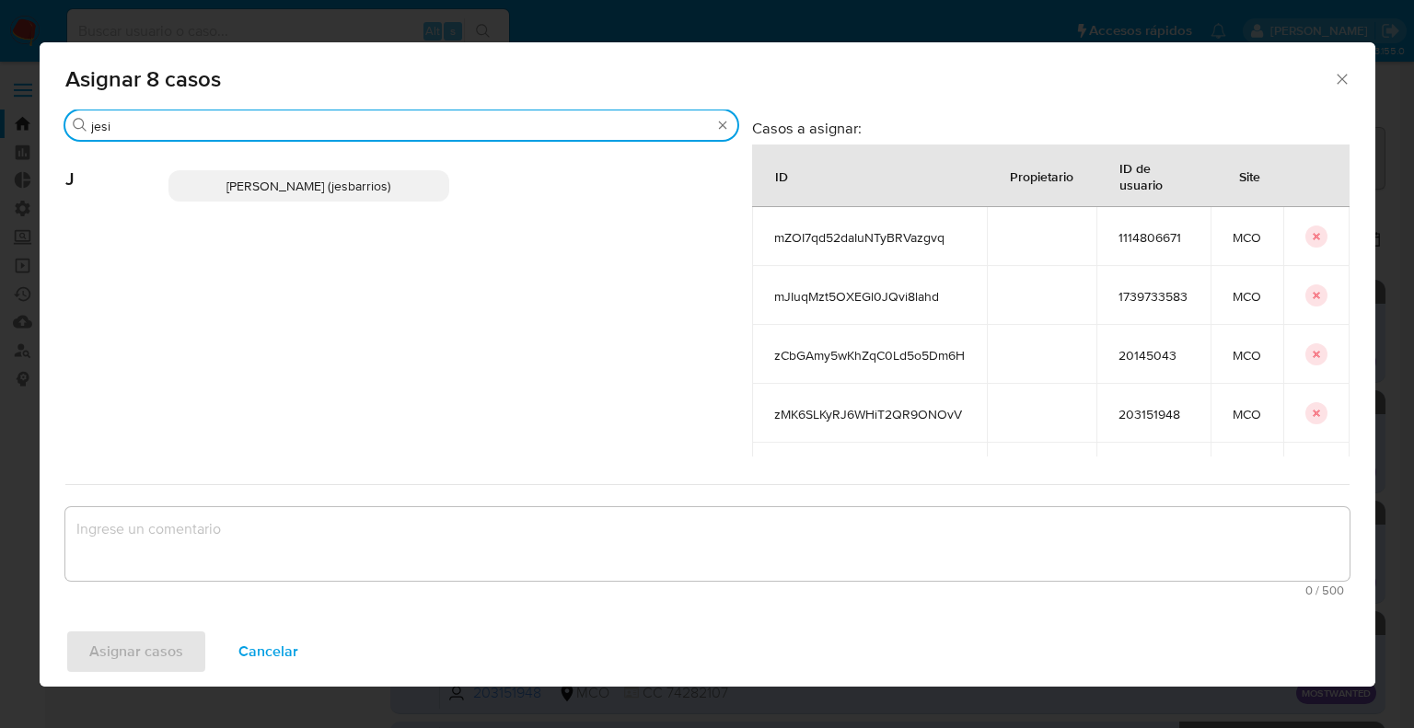
type input "jesi"
click at [410, 182] on p "Jesica Iris Barrios Leita (jesbarrios)" at bounding box center [308, 185] width 281 height 31
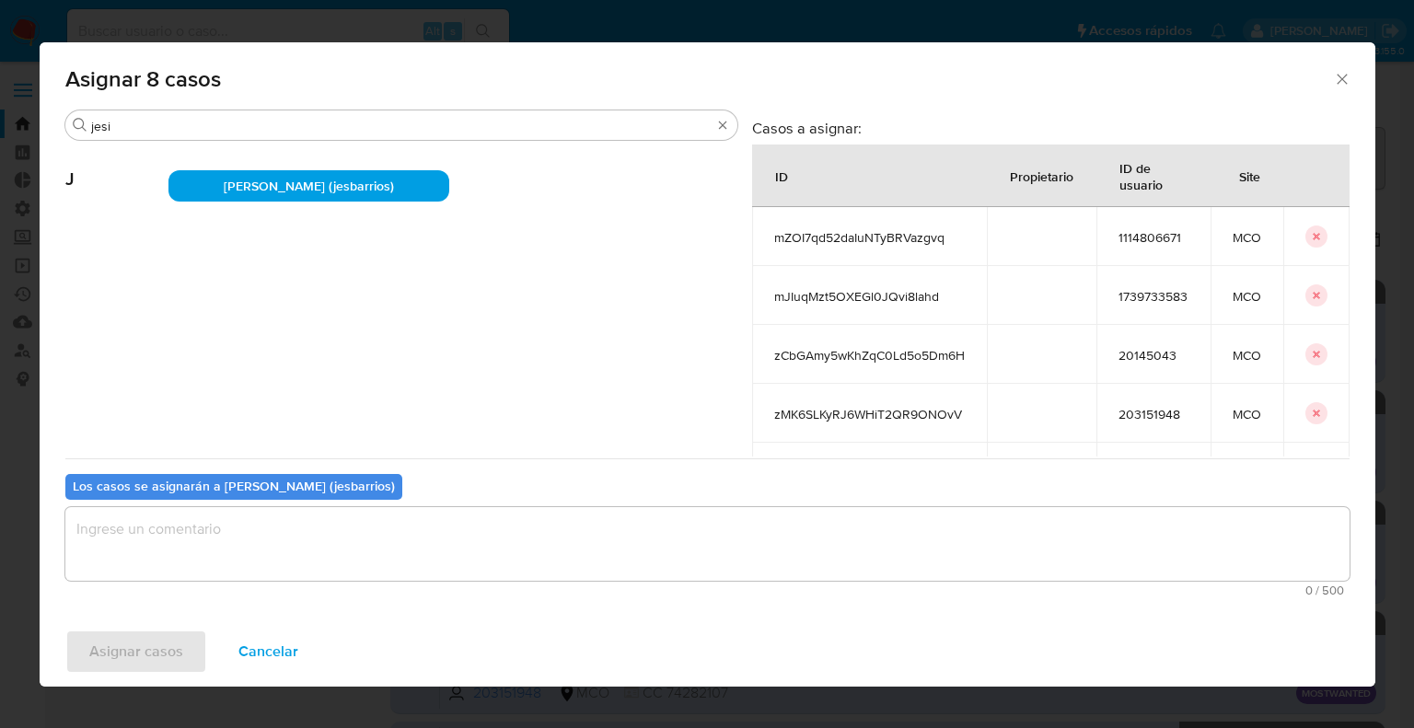
click at [300, 533] on textarea "assign-modal" at bounding box center [707, 544] width 1284 height 74
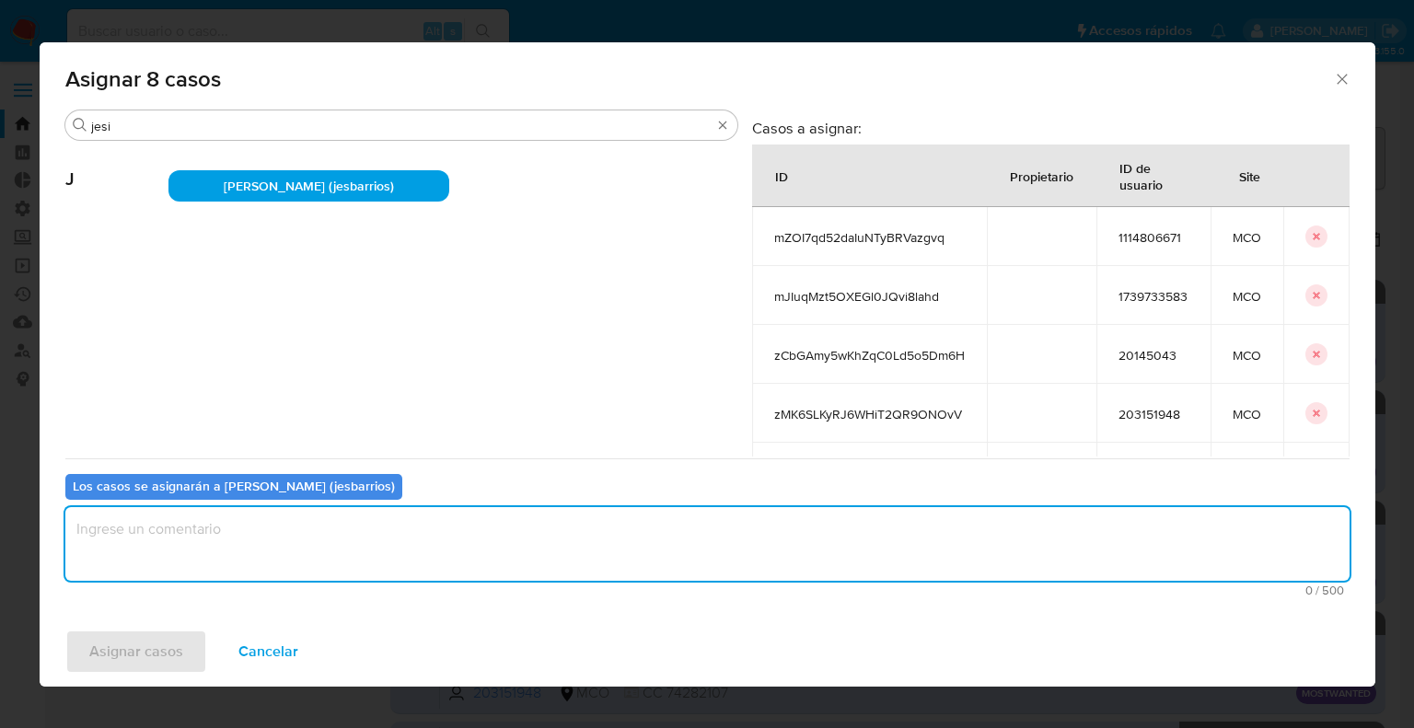
paste textarea "Asignación."
type textarea "Asignación."
click at [200, 659] on button "Asignar casos" at bounding box center [136, 652] width 142 height 44
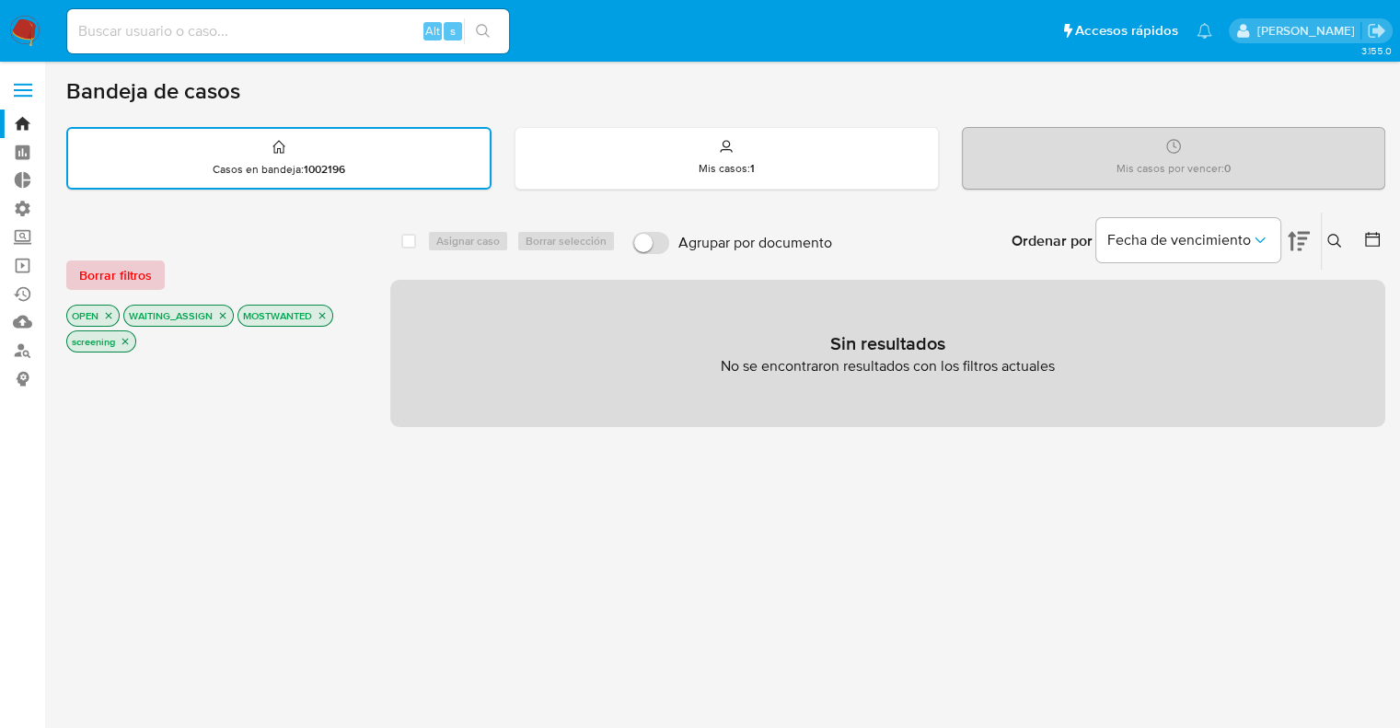
click at [154, 277] on button "Borrar filtros" at bounding box center [115, 275] width 99 height 29
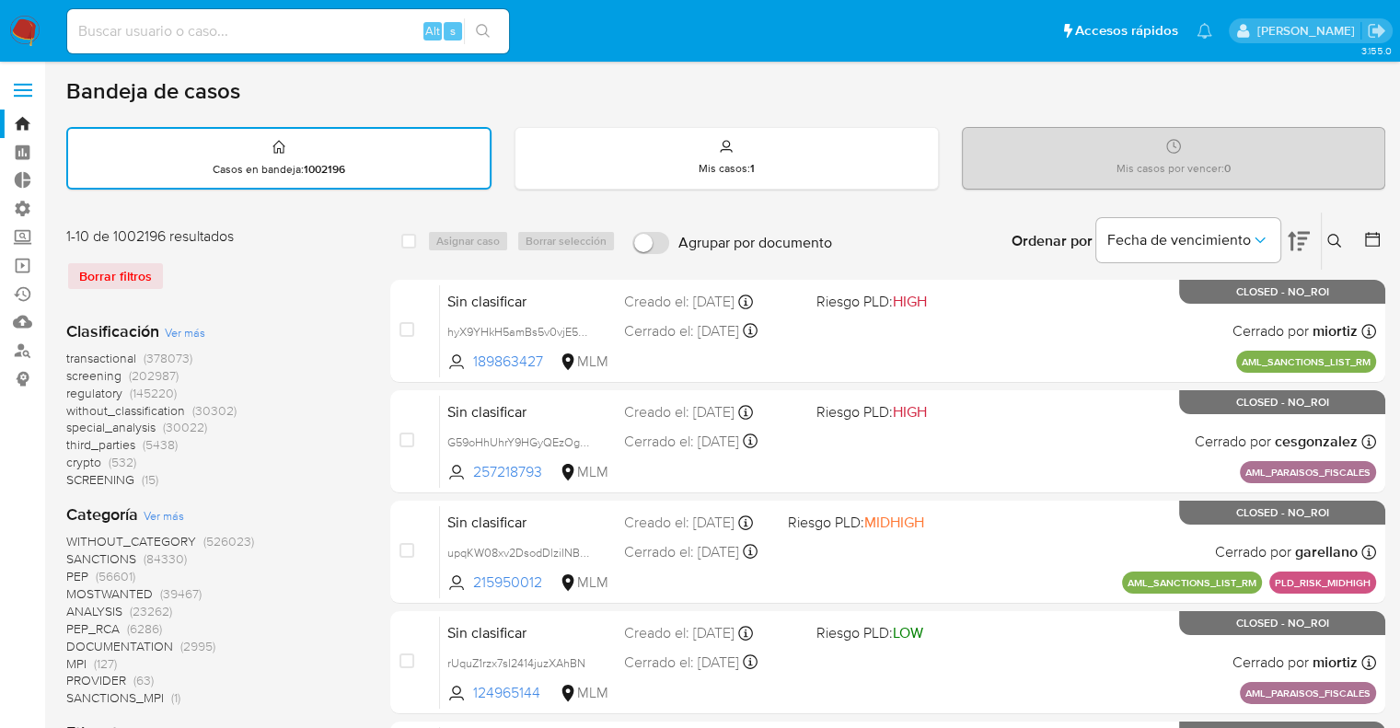
click at [73, 371] on span "screening" at bounding box center [93, 375] width 55 height 18
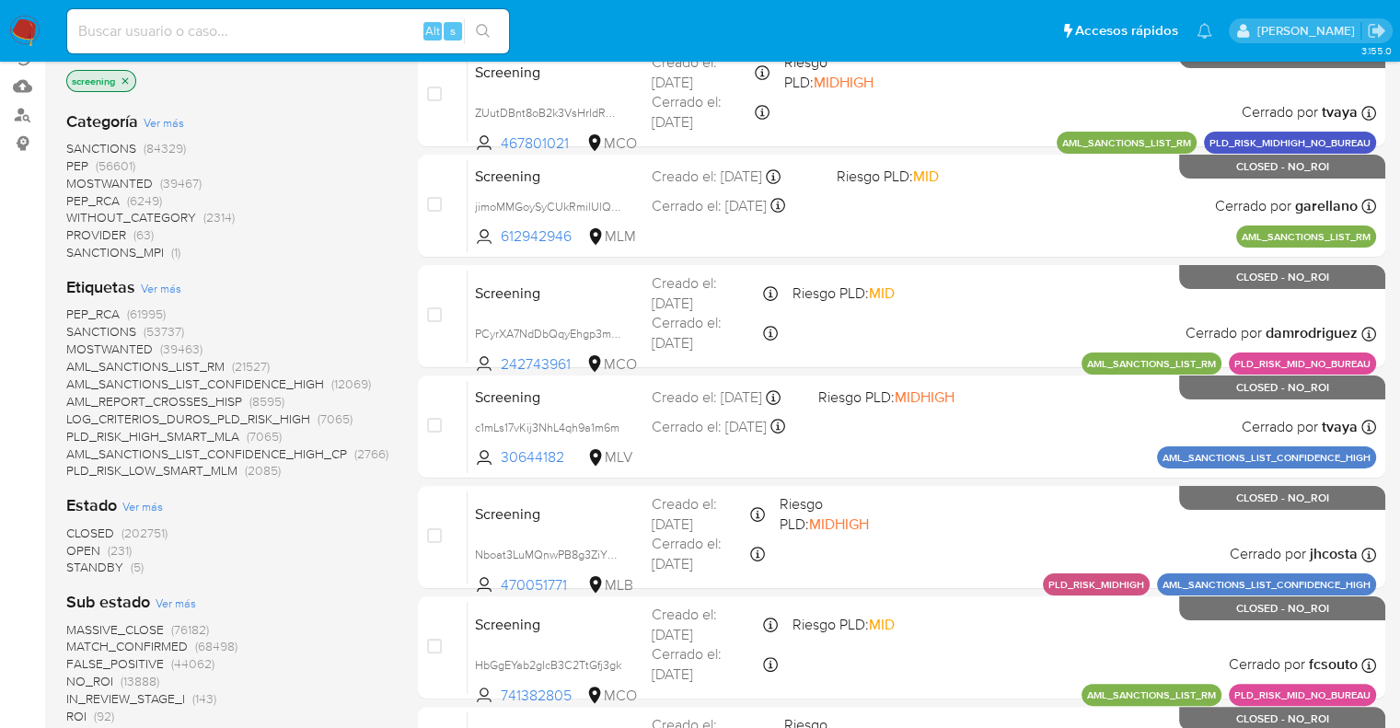
scroll to position [276, 0]
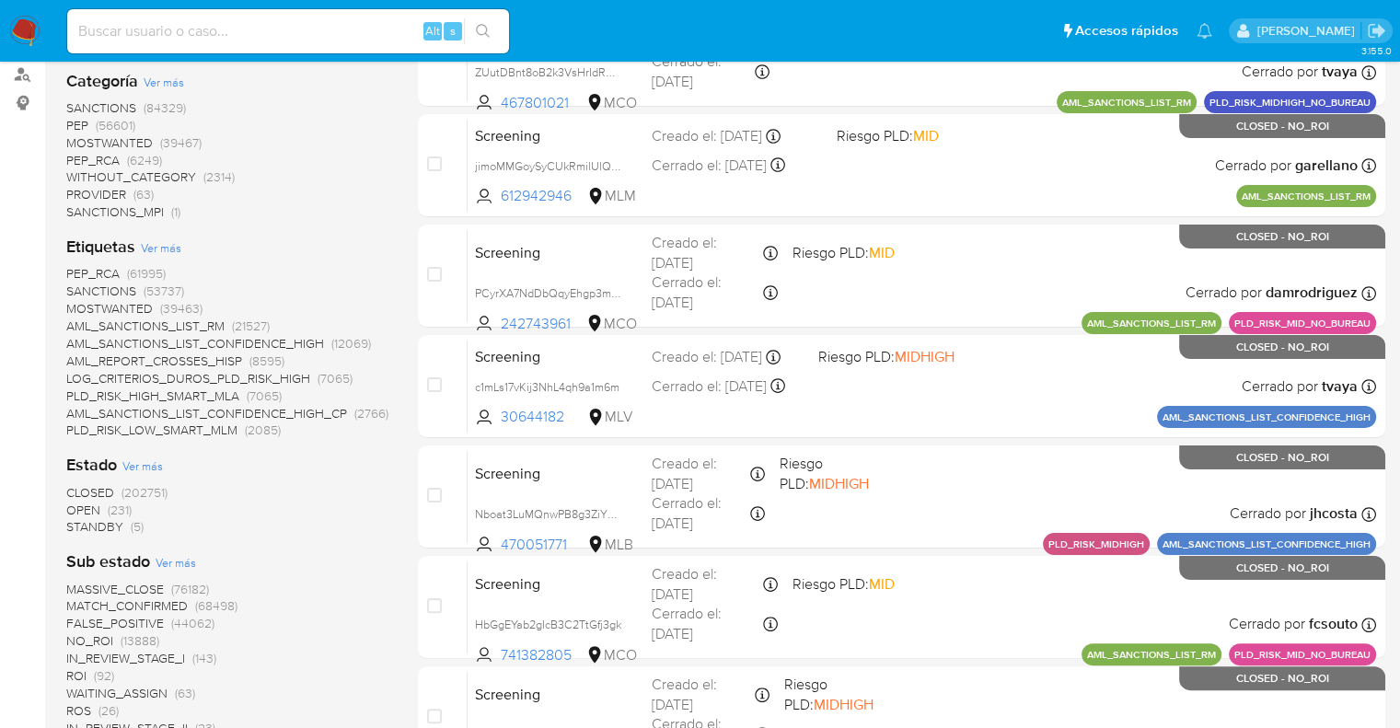
click at [77, 501] on span "OPEN" at bounding box center [83, 510] width 34 height 18
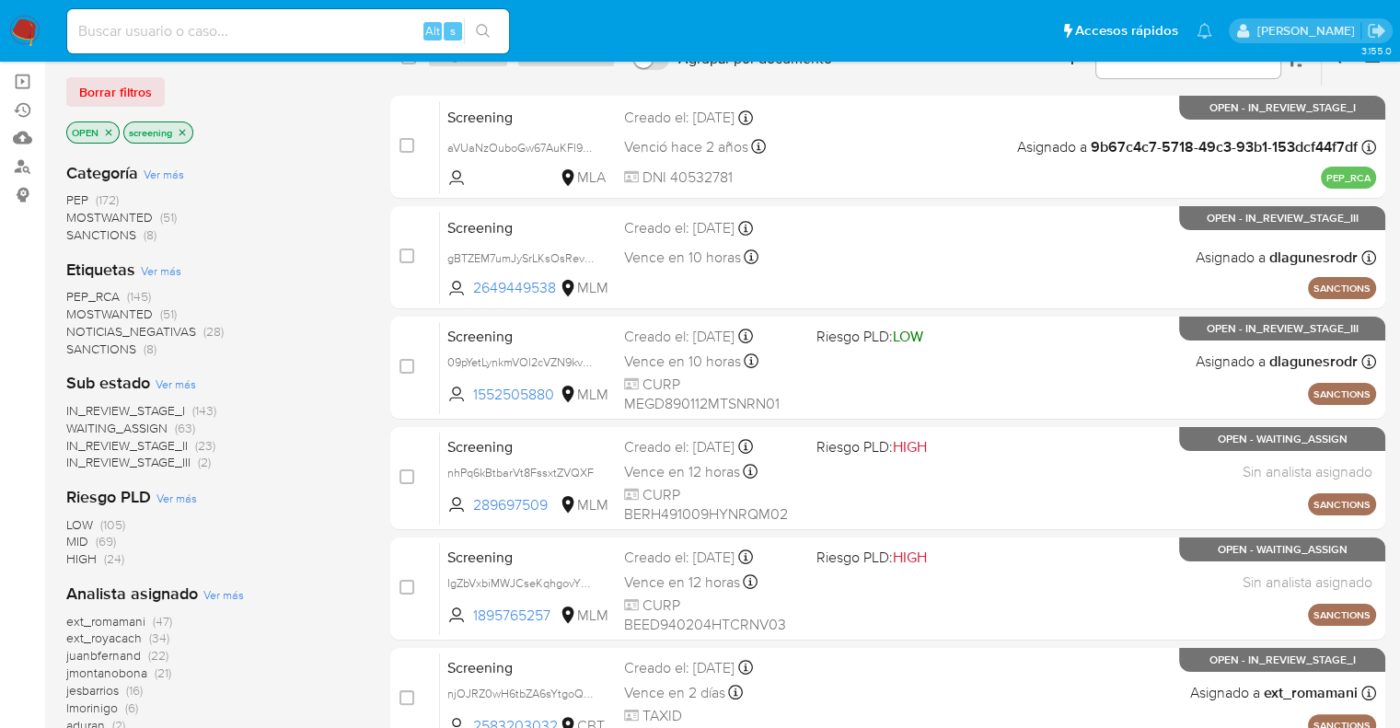
scroll to position [92, 0]
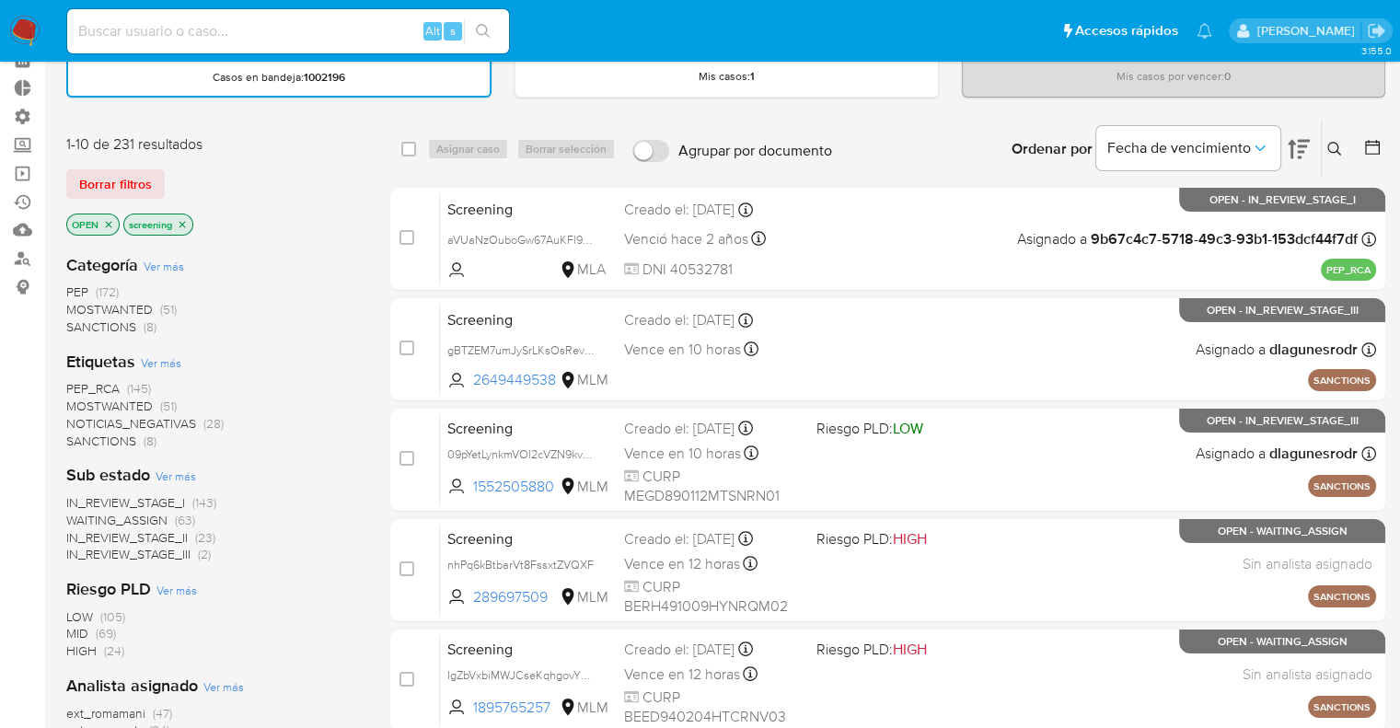
click at [70, 387] on span "PEP_RCA" at bounding box center [92, 388] width 53 height 18
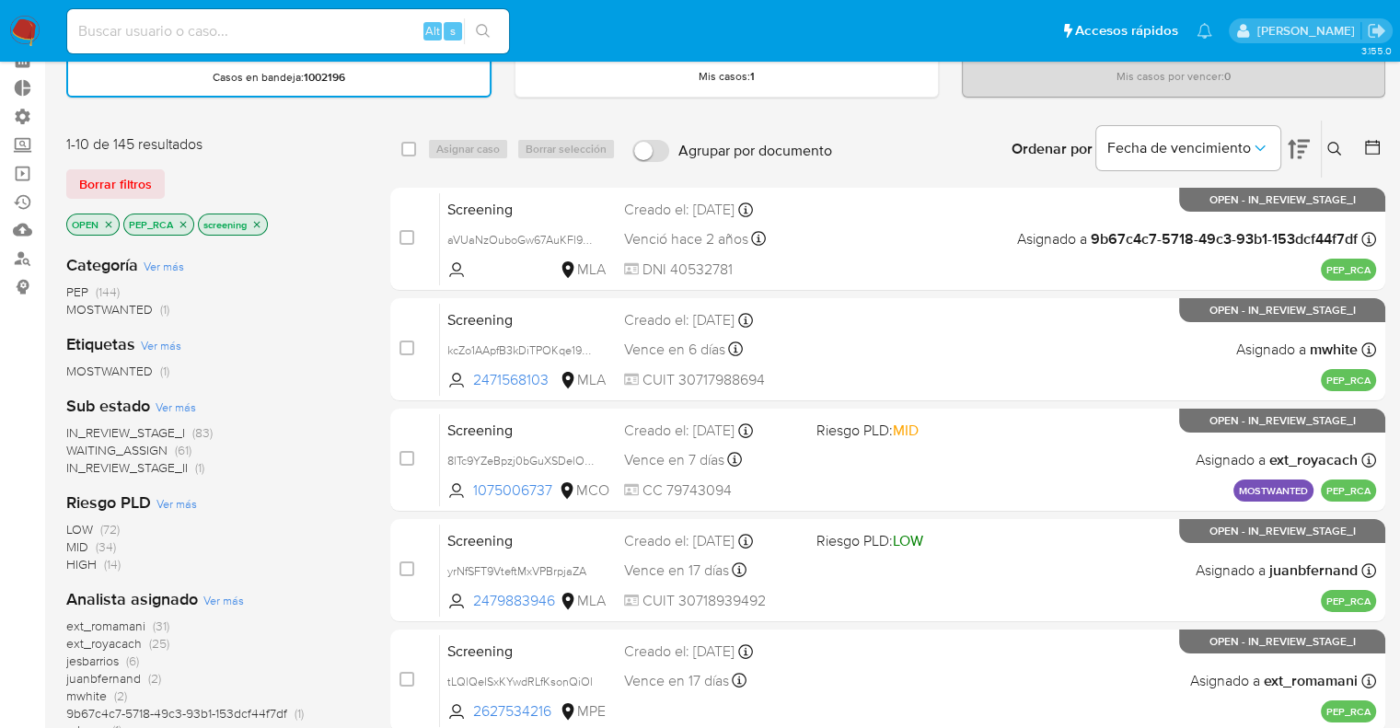
click at [73, 433] on span "IN_REVIEW_STAGE_I" at bounding box center [125, 433] width 119 height 18
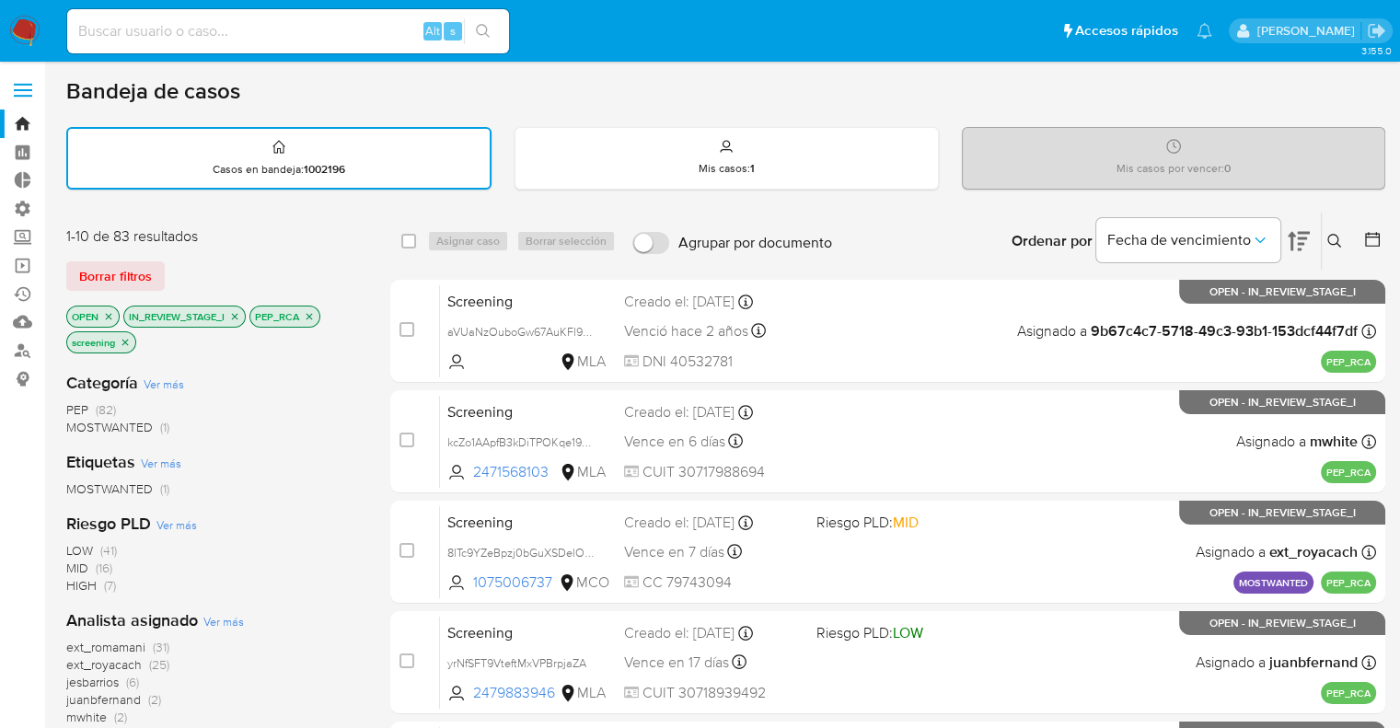
click at [234, 315] on icon "close-filter" at bounding box center [234, 316] width 11 height 11
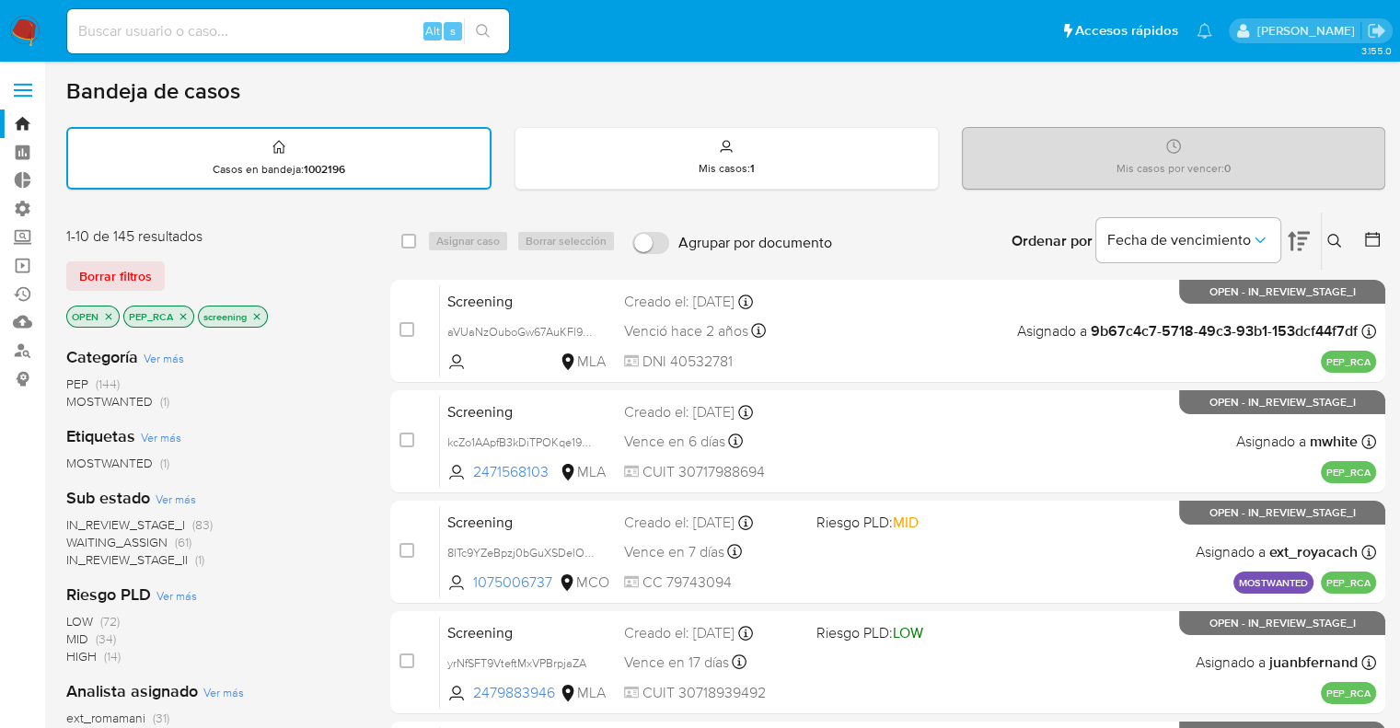
click at [74, 539] on span "WAITING_ASSIGN" at bounding box center [116, 542] width 101 height 18
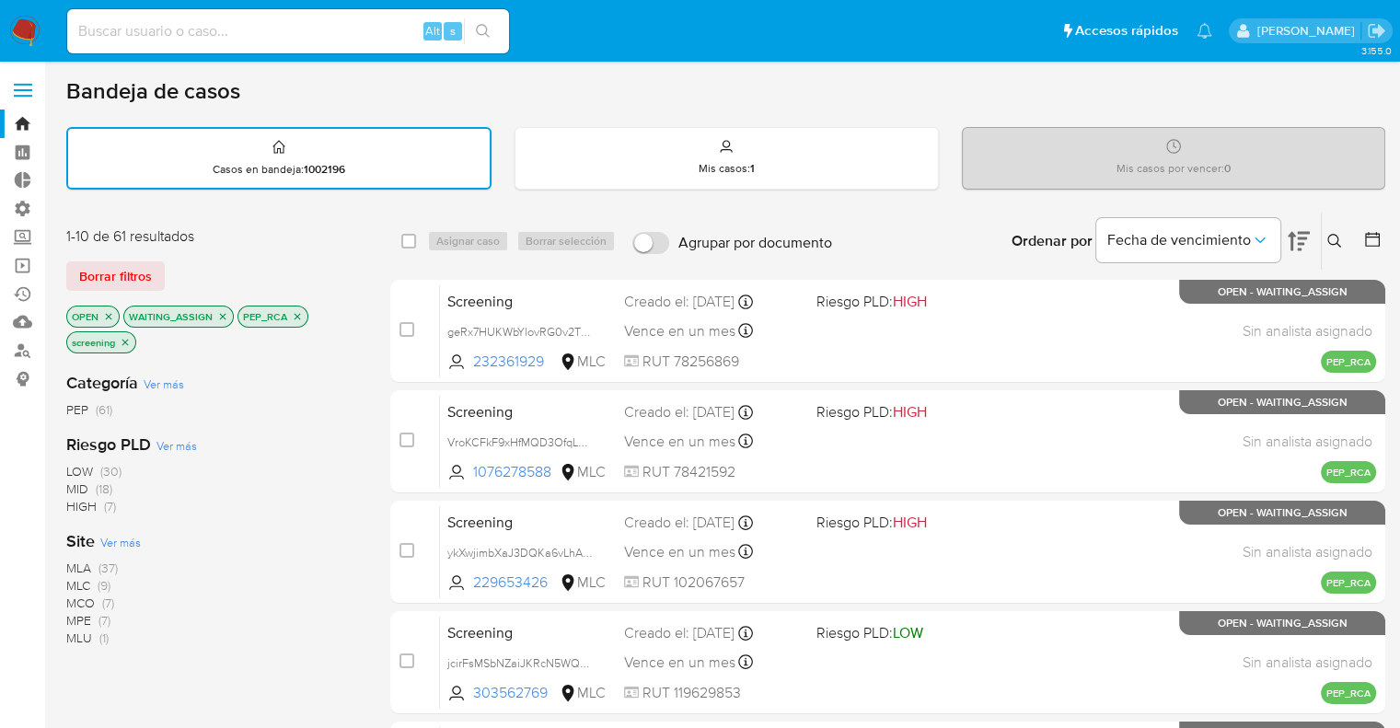
click at [100, 540] on span "Ver más" at bounding box center [120, 542] width 41 height 17
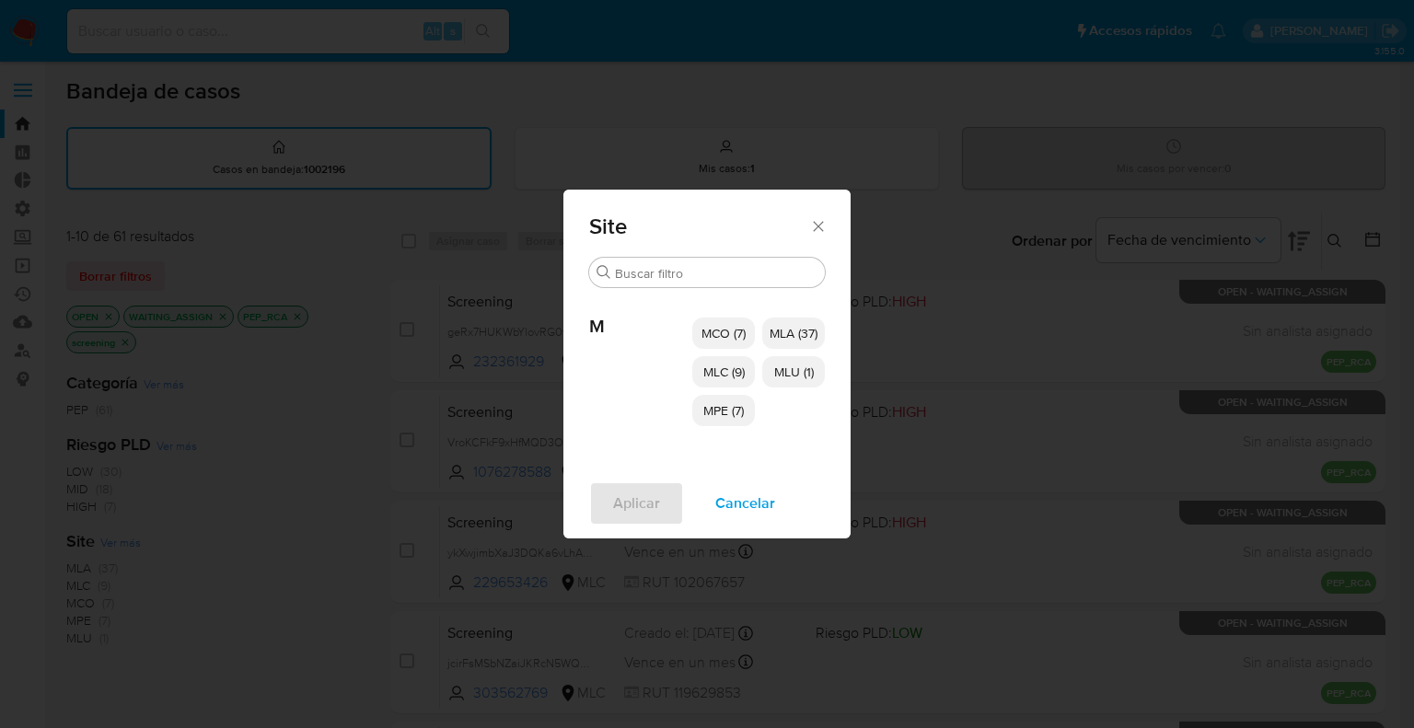
click at [702, 331] on span "MCO (7)" at bounding box center [724, 333] width 44 height 18
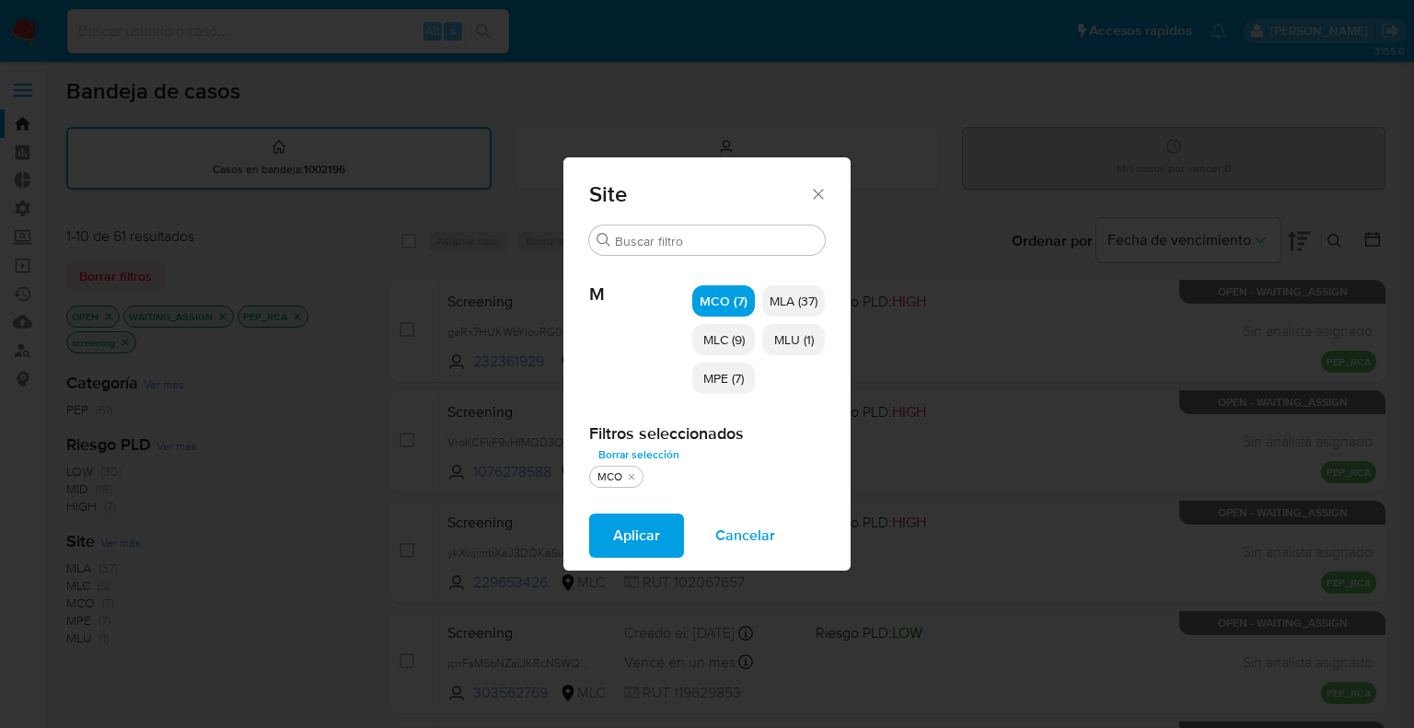
click at [703, 334] on span "MLC (9)" at bounding box center [723, 340] width 41 height 18
click at [708, 377] on span "MPE (7)" at bounding box center [723, 378] width 41 height 18
click at [785, 342] on span "MLU (1)" at bounding box center [794, 340] width 40 height 18
click at [670, 527] on button "Aplicar" at bounding box center [636, 536] width 95 height 44
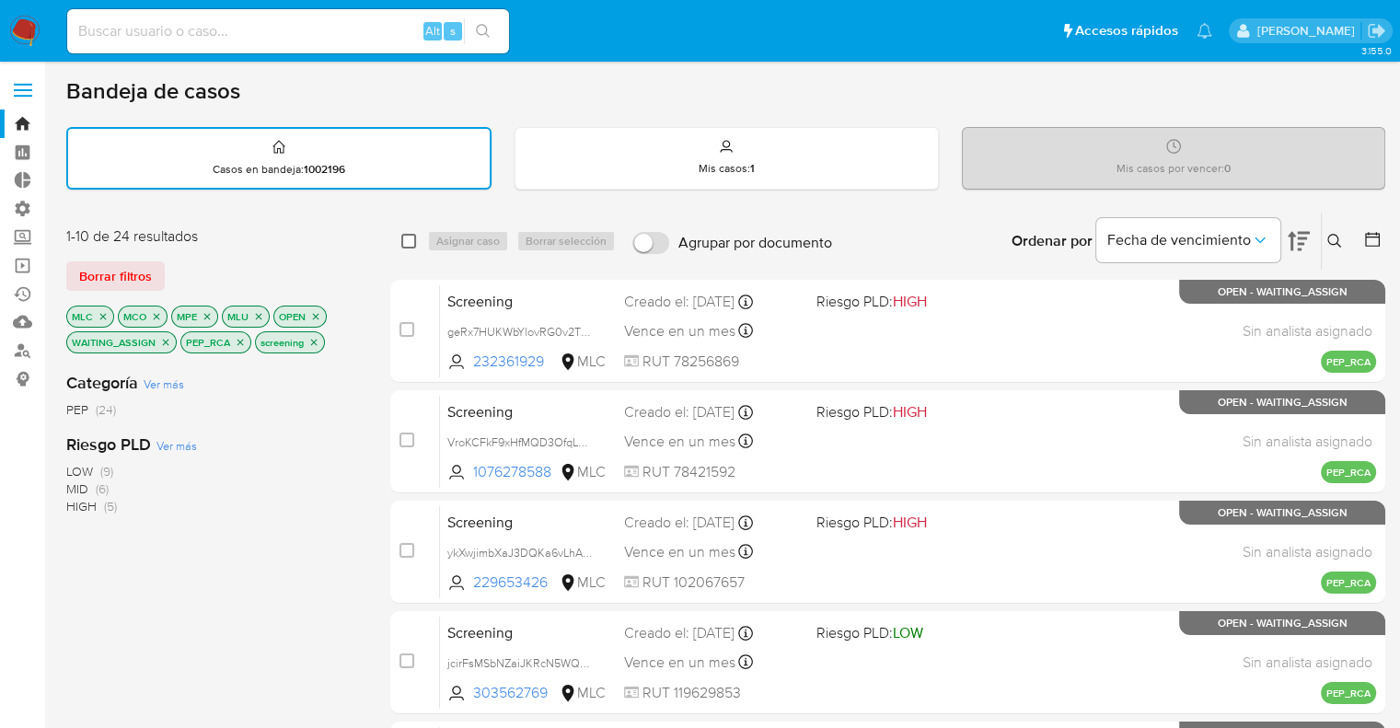
click at [407, 245] on input "checkbox" at bounding box center [408, 241] width 15 height 15
checkbox input "true"
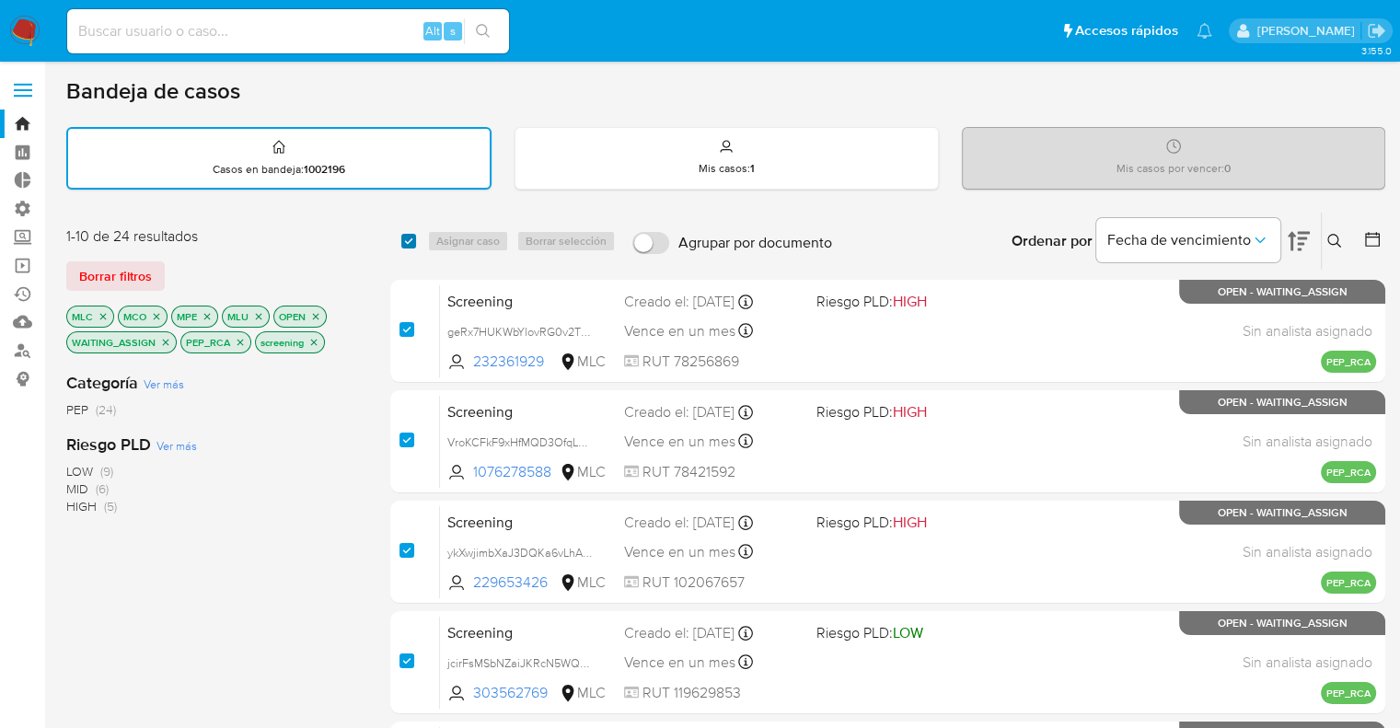
checkbox input "true"
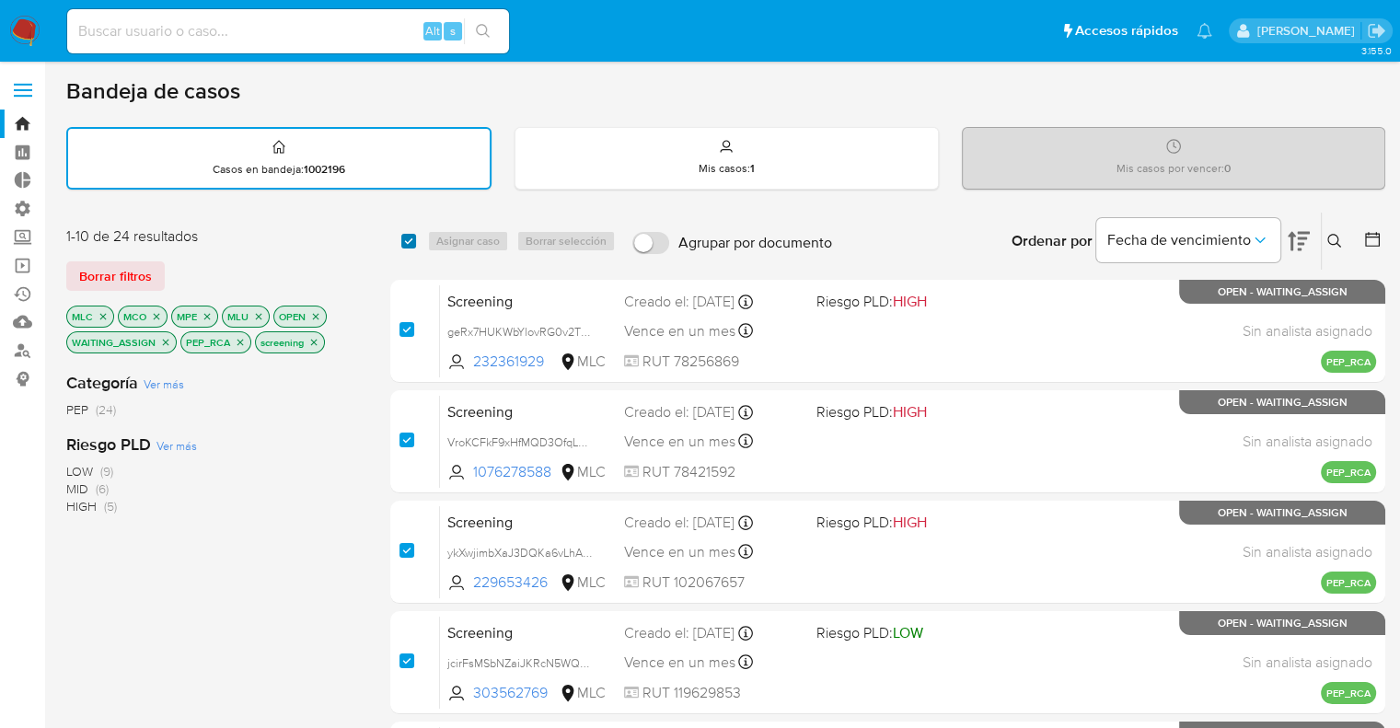
checkbox input "true"
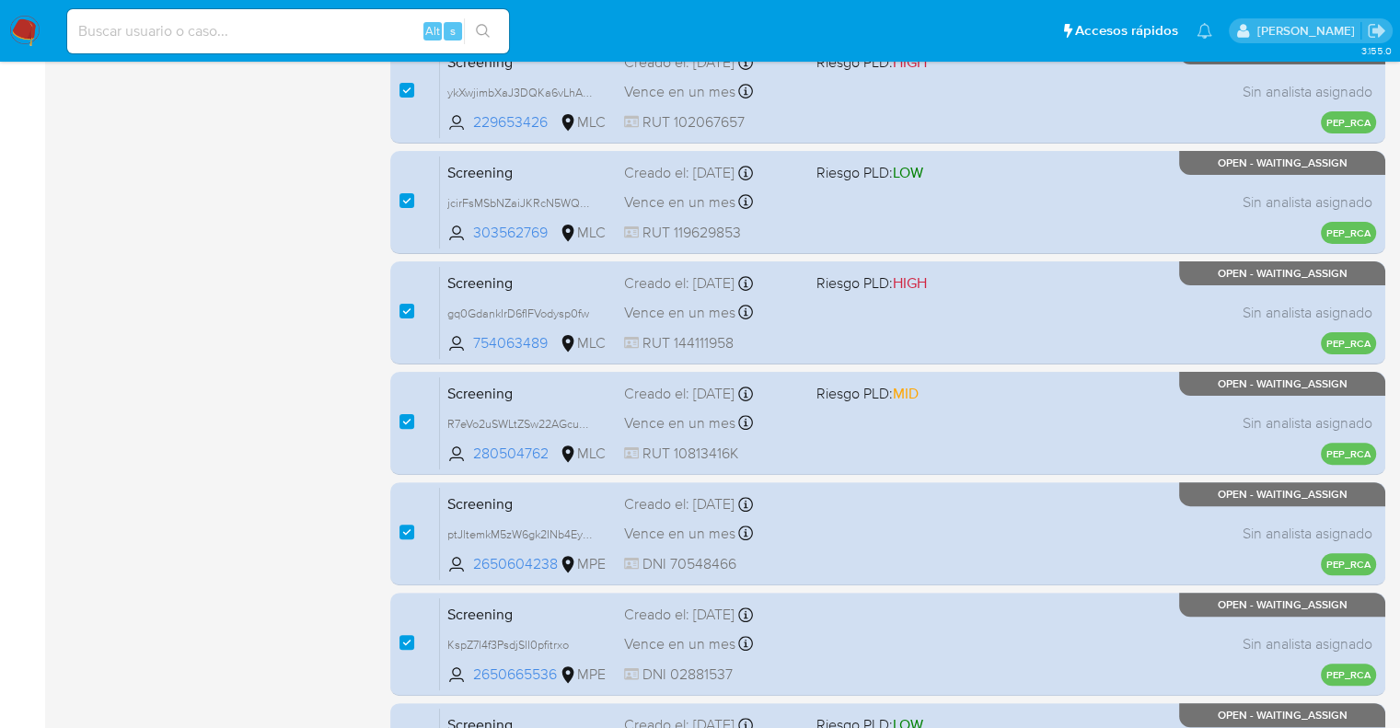
scroll to position [725, 0]
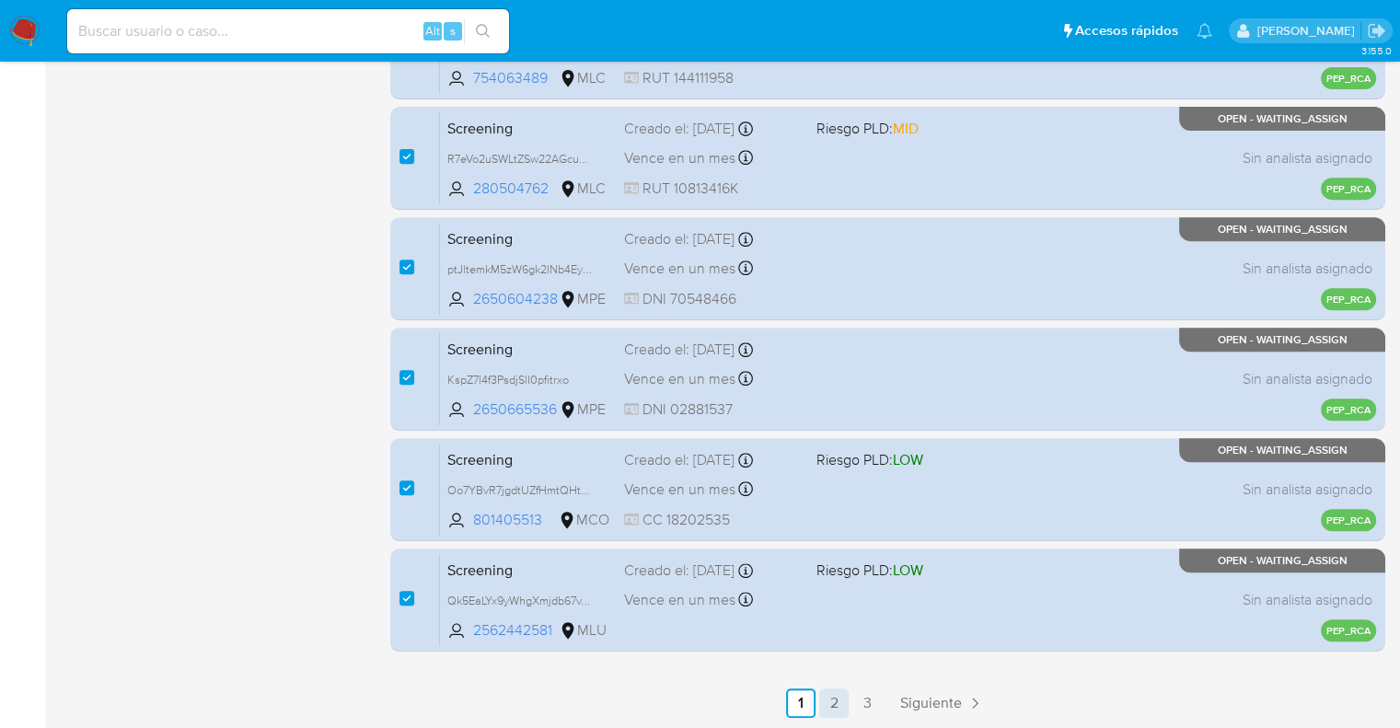
click at [835, 698] on link "2" at bounding box center [833, 703] width 29 height 29
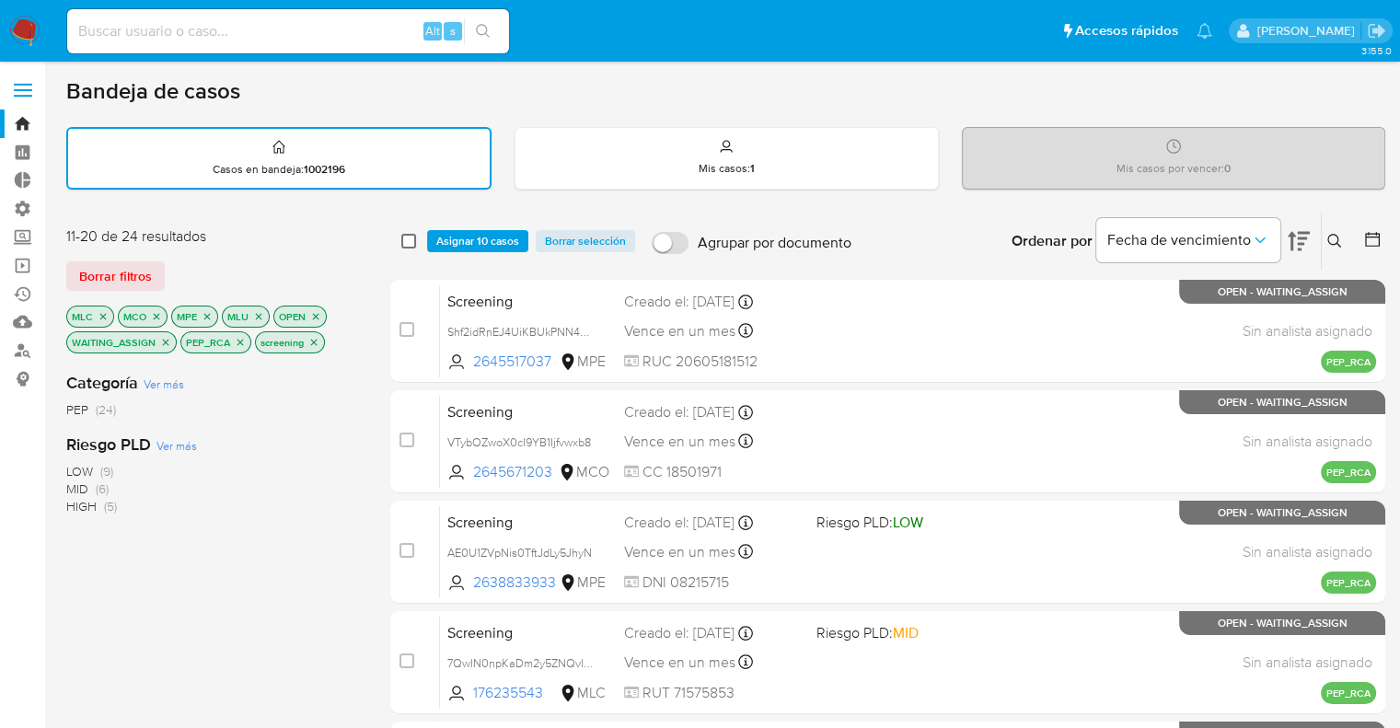
click at [411, 240] on input "checkbox" at bounding box center [408, 241] width 15 height 15
checkbox input "true"
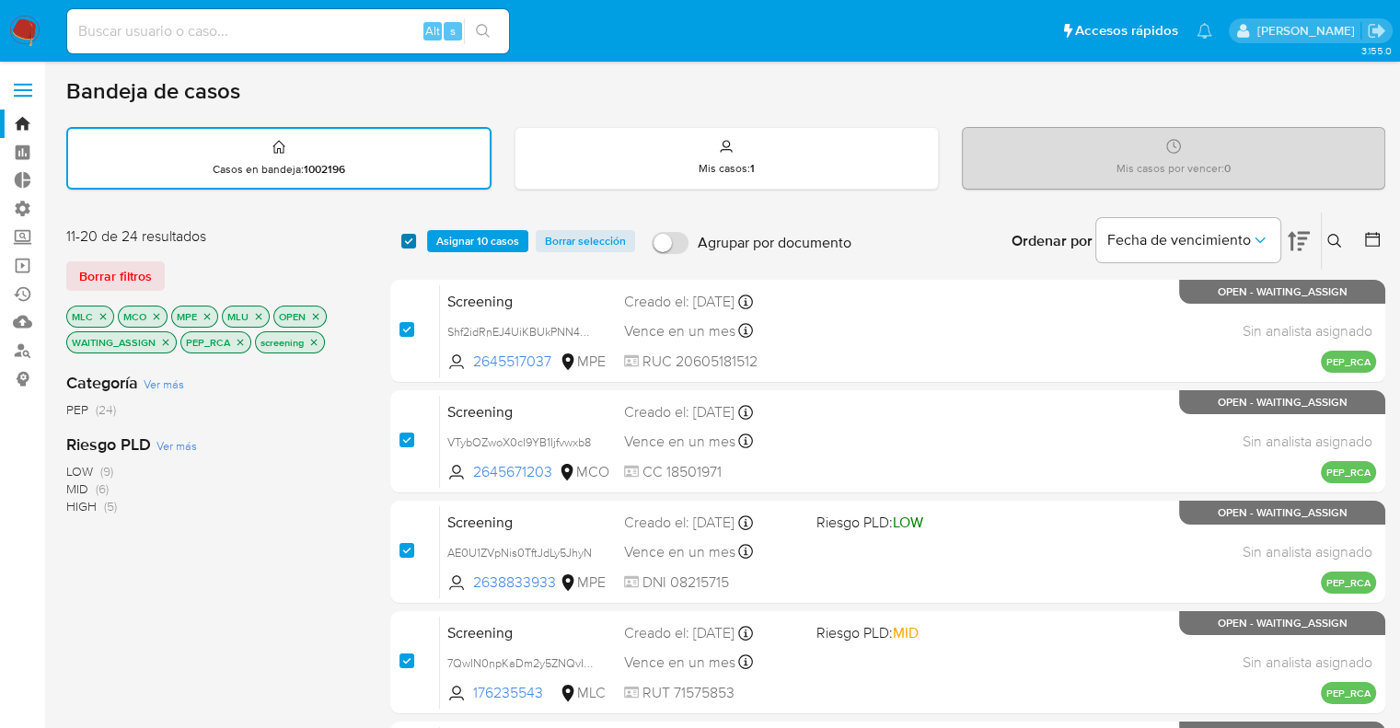
checkbox input "true"
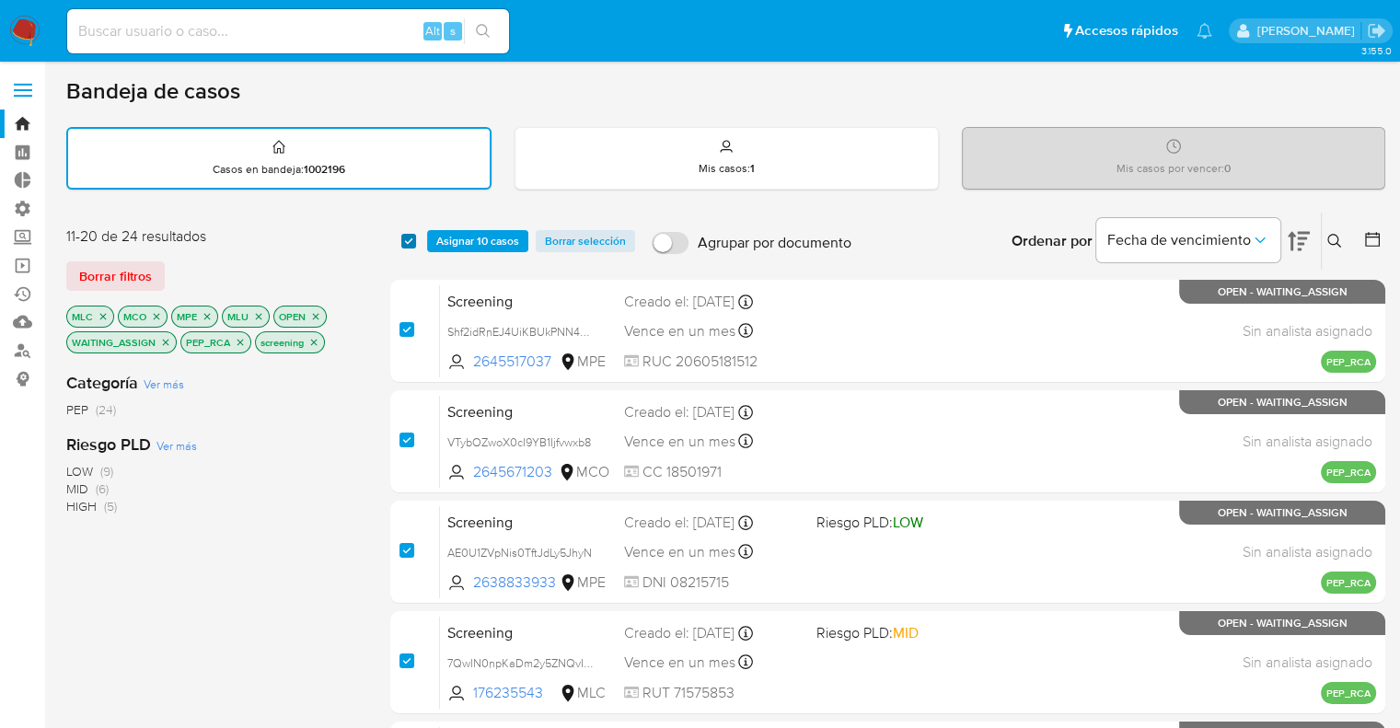
checkbox input "true"
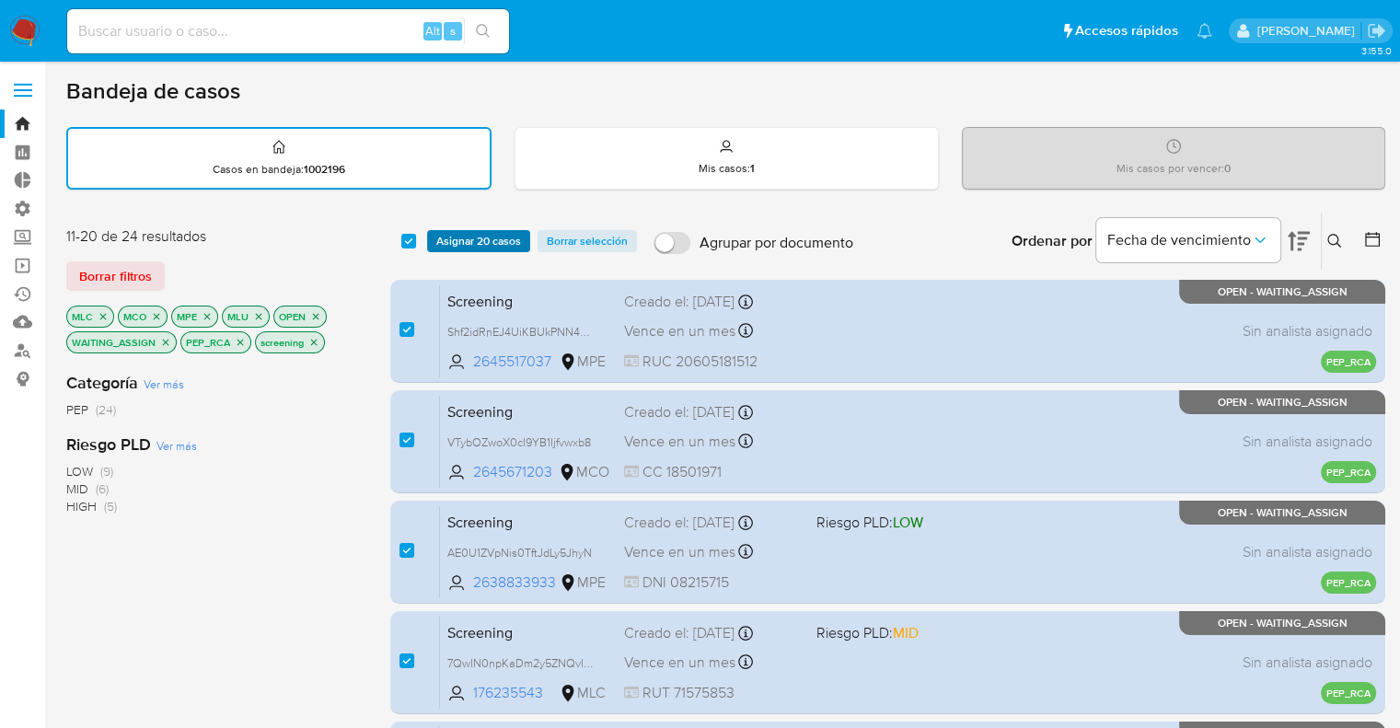
click at [516, 246] on span "Asignar 20 casos" at bounding box center [478, 241] width 85 height 18
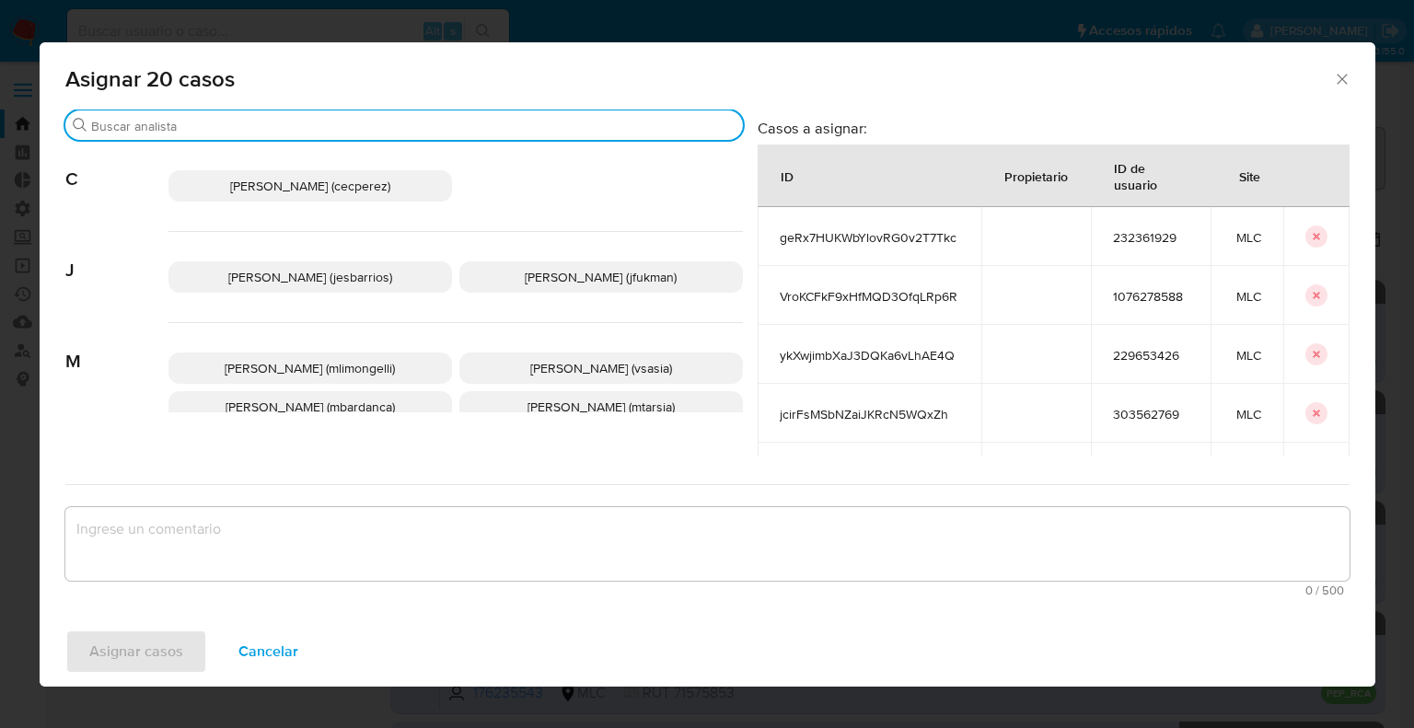
click at [453, 131] on input "Buscar" at bounding box center [413, 126] width 644 height 17
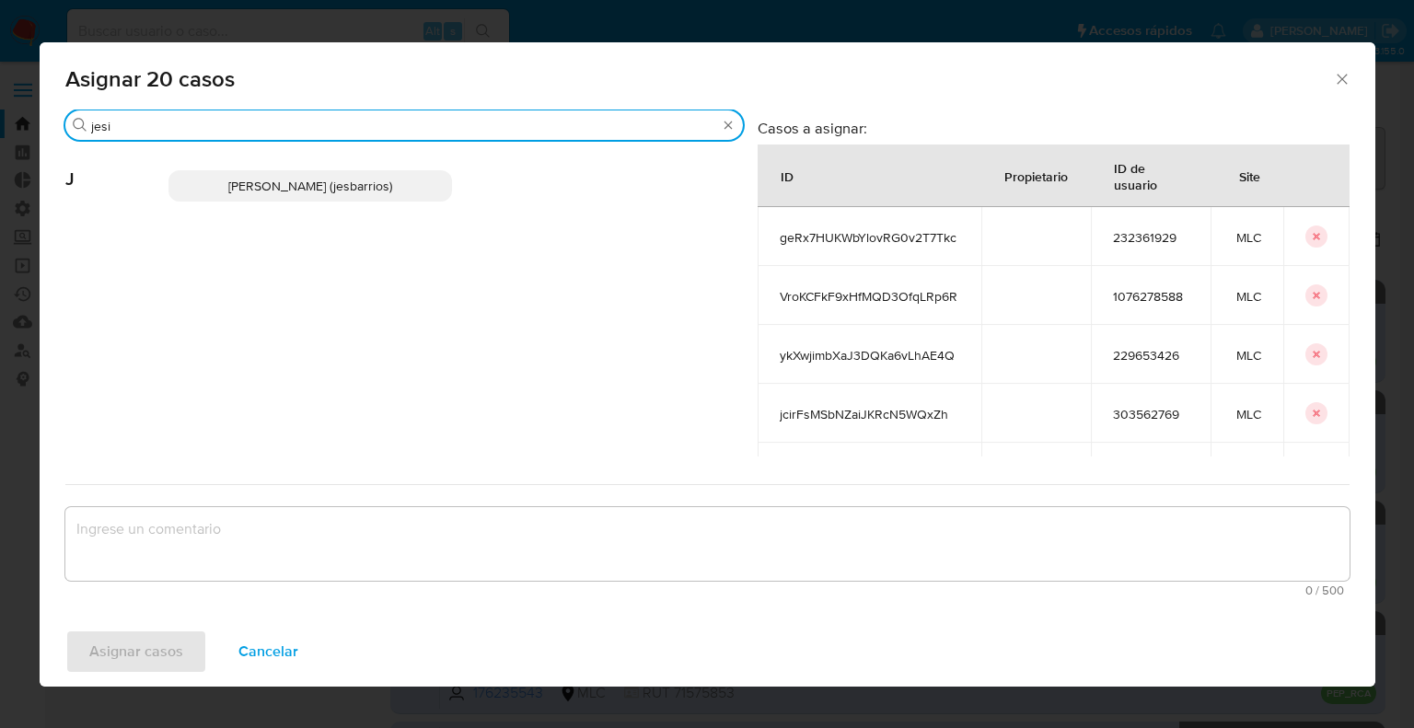
type input "jesi"
click at [420, 183] on p "Jesica Iris Barrios Leita (jesbarrios)" at bounding box center [310, 185] width 284 height 31
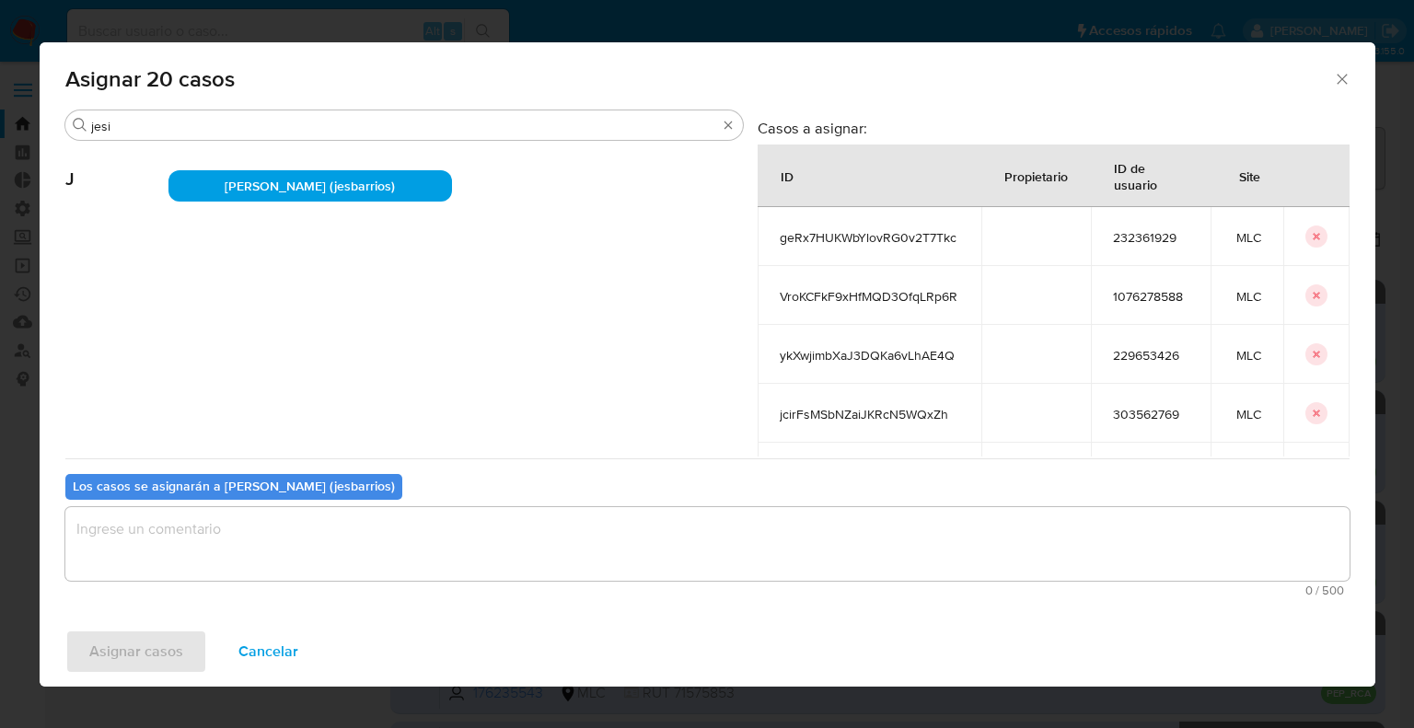
click at [354, 540] on textarea "assign-modal" at bounding box center [707, 544] width 1284 height 74
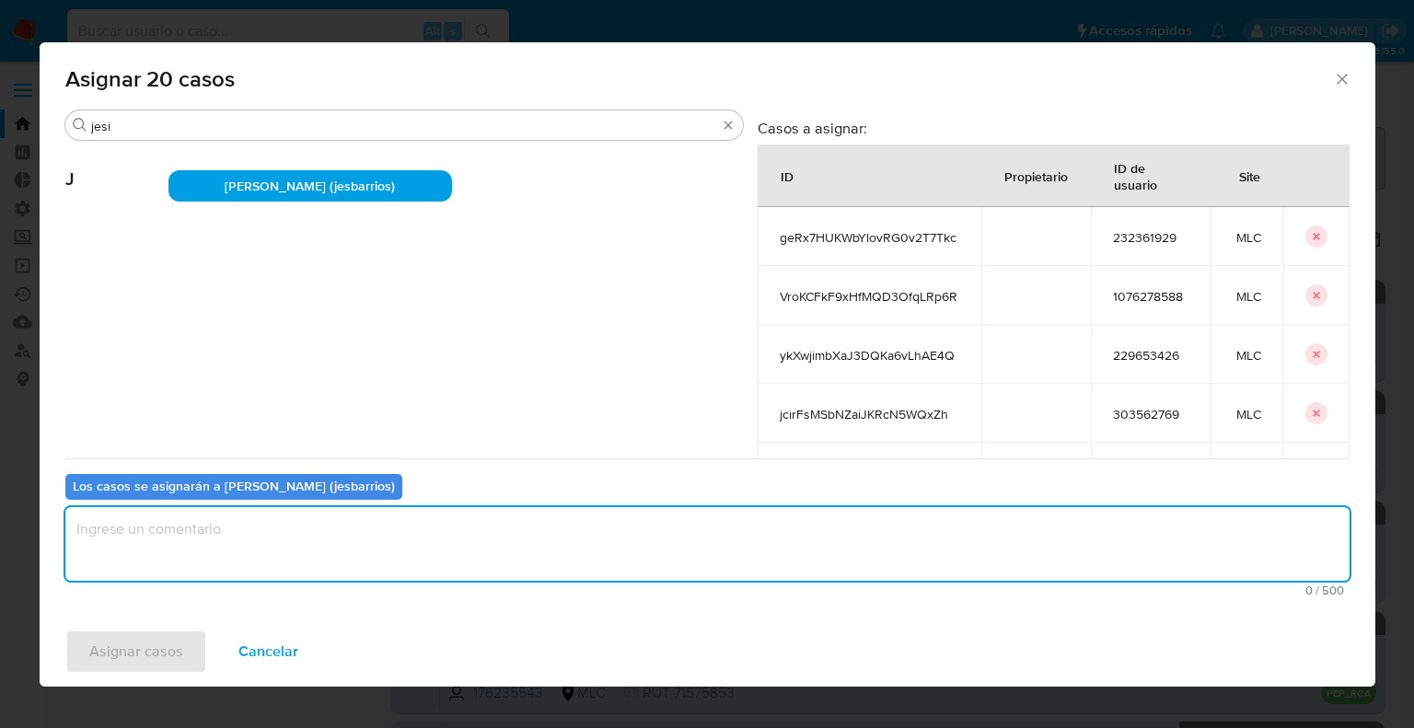
paste textarea "Asignación."
type textarea "Asignación."
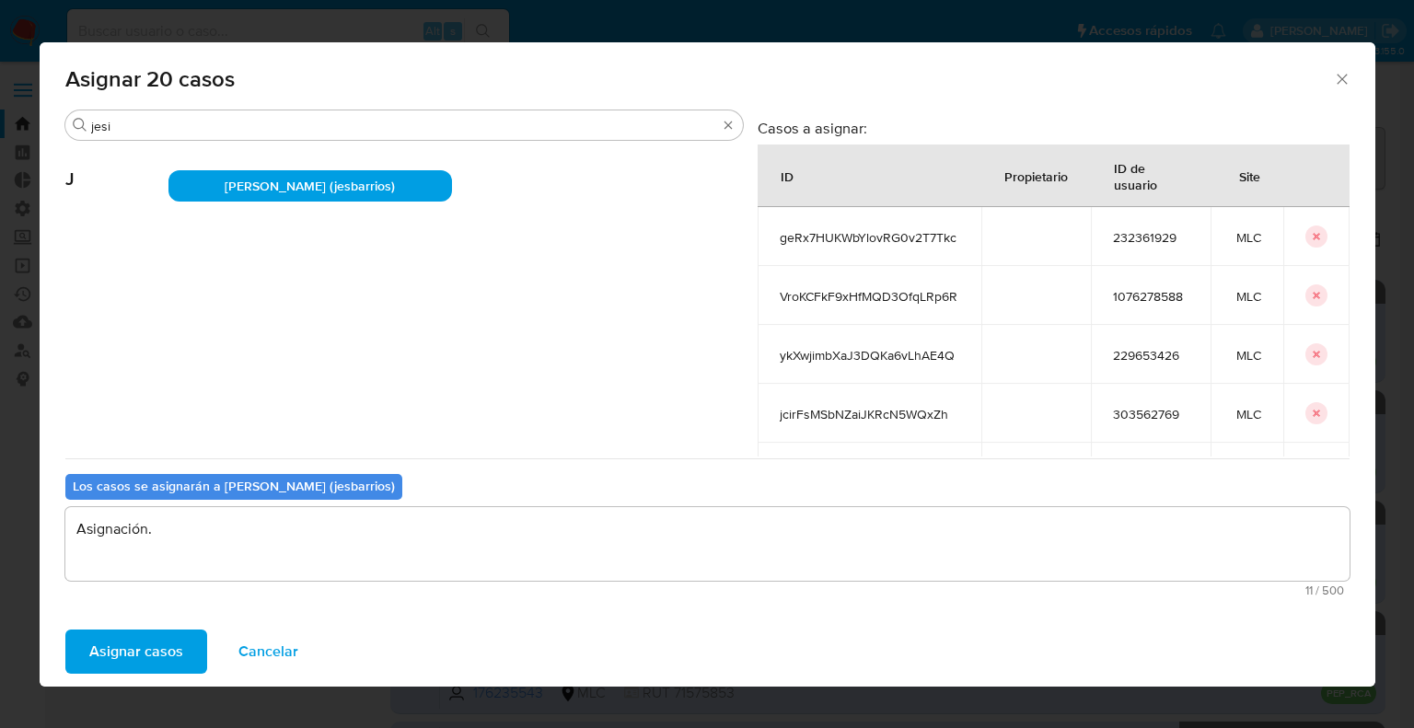
click at [194, 644] on button "Asignar casos" at bounding box center [136, 652] width 142 height 44
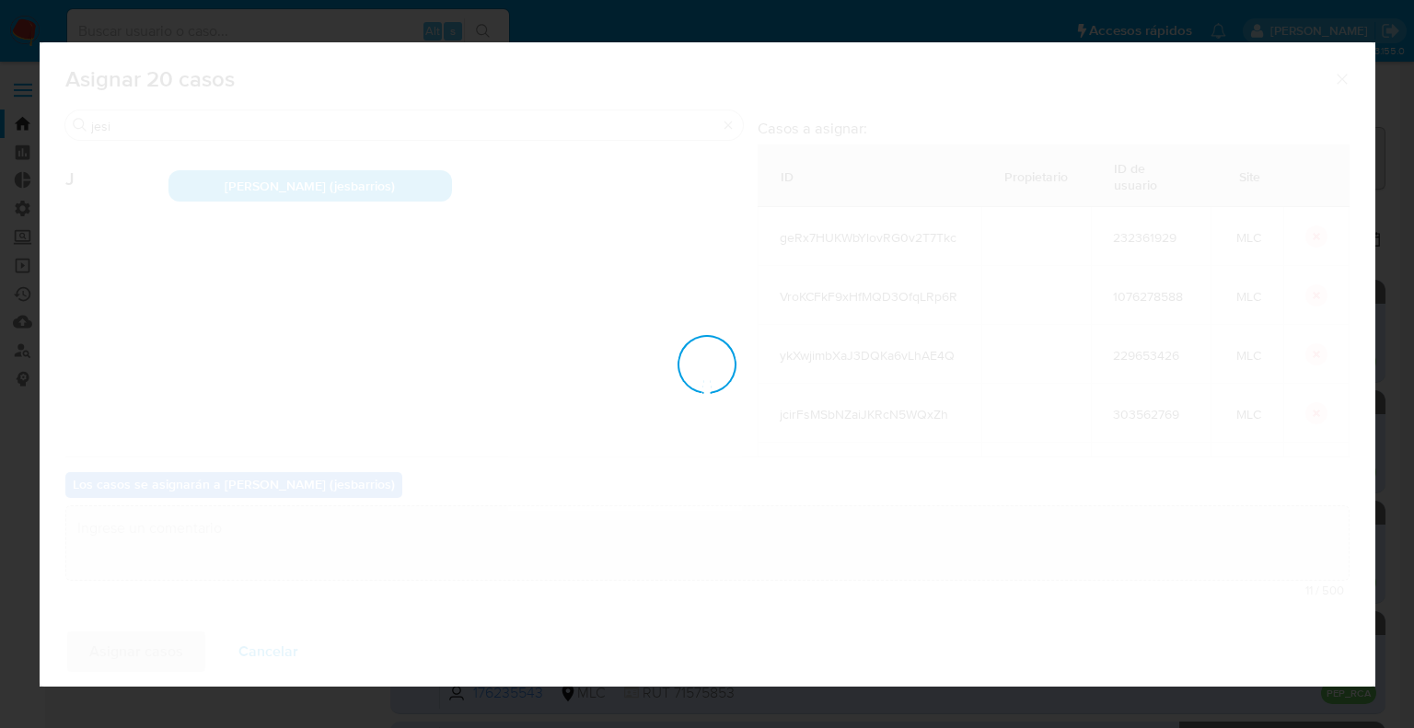
checkbox input "false"
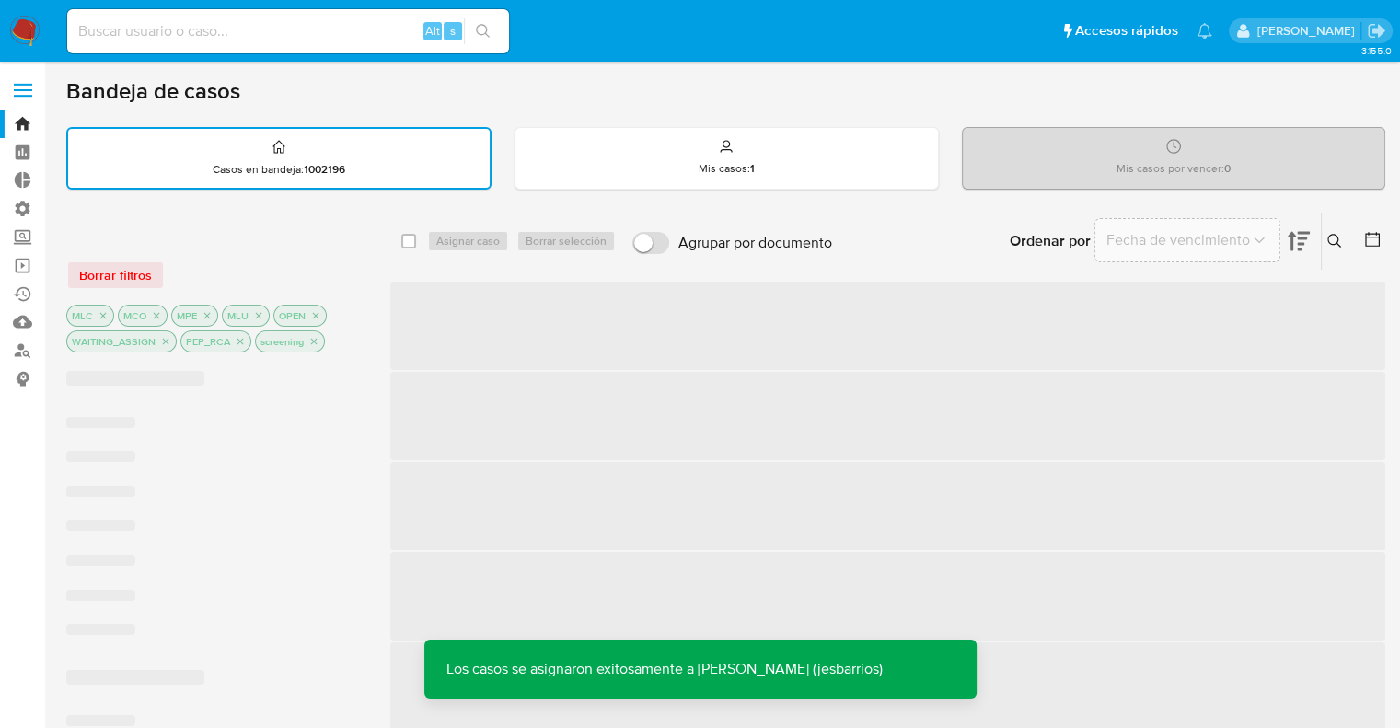
click at [252, 238] on div at bounding box center [213, 235] width 295 height 19
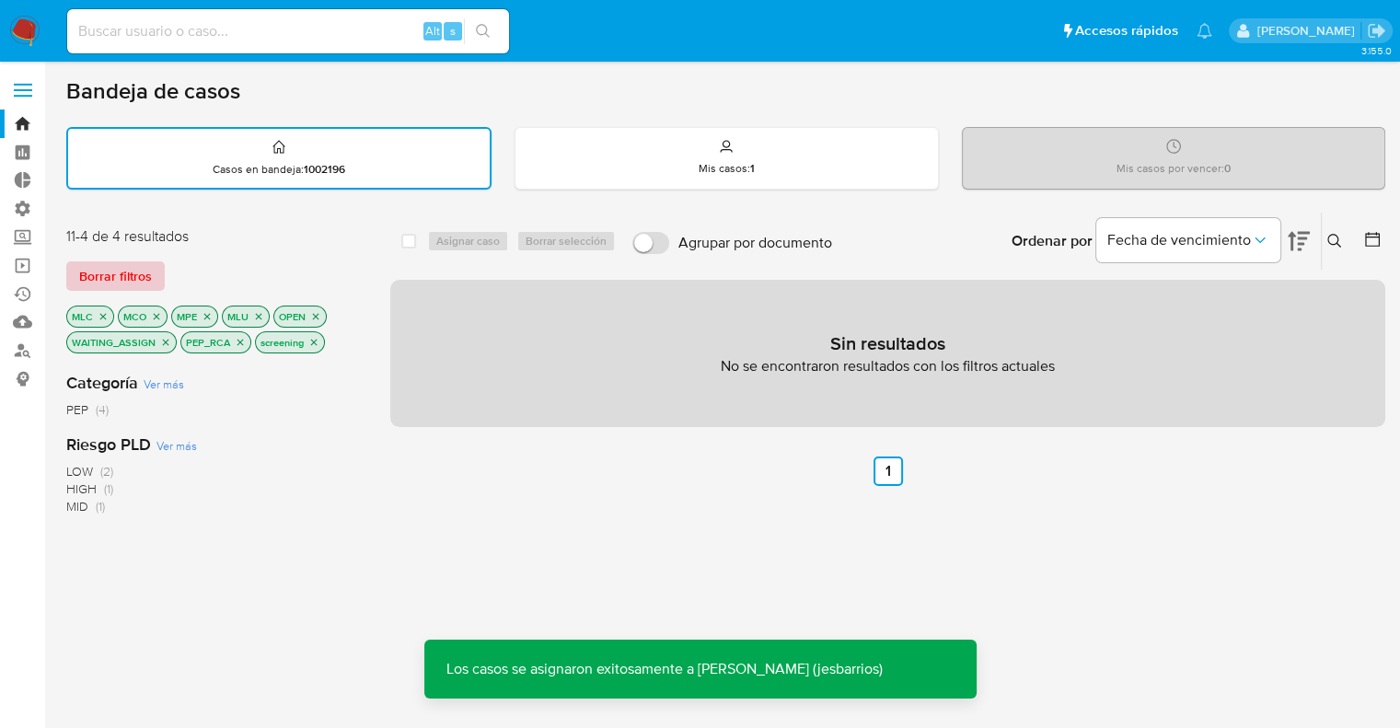
click at [154, 272] on button "Borrar filtros" at bounding box center [115, 275] width 99 height 29
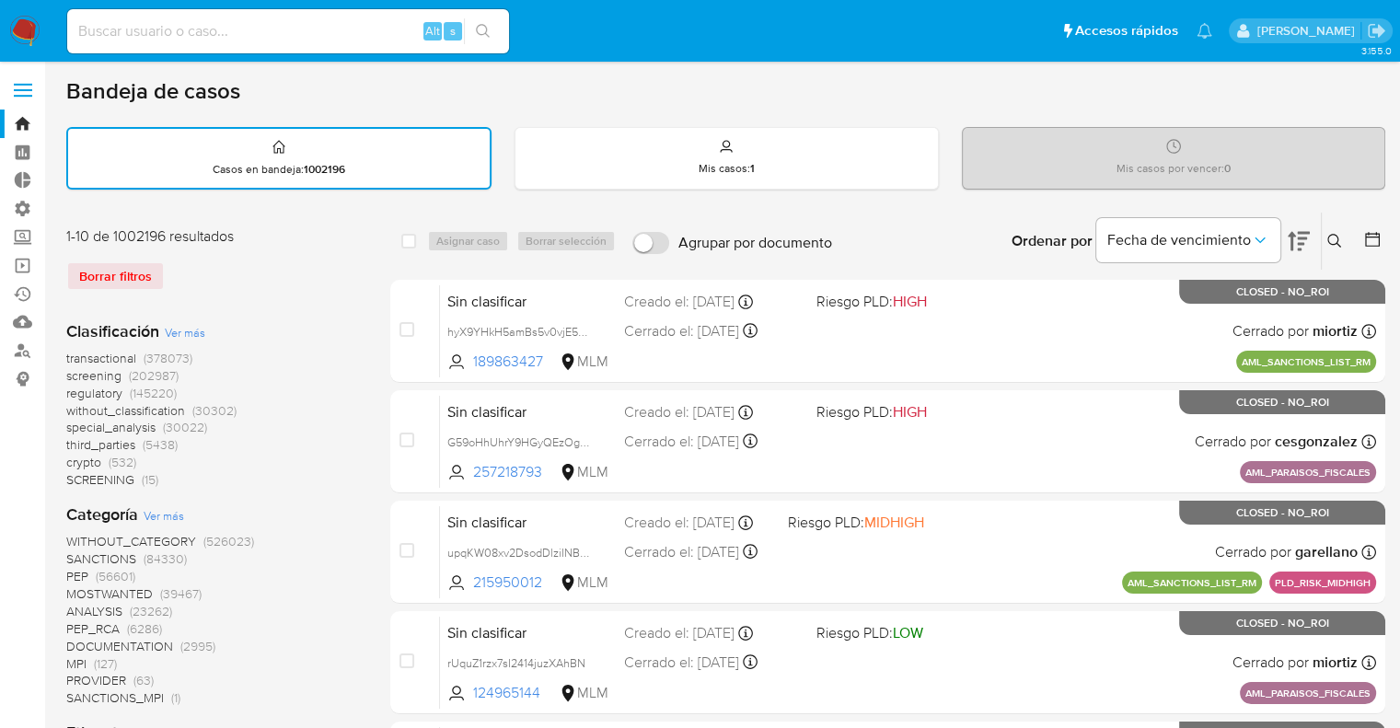
click at [75, 375] on span "screening" at bounding box center [93, 375] width 55 height 18
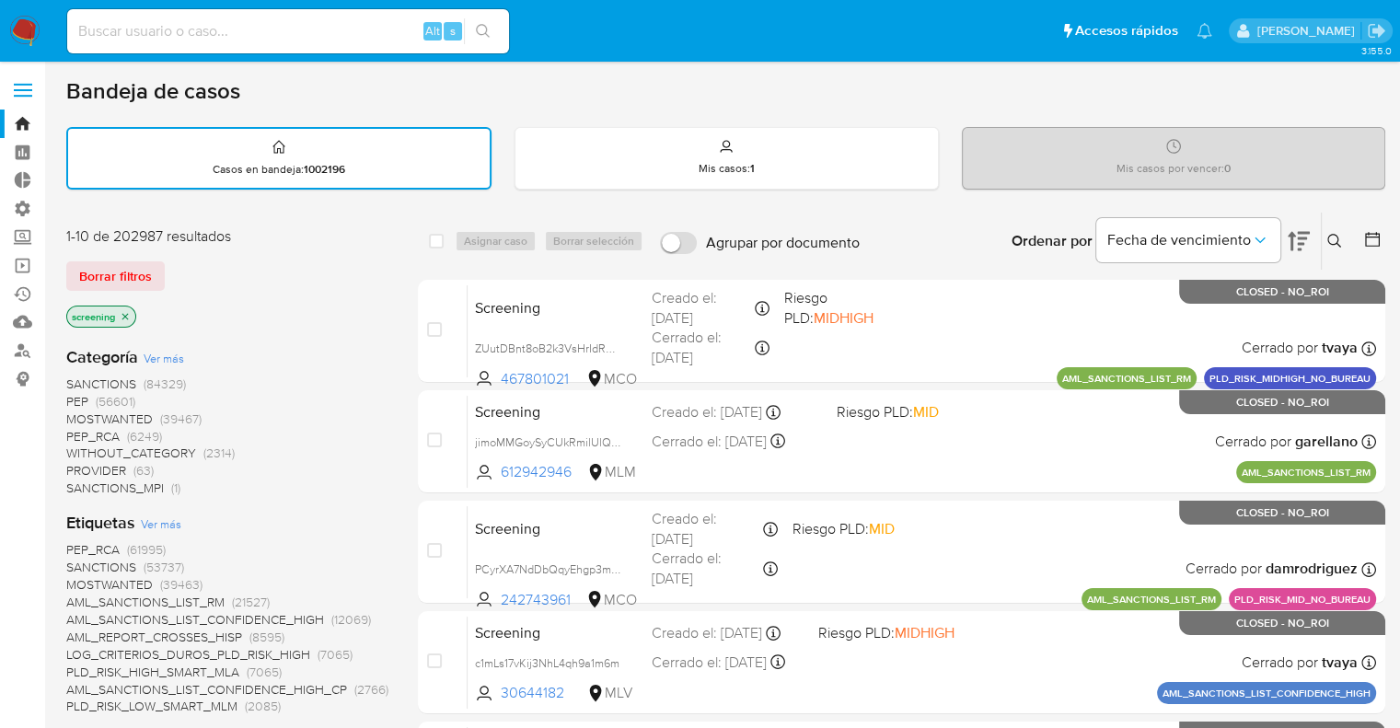
click at [225, 280] on div "Borrar filtros" at bounding box center [213, 275] width 295 height 29
click at [175, 264] on div "Borrar filtros" at bounding box center [213, 275] width 295 height 29
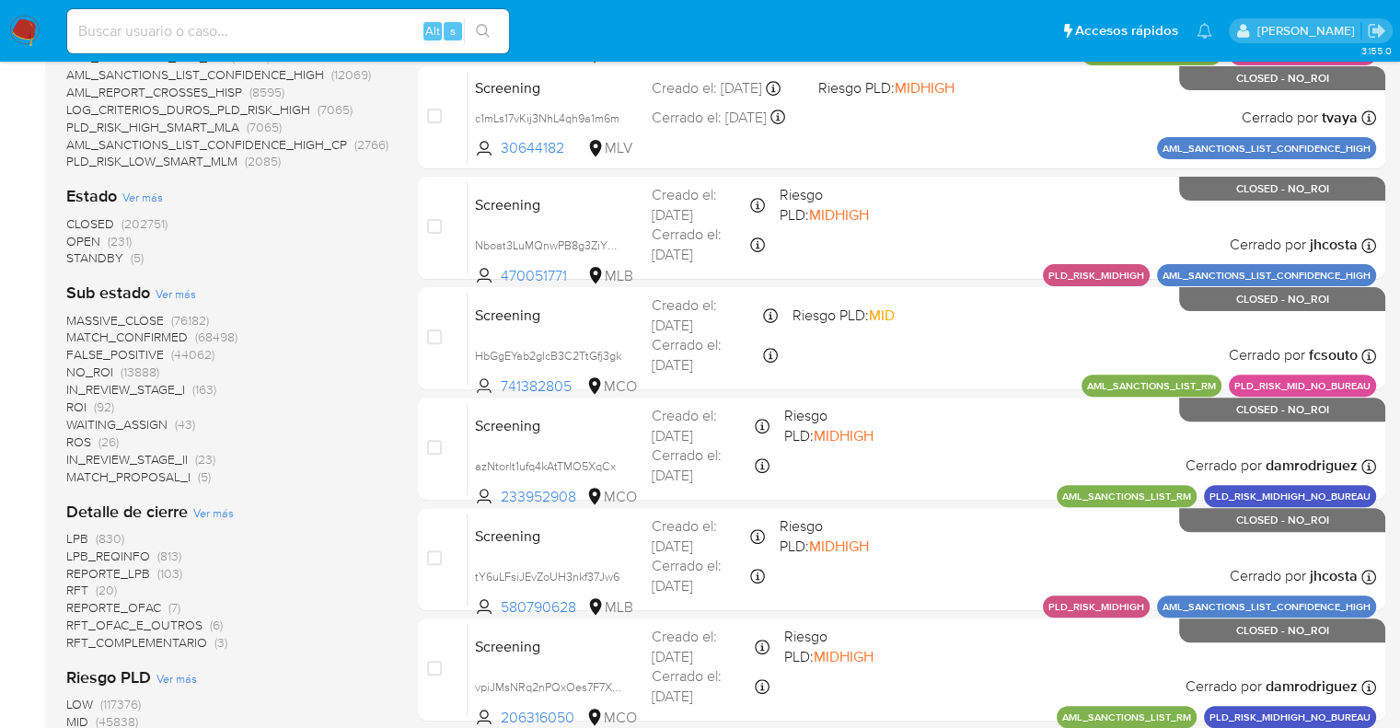
scroll to position [552, 0]
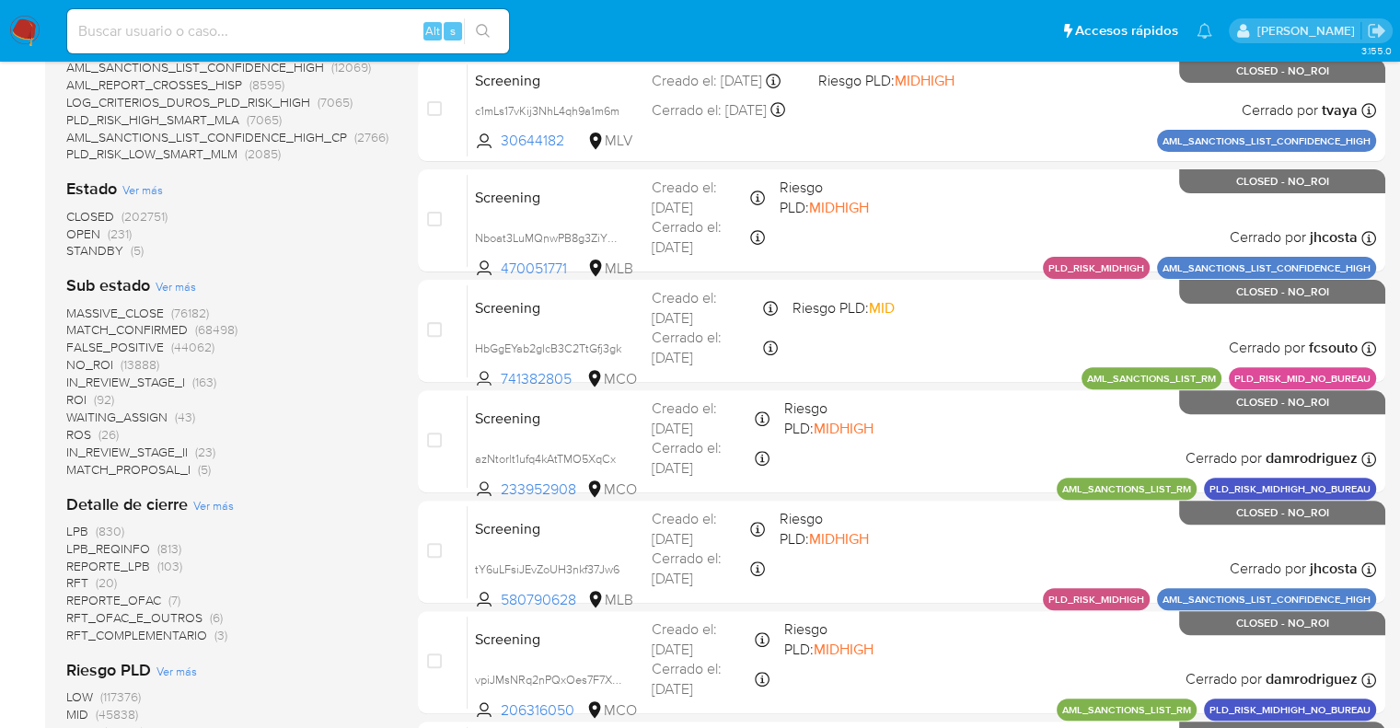
click at [79, 226] on span "OPEN" at bounding box center [83, 234] width 34 height 18
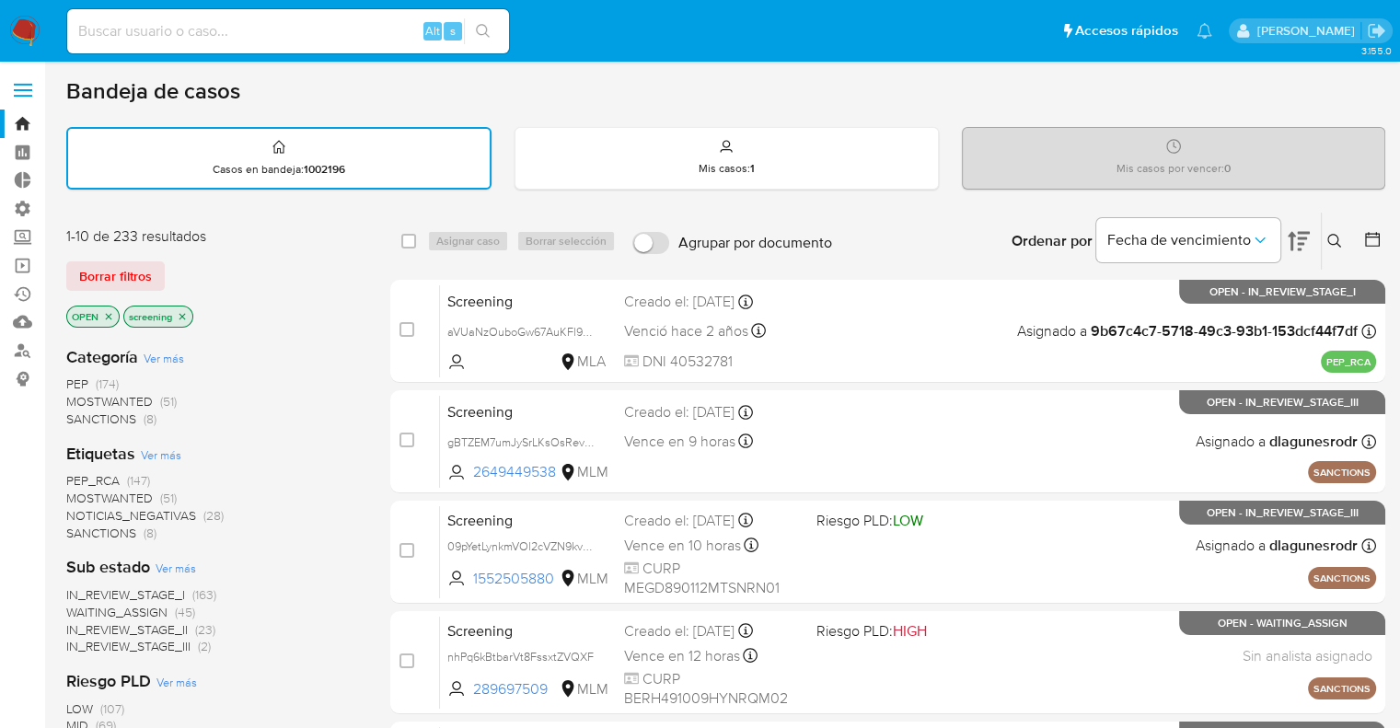
click at [81, 493] on span "MOSTWANTED" at bounding box center [109, 498] width 87 height 18
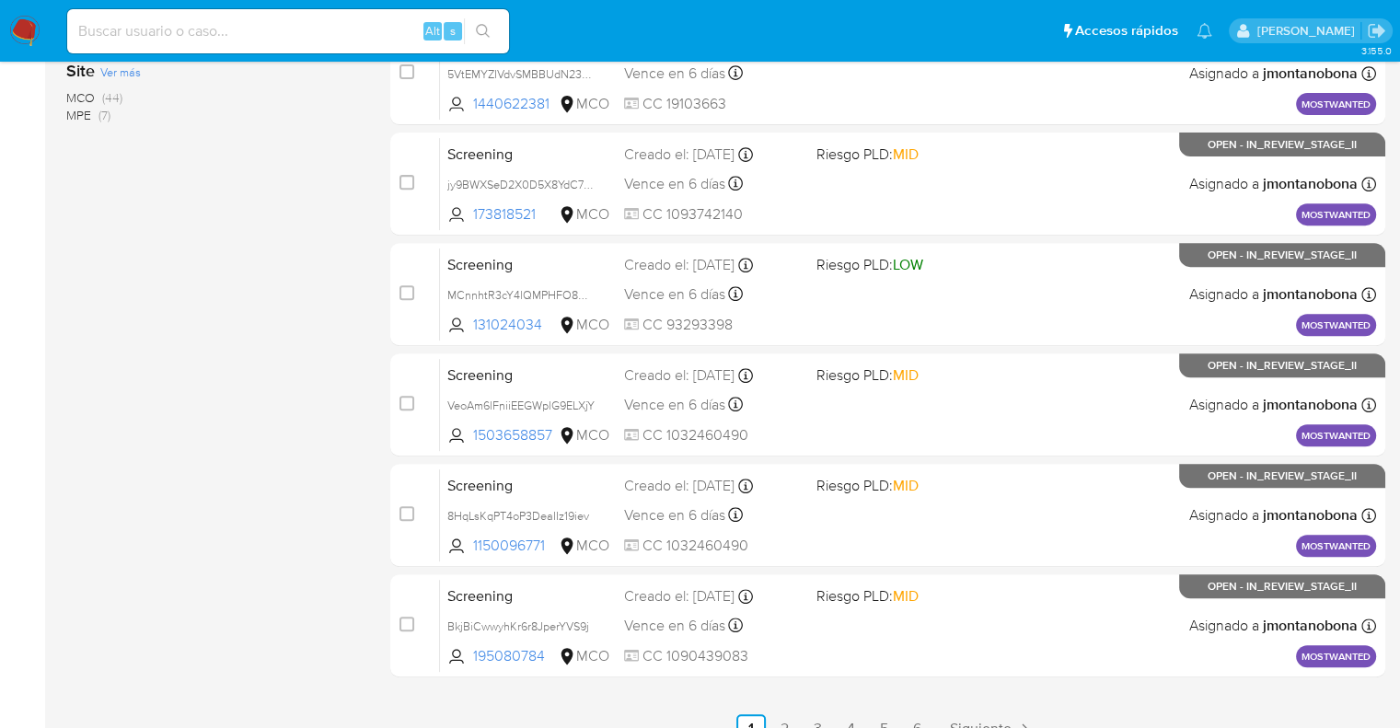
scroll to position [725, 0]
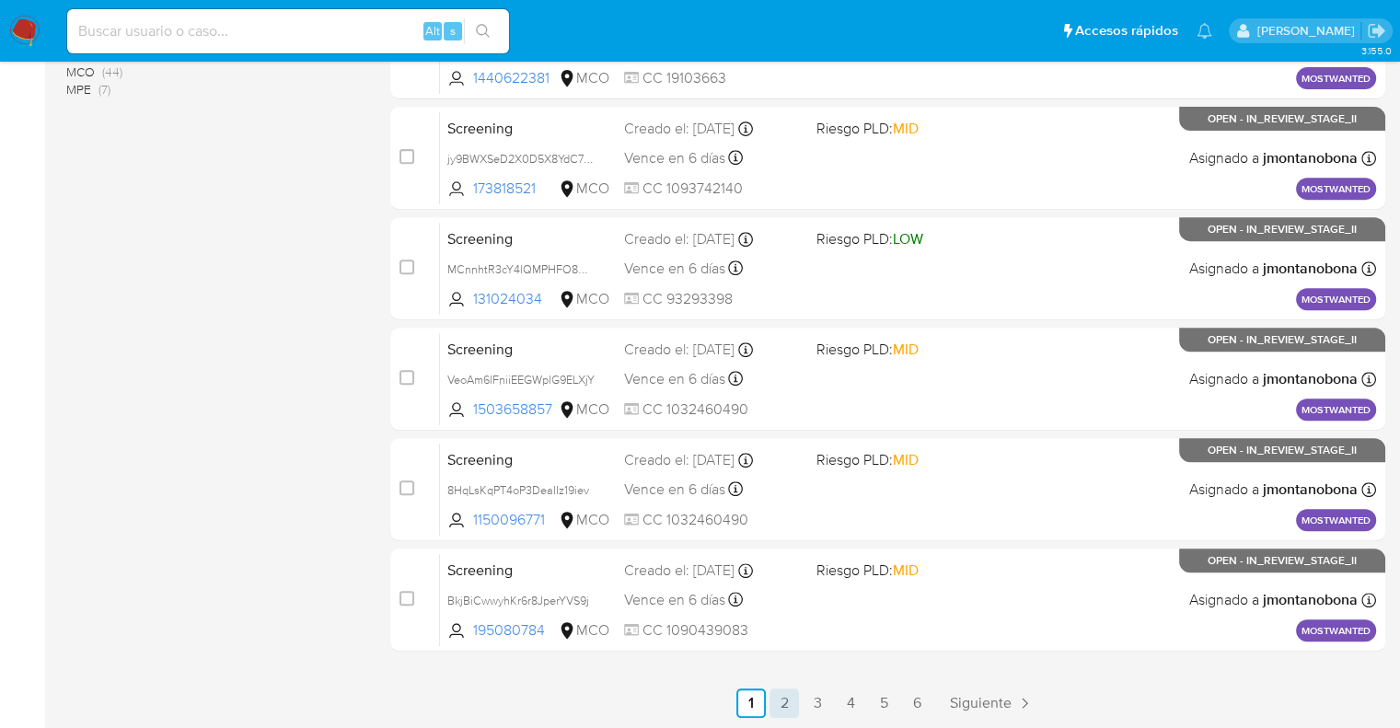
click at [792, 696] on link "2" at bounding box center [784, 703] width 29 height 29
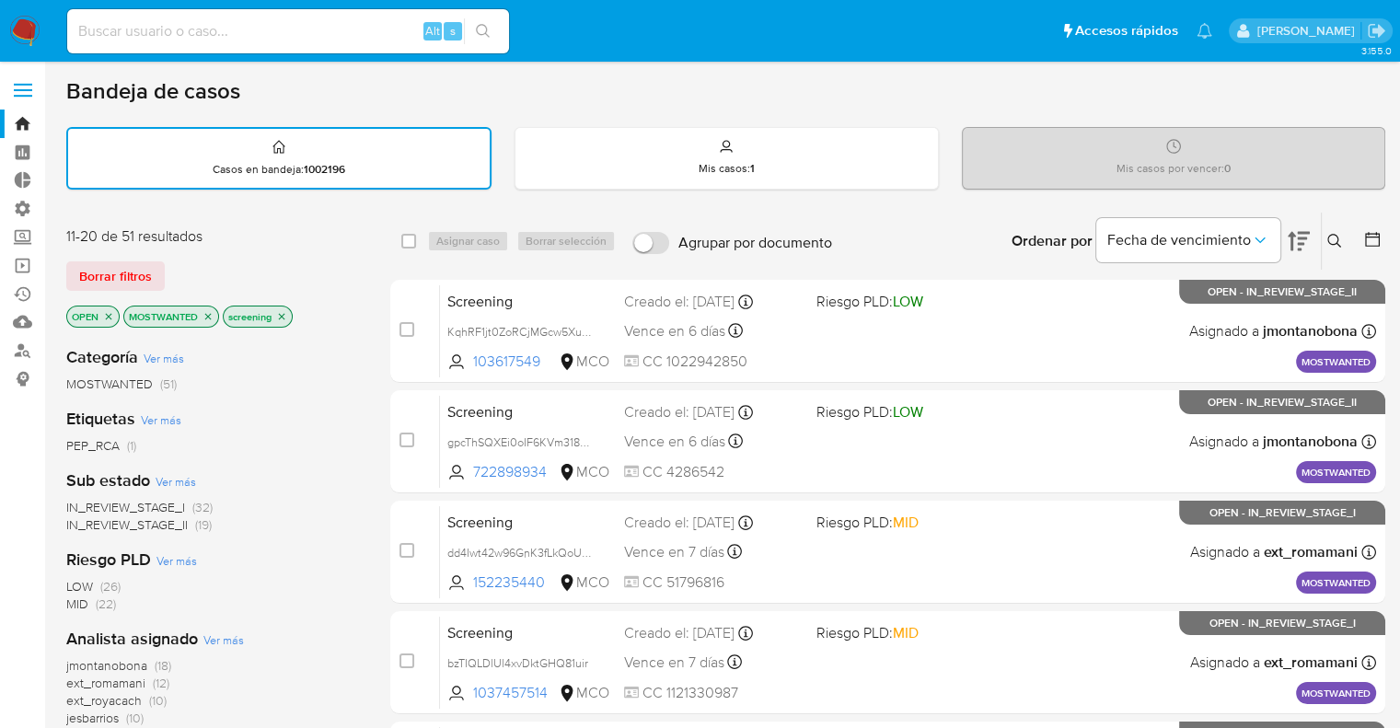
click at [211, 314] on icon "close-filter" at bounding box center [208, 316] width 11 height 11
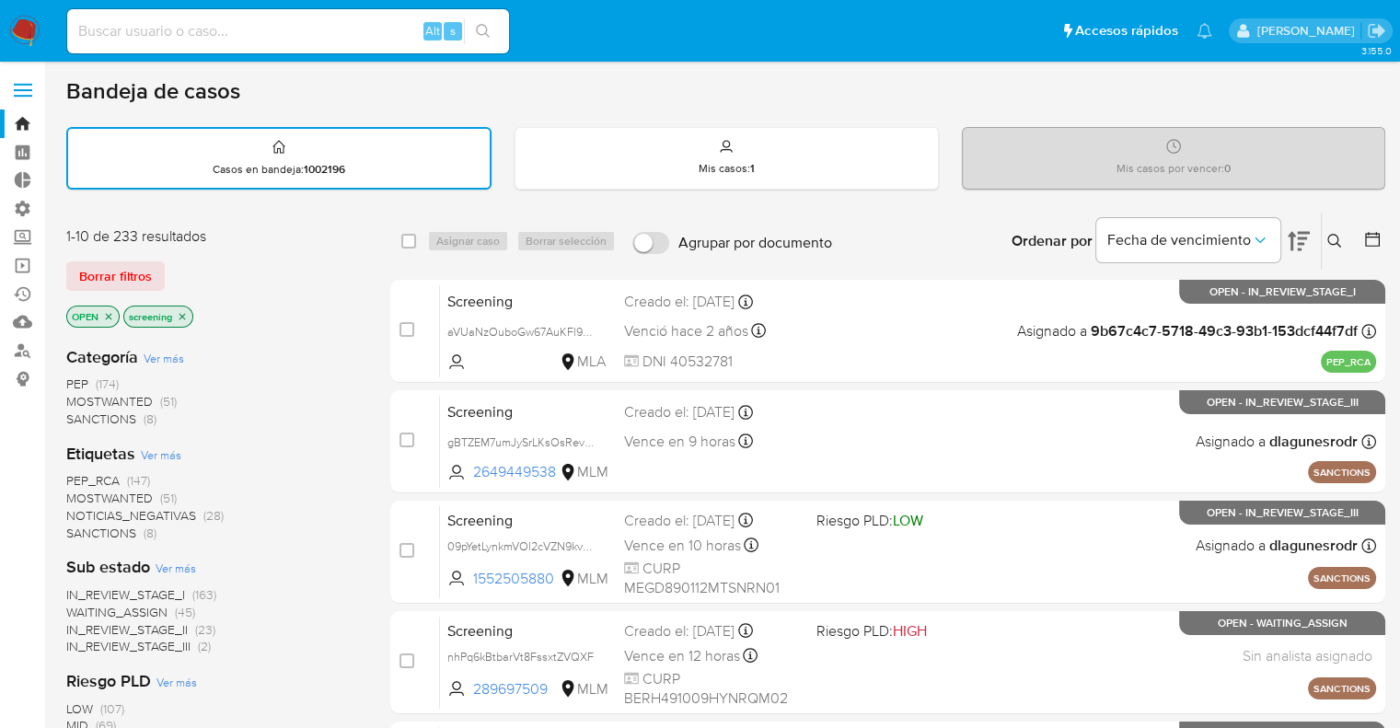
click at [178, 268] on div "Borrar filtros" at bounding box center [213, 275] width 295 height 29
click at [173, 264] on div "Borrar filtros" at bounding box center [213, 275] width 295 height 29
click at [168, 265] on div "Borrar filtros" at bounding box center [213, 275] width 295 height 29
click at [174, 270] on div "Borrar filtros" at bounding box center [213, 275] width 295 height 29
click at [166, 263] on div "Borrar filtros" at bounding box center [213, 275] width 295 height 29
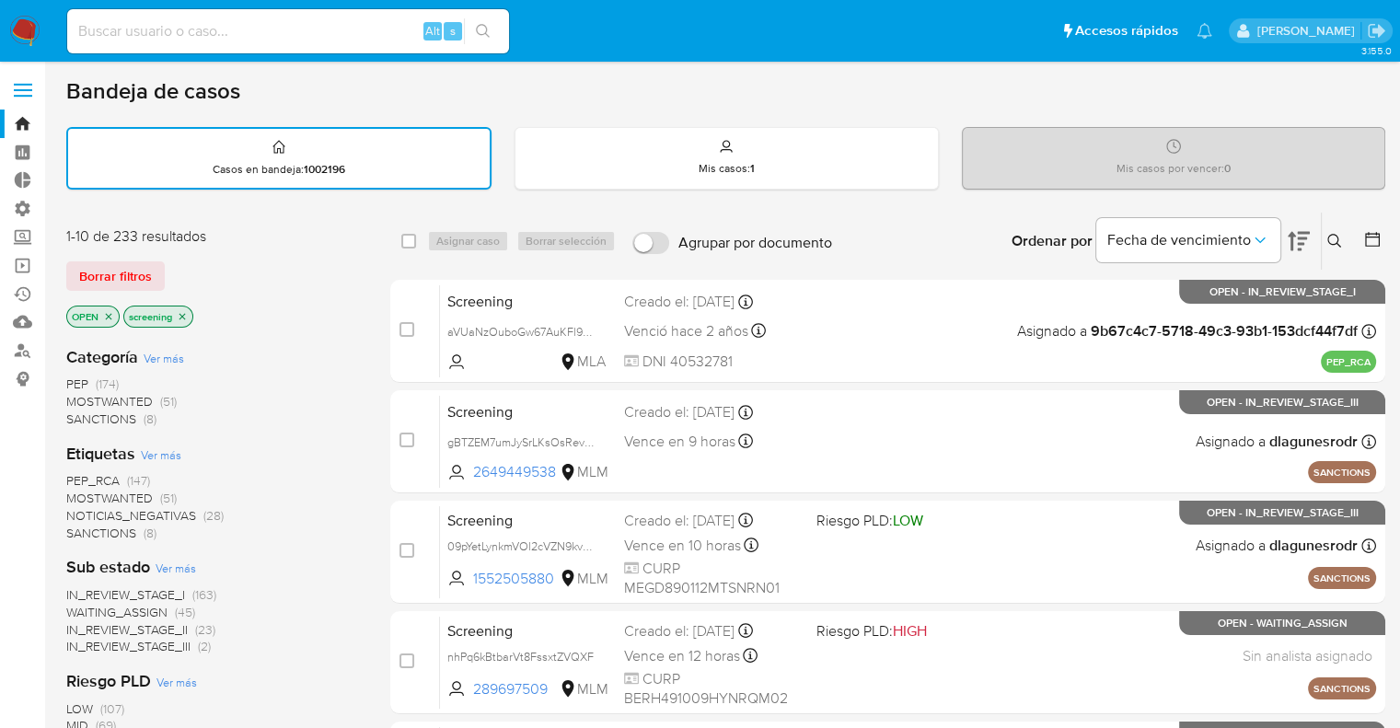
click at [172, 261] on div "Borrar filtros" at bounding box center [213, 275] width 295 height 29
click at [195, 264] on div "Borrar filtros" at bounding box center [213, 275] width 295 height 29
click at [258, 87] on div "Bandeja de casos" at bounding box center [725, 91] width 1319 height 28
click at [177, 270] on div "Borrar filtros" at bounding box center [213, 275] width 295 height 29
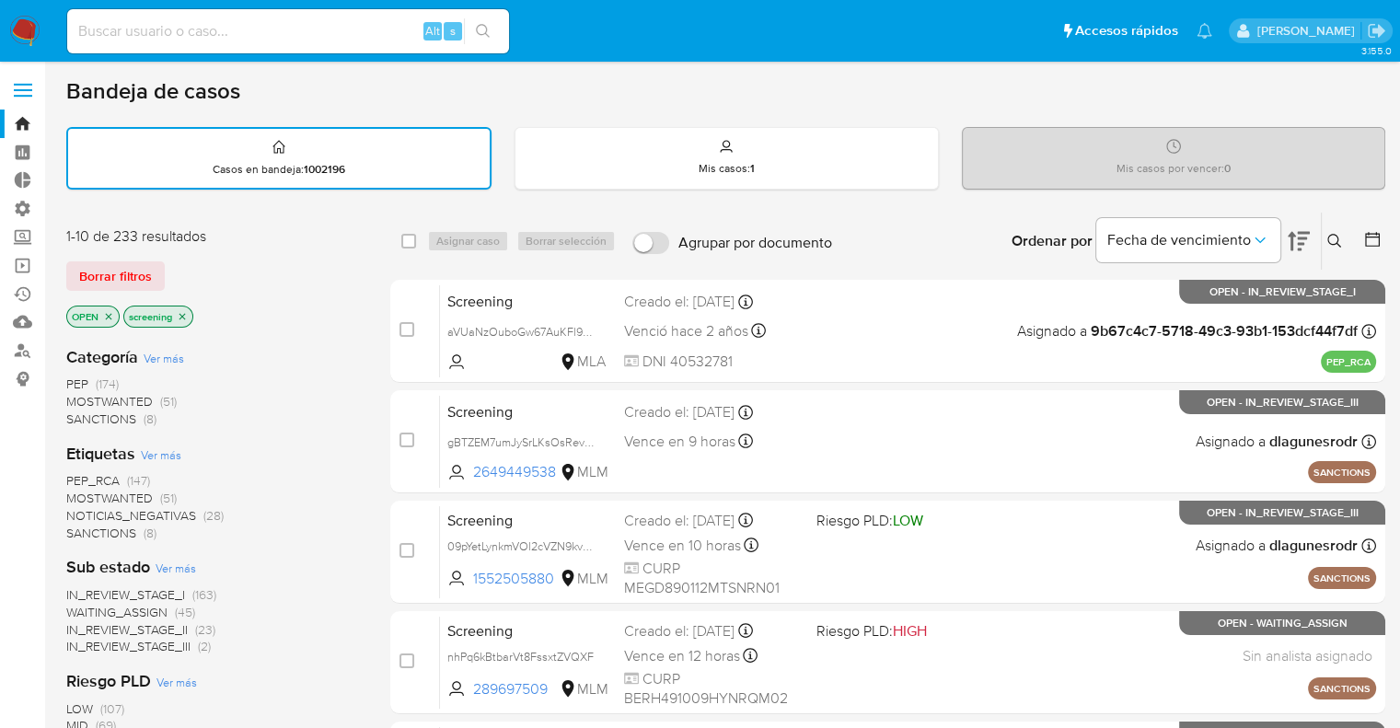
click at [195, 266] on div "Borrar filtros" at bounding box center [213, 275] width 295 height 29
click at [173, 263] on div "Borrar filtros" at bounding box center [213, 275] width 295 height 29
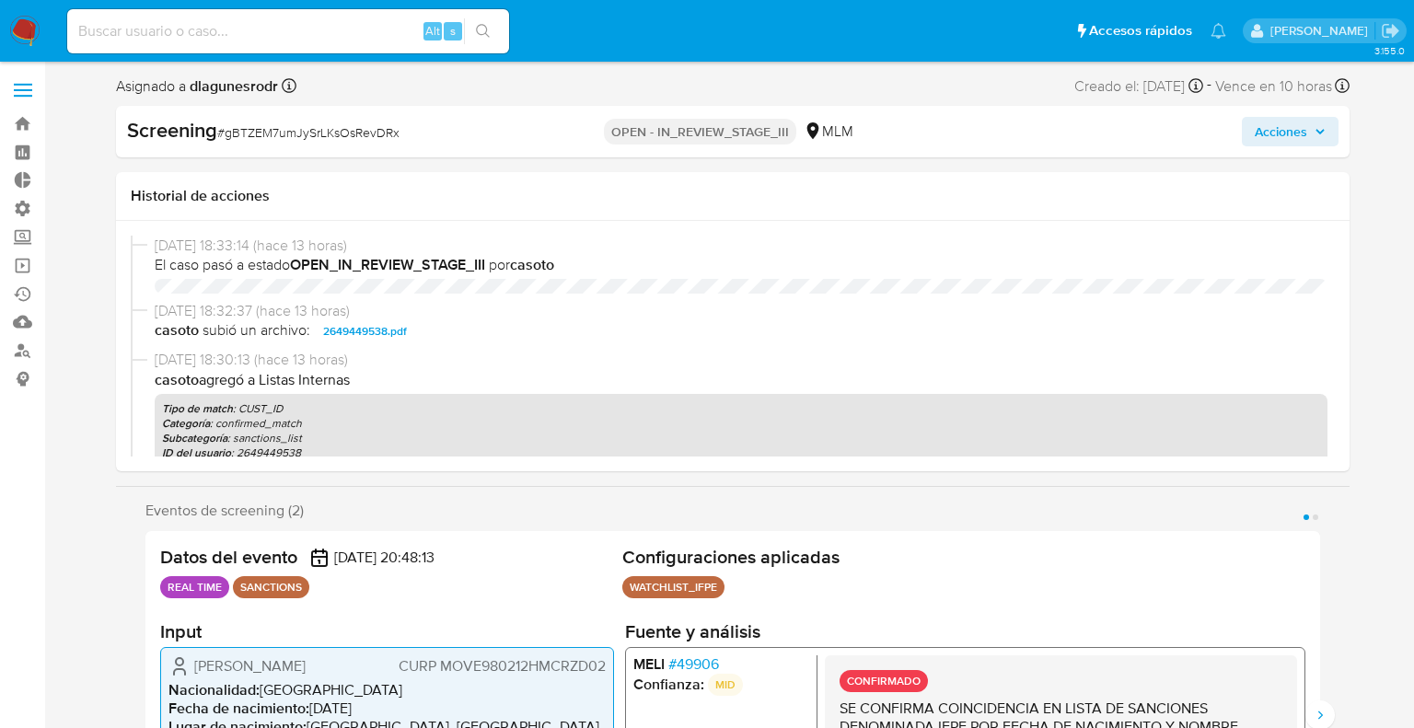
select select "10"
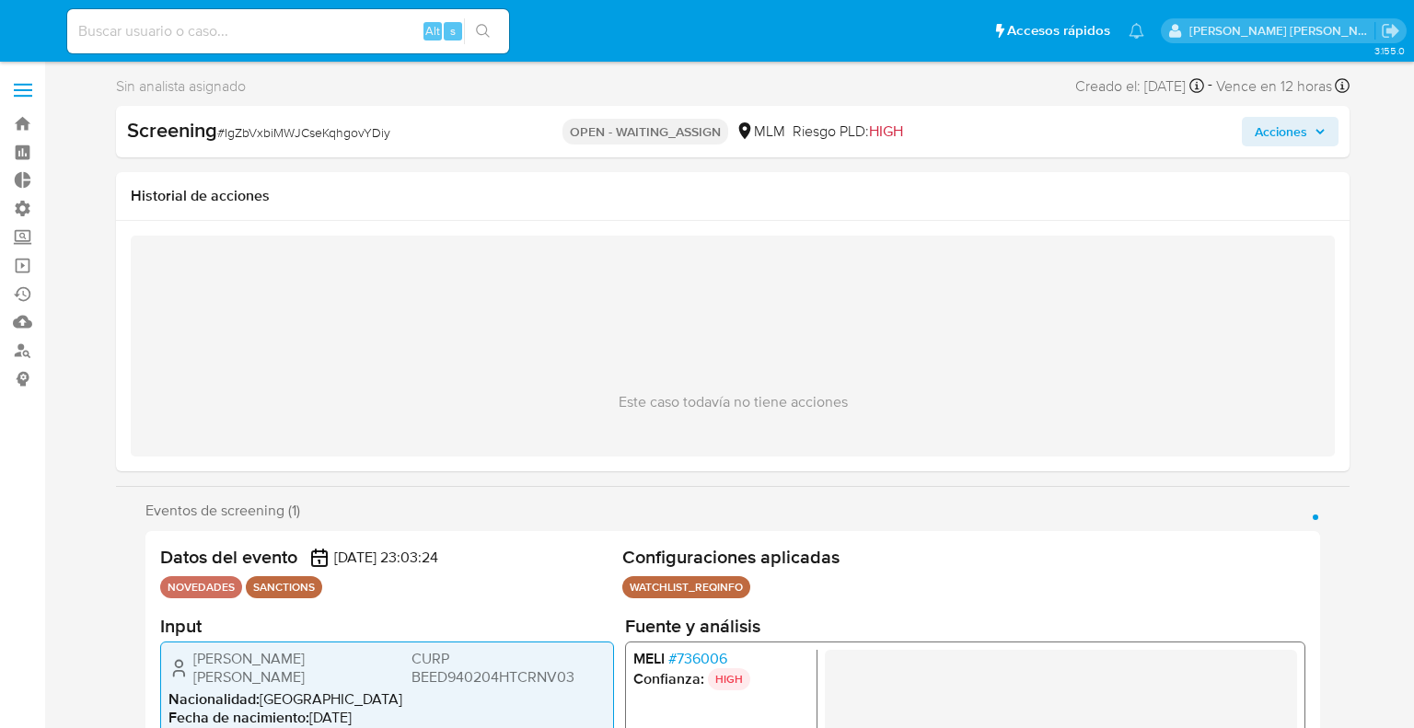
select select "10"
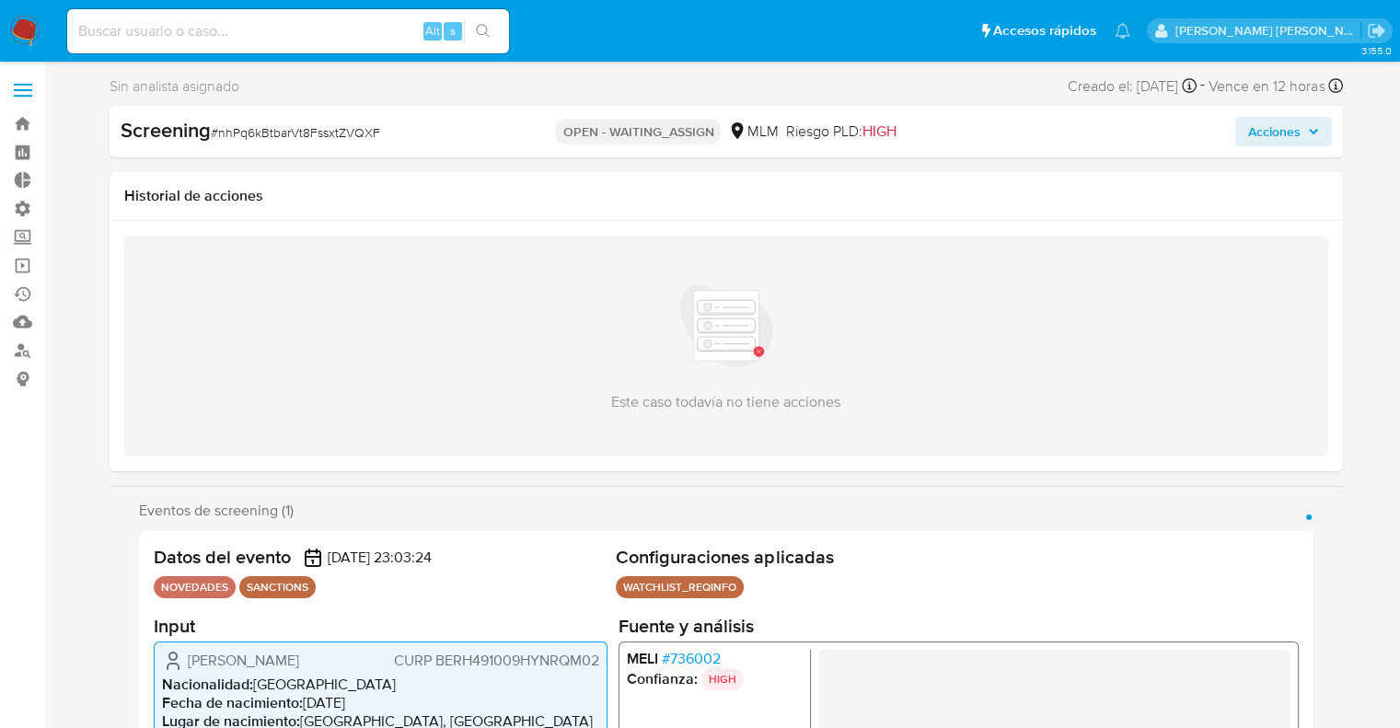
select select "10"
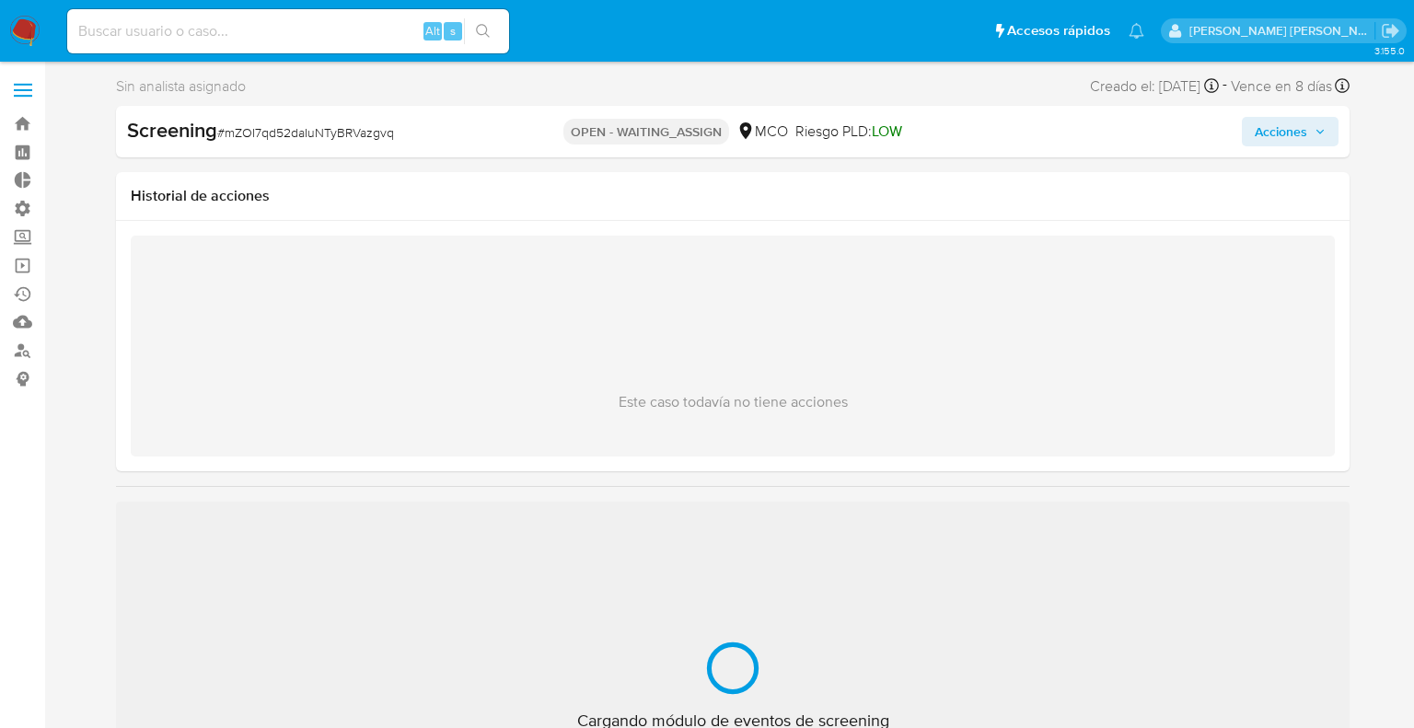
select select "10"
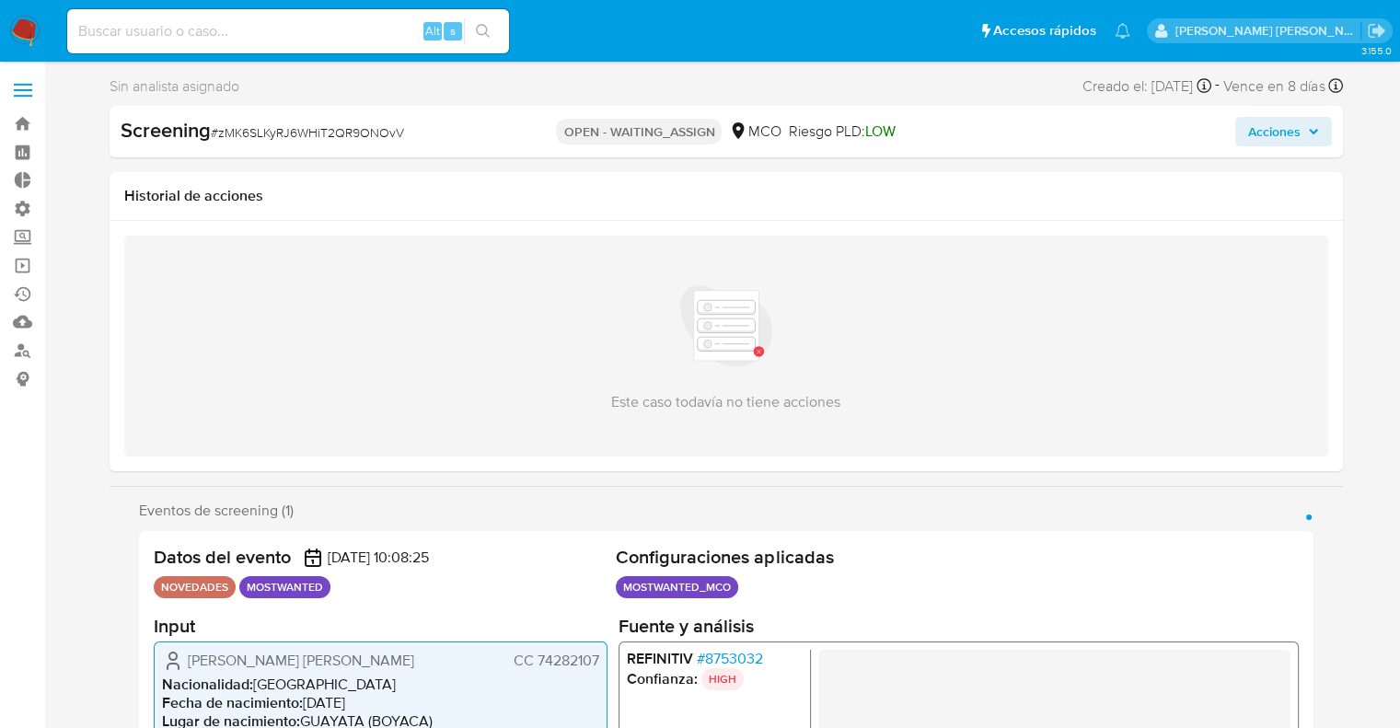
select select "10"
